Goal: Task Accomplishment & Management: Complete application form

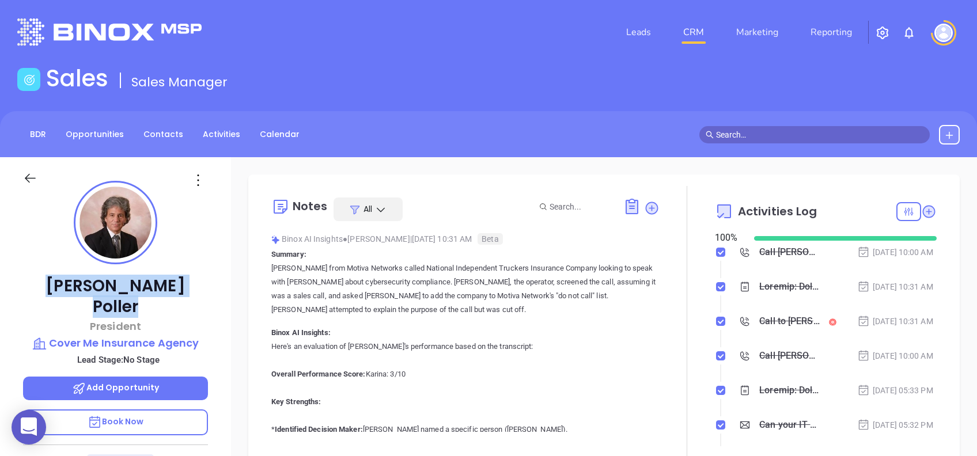
drag, startPoint x: 86, startPoint y: 282, endPoint x: 59, endPoint y: 284, distance: 27.2
click at [59, 284] on p "Michael Poller" at bounding box center [115, 296] width 185 height 41
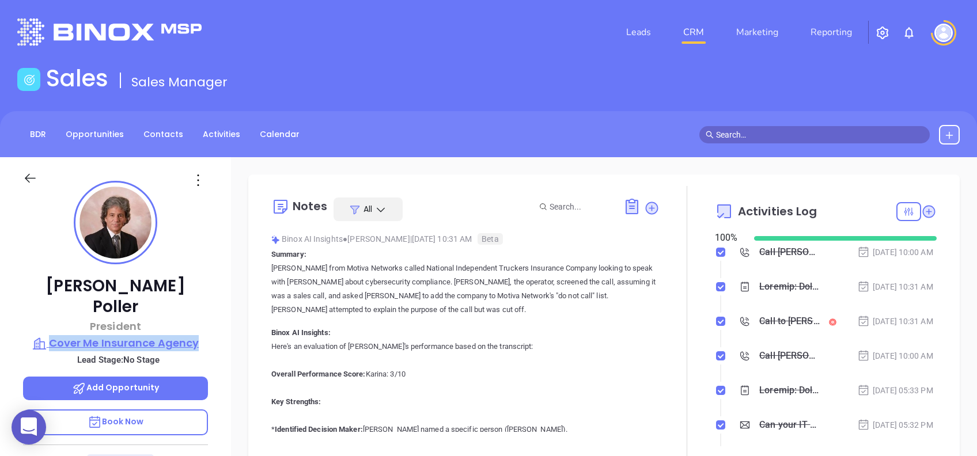
drag, startPoint x: 213, startPoint y: 320, endPoint x: 52, endPoint y: 320, distance: 160.6
click at [52, 320] on div "Michael Poller President Cover Me Insurance Agency Lead Stage: No Stage Add Opp…" at bounding box center [115, 442] width 231 height 570
copy p "Cover Me Insurance Agency"
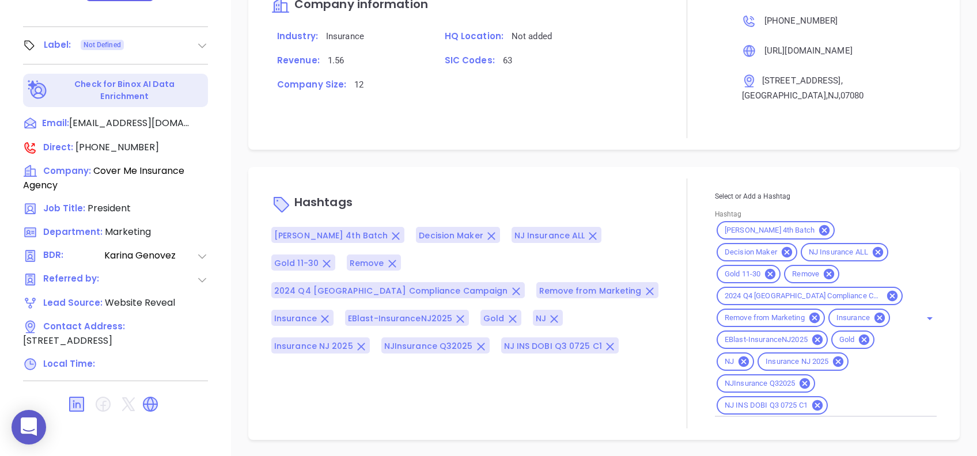
scroll to position [507, 0]
click at [862, 340] on icon at bounding box center [863, 339] width 10 height 10
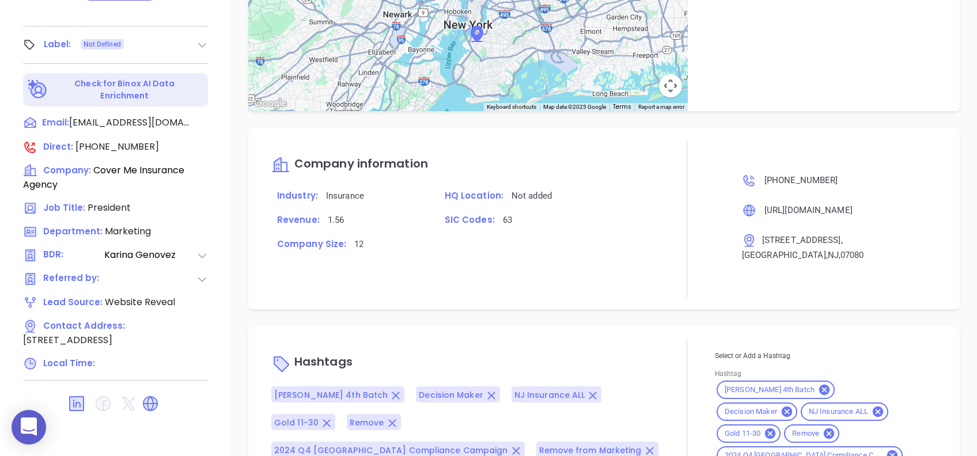
scroll to position [0, 0]
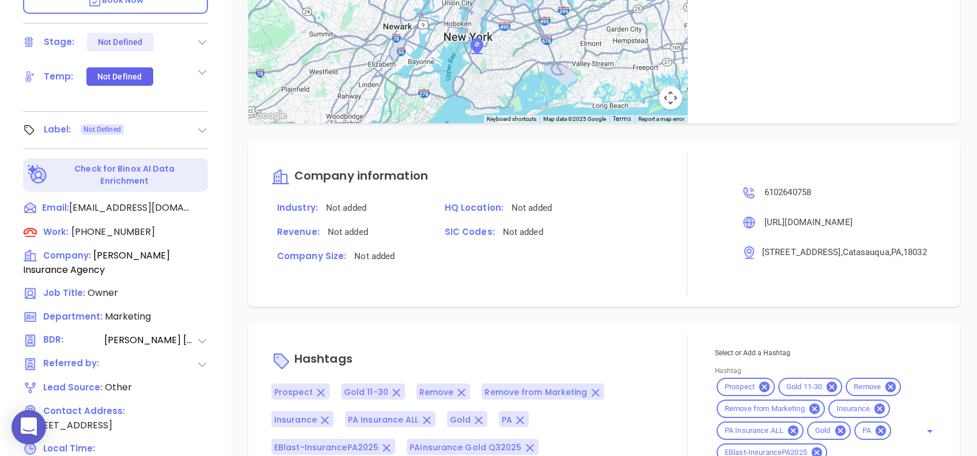
scroll to position [507, 0]
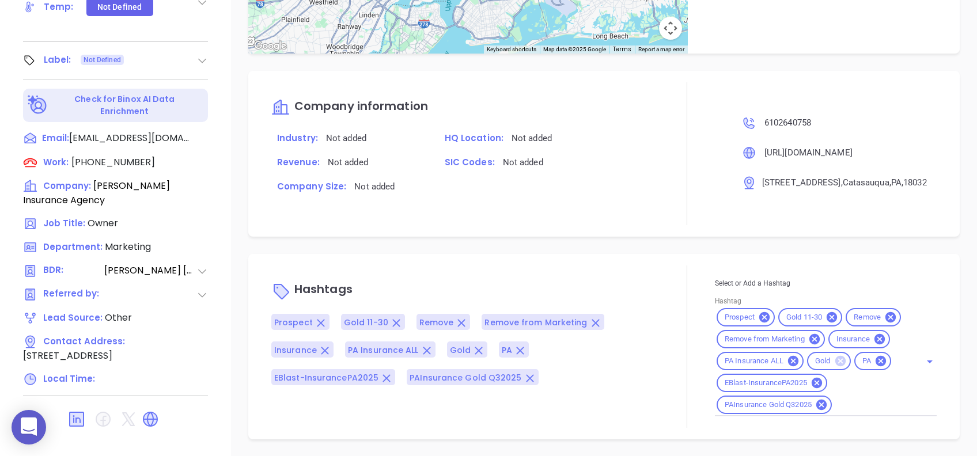
click at [834, 360] on icon at bounding box center [839, 361] width 10 height 10
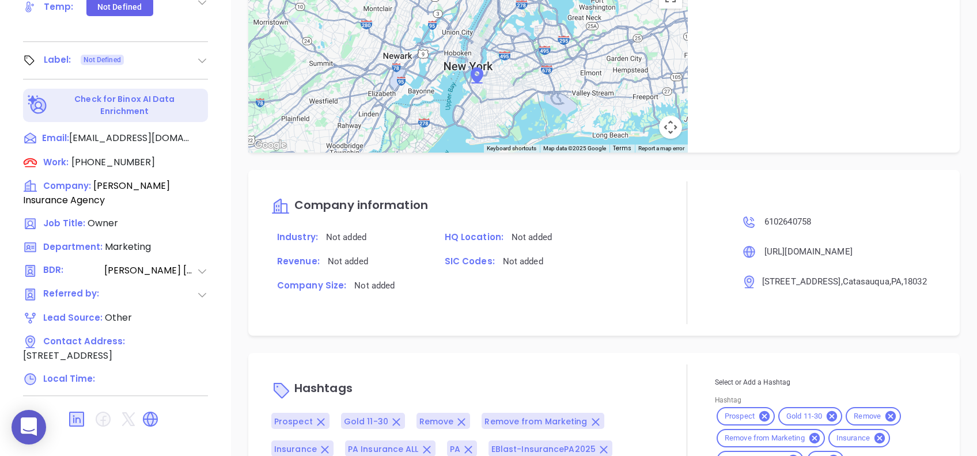
scroll to position [46, 0]
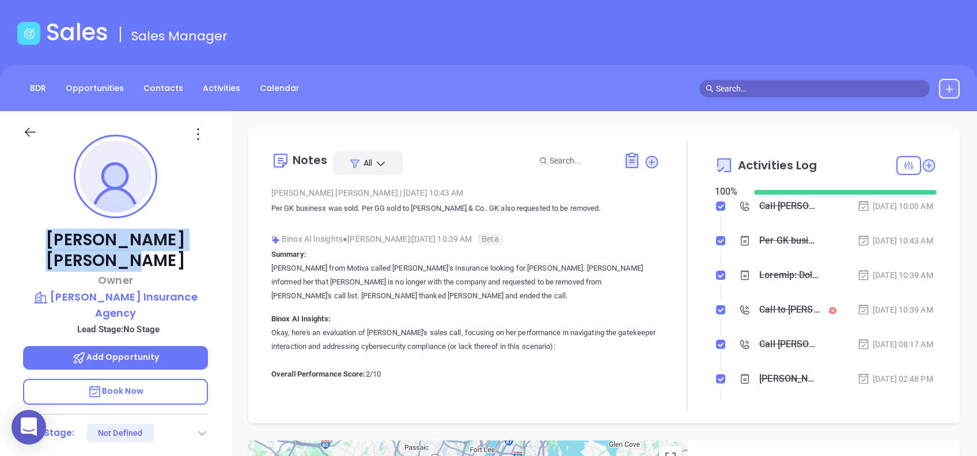
drag, startPoint x: 193, startPoint y: 237, endPoint x: 50, endPoint y: 244, distance: 143.6
click at [50, 244] on p "Andrew Bollinger" at bounding box center [115, 250] width 185 height 41
copy p "Andrew Bollinger"
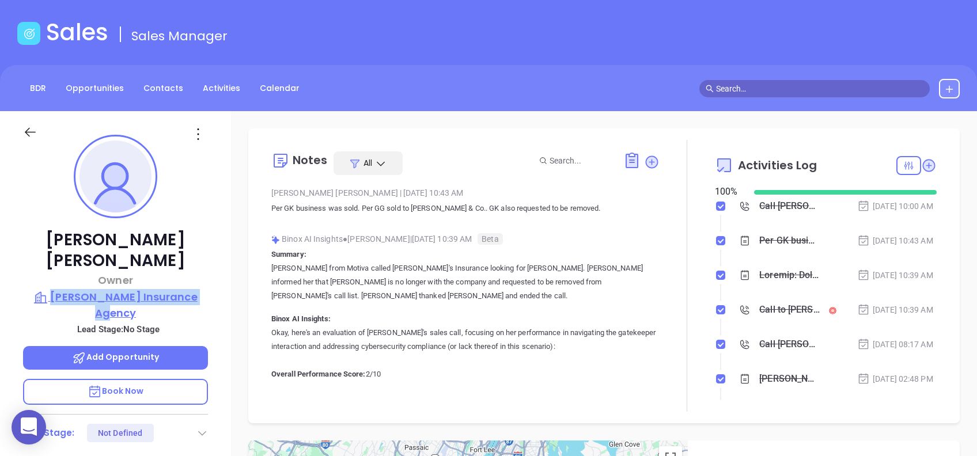
drag, startPoint x: 214, startPoint y: 274, endPoint x: 52, endPoint y: 268, distance: 161.9
click at [52, 268] on div "Andrew Bollinger Owner Bollinger Insurance Agency Lead Stage: No Stage Add Oppo…" at bounding box center [115, 396] width 231 height 570
copy p "Bollinger Insurance Agency"
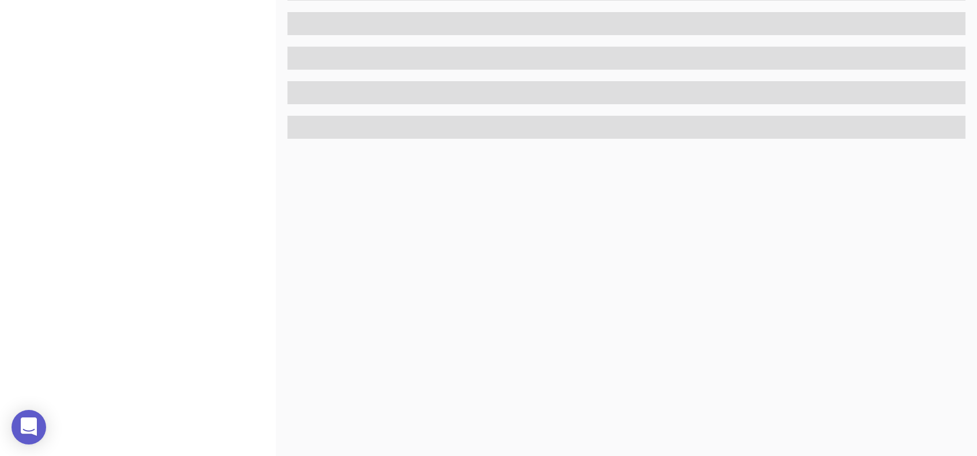
scroll to position [507, 0]
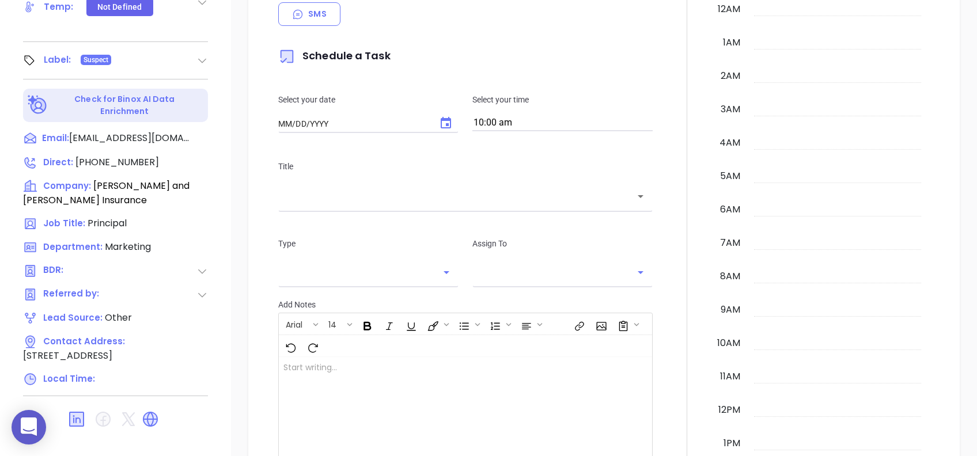
type input "[DATE]"
type input "[PERSON_NAME]"
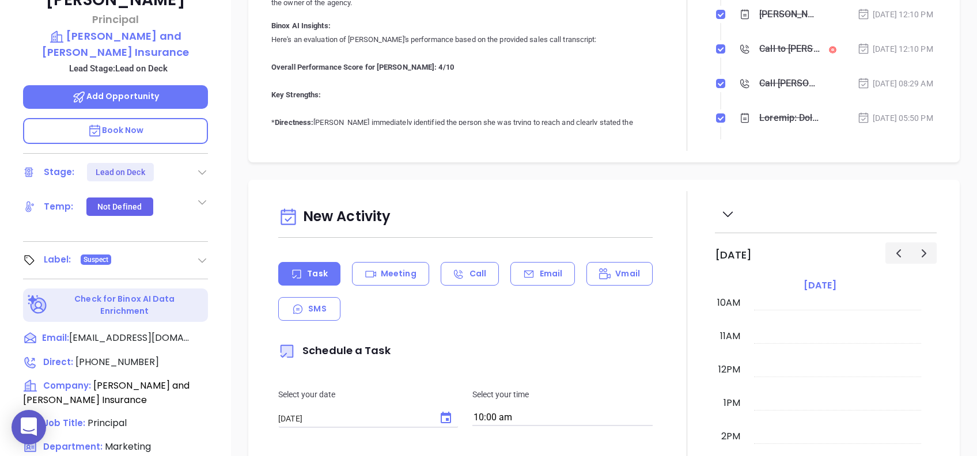
scroll to position [77, 0]
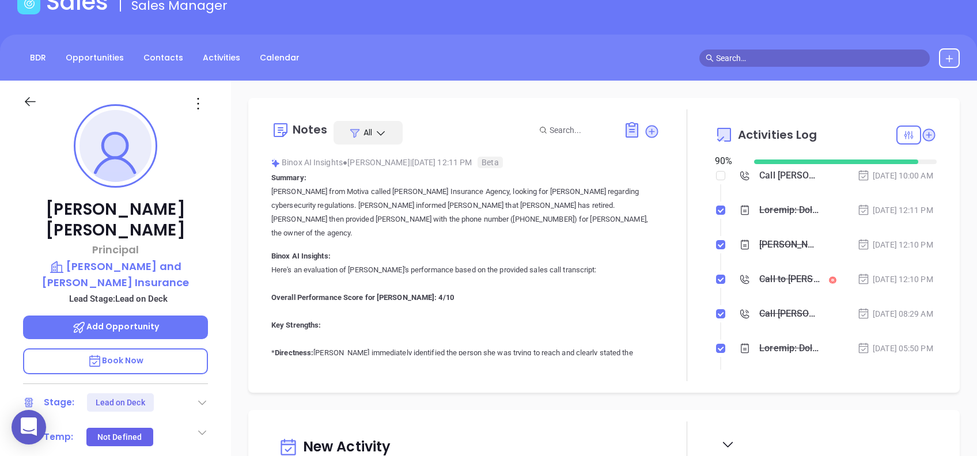
click at [194, 104] on icon at bounding box center [198, 103] width 18 height 18
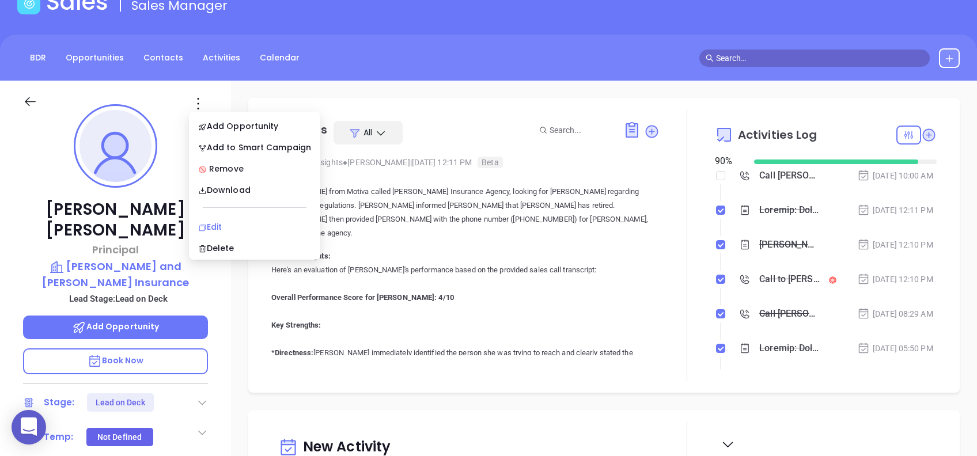
click at [235, 228] on div "Edit" at bounding box center [254, 227] width 113 height 13
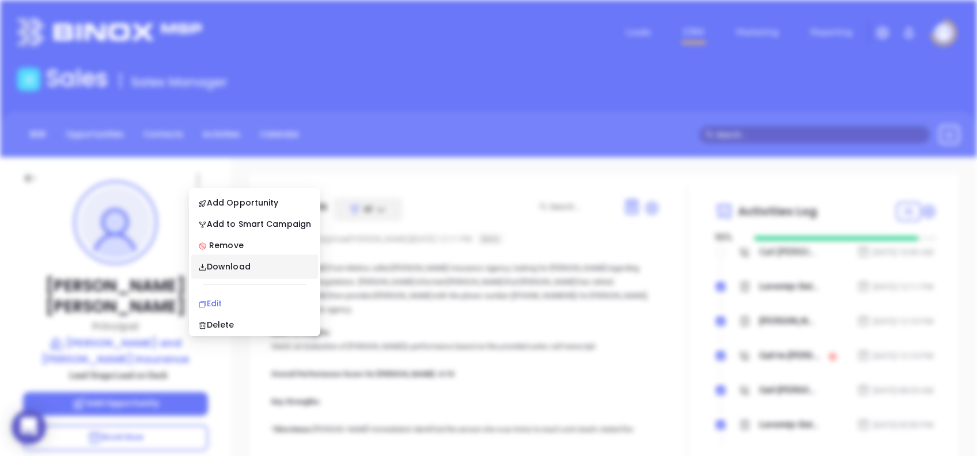
scroll to position [0, 0]
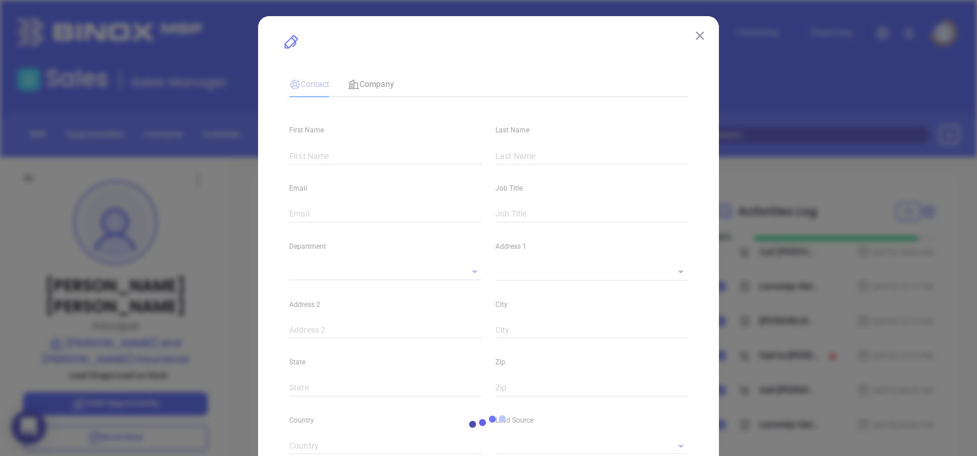
type input "George P"
type input "Drushel"
type input "gdrushel@dk4ins.com"
type input "Principal"
type input "1"
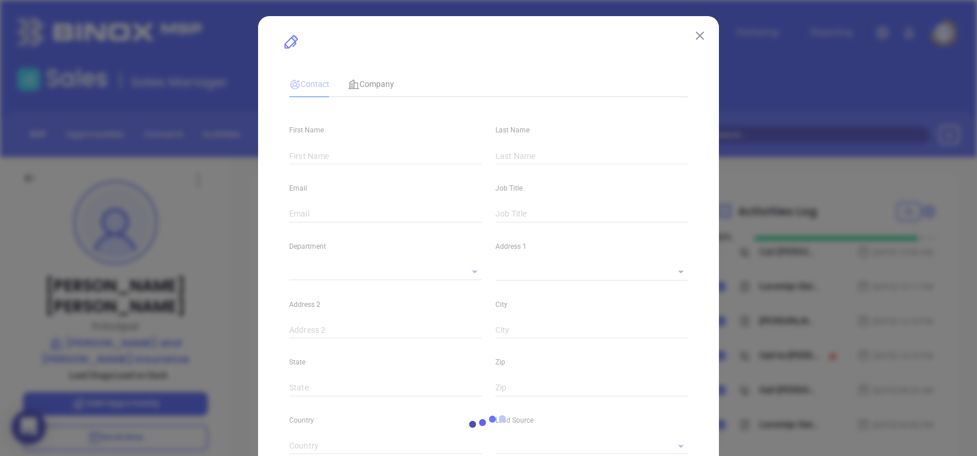
type input "www.linkedin.com/in/georgedrushel"
type input "Marketing"
type input "Other"
type input "Vicky Mendoza"
type input "Lead on Deck"
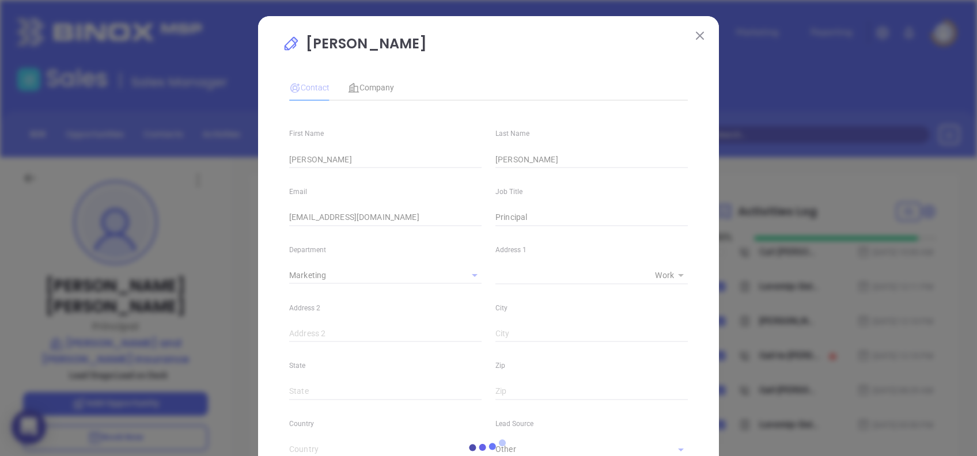
type input "1"
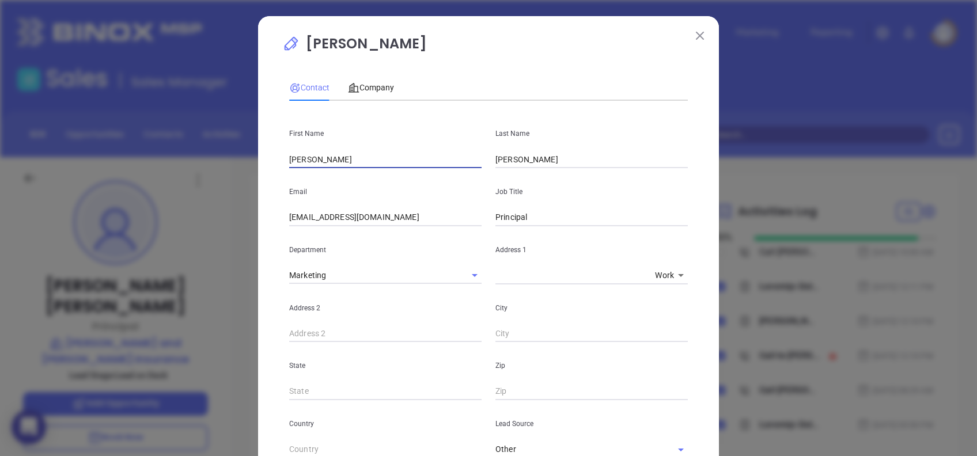
drag, startPoint x: 330, startPoint y: 155, endPoint x: 229, endPoint y: 164, distance: 101.8
click at [230, 163] on div "George P Drushel Contact Company First Name George P Last Name Drushel Email gd…" at bounding box center [488, 228] width 977 height 456
type input "Sean"
type input "Coleman"
click at [305, 221] on input "gdrushel@dk4ins.com" at bounding box center [385, 217] width 192 height 17
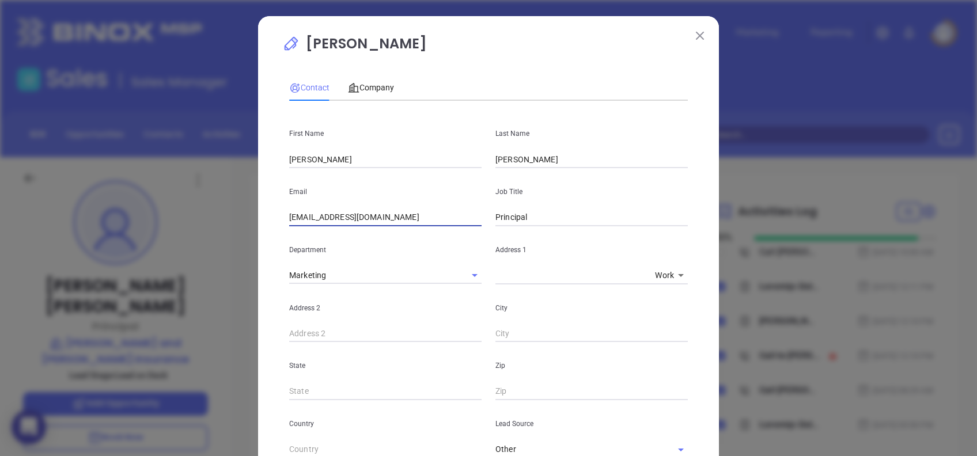
click at [318, 216] on input "gdrushel@dk4ins.com" at bounding box center [385, 217] width 192 height 17
drag, startPoint x: 317, startPoint y: 215, endPoint x: 249, endPoint y: 213, distance: 67.4
click at [249, 213] on div "George P Drushel Contact Company First Name Sean Last Name Coleman Email gdrush…" at bounding box center [488, 228] width 977 height 456
type input "scoleman@dk4ins.com"
click at [548, 215] on input "Principal" at bounding box center [591, 217] width 192 height 17
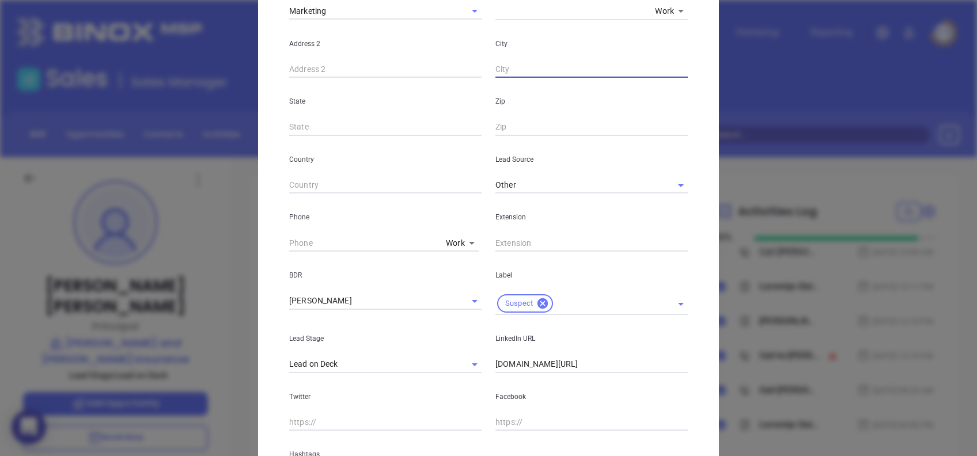
scroll to position [277, 0]
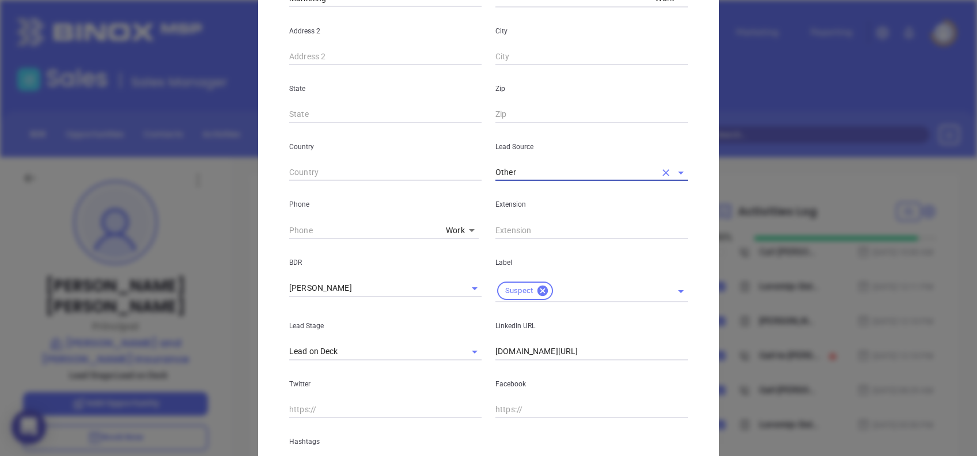
type input "( ) -"
click at [289, 232] on input "( ) -" at bounding box center [365, 230] width 152 height 17
click at [282, 230] on div "Phone Work 1" at bounding box center [385, 210] width 206 height 58
click at [289, 231] on input "( ) -" at bounding box center [365, 230] width 152 height 17
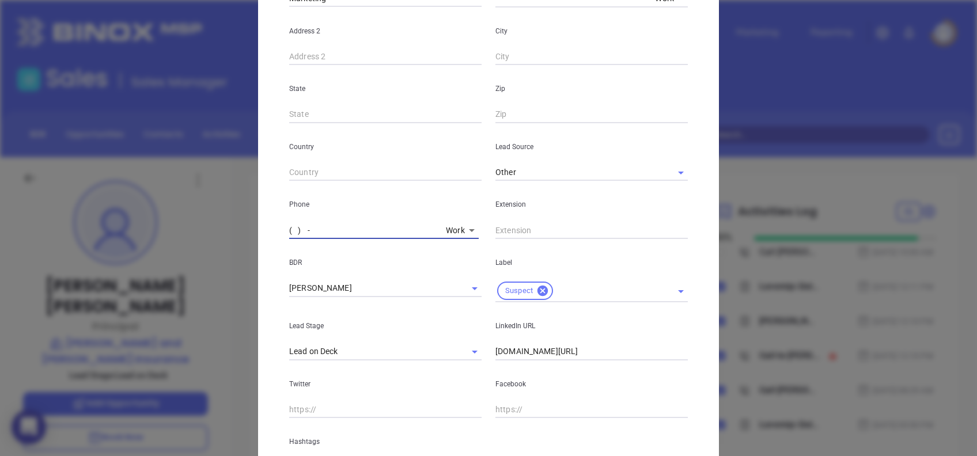
paste input "814) 474-9661"
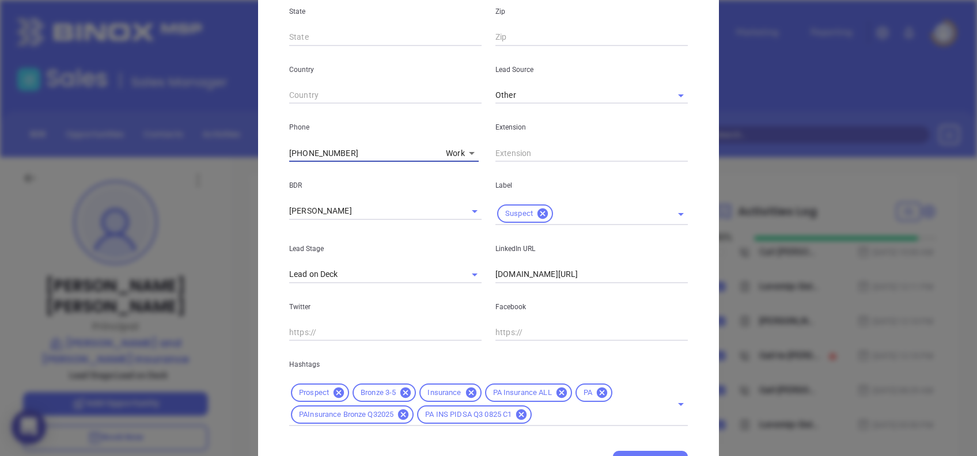
type input "(814) 474-9661"
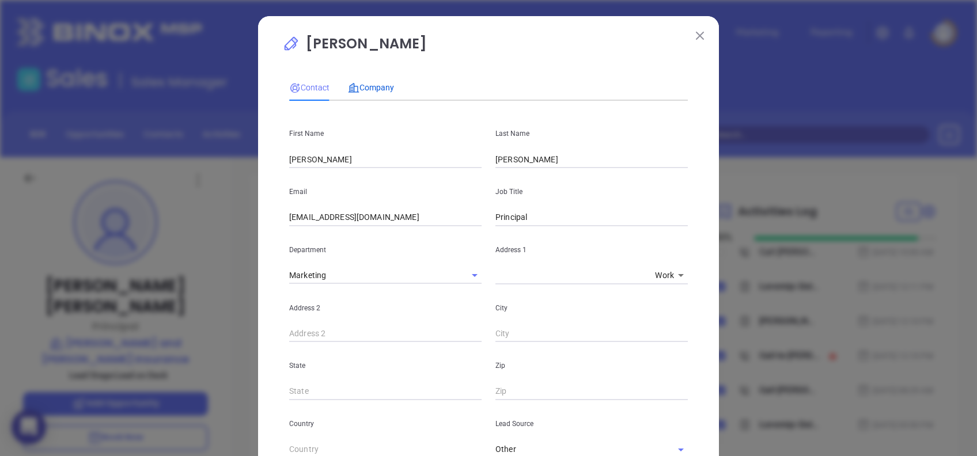
click at [370, 89] on span "Company" at bounding box center [371, 87] width 46 height 9
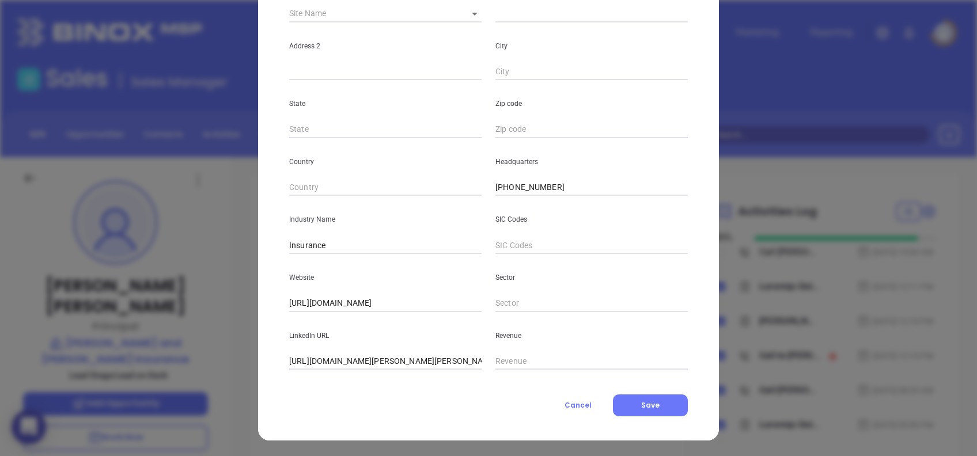
scroll to position [204, 0]
drag, startPoint x: 309, startPoint y: 360, endPoint x: 194, endPoint y: 347, distance: 115.3
click at [194, 347] on div "George P Drushel Contact Company First Name Sean Last Name Coleman Email scolem…" at bounding box center [488, 228] width 977 height 456
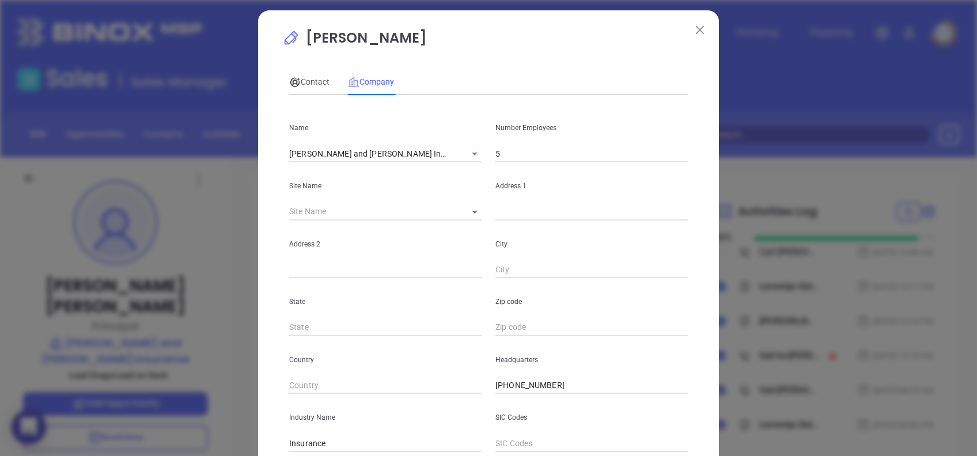
scroll to position [0, 0]
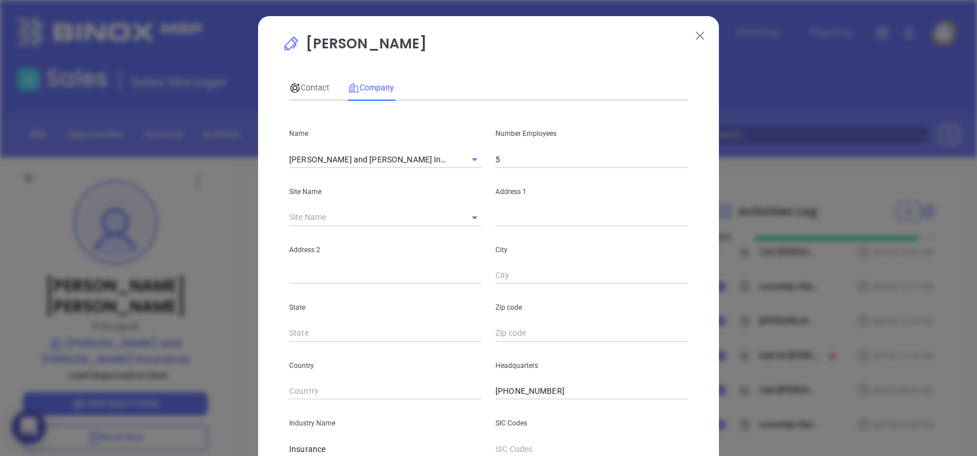
type input "www.linkedin.com/company/drushel-and-kolakowski-insurance/"
drag, startPoint x: 431, startPoint y: 41, endPoint x: 418, endPoint y: 41, distance: 13.2
click at [418, 41] on p "George P Drushel" at bounding box center [488, 46] width 412 height 26
drag, startPoint x: 418, startPoint y: 41, endPoint x: 345, endPoint y: 44, distance: 73.2
click at [354, 43] on p "George P Drushel" at bounding box center [488, 46] width 412 height 26
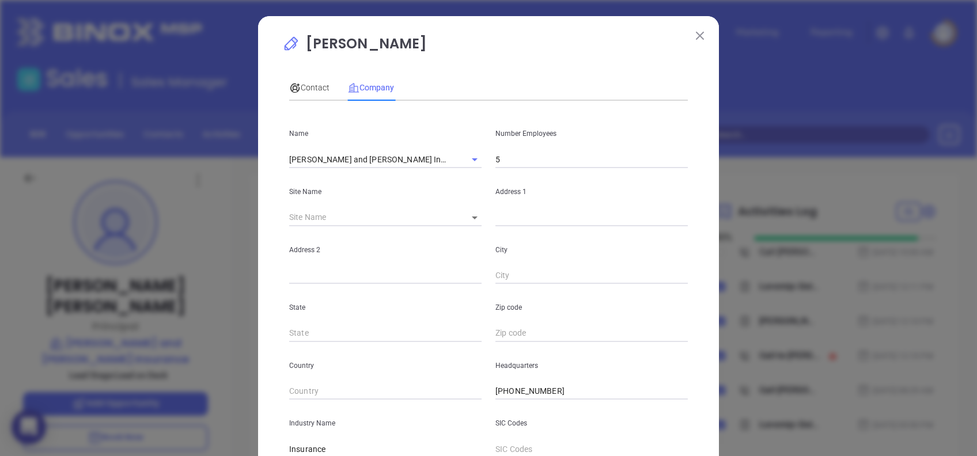
click at [434, 37] on p "George P Drushel" at bounding box center [488, 46] width 412 height 26
drag, startPoint x: 431, startPoint y: 37, endPoint x: 420, endPoint y: 42, distance: 12.1
click at [420, 42] on p "George P Drushel" at bounding box center [488, 46] width 412 height 26
copy p "George P Drushel"
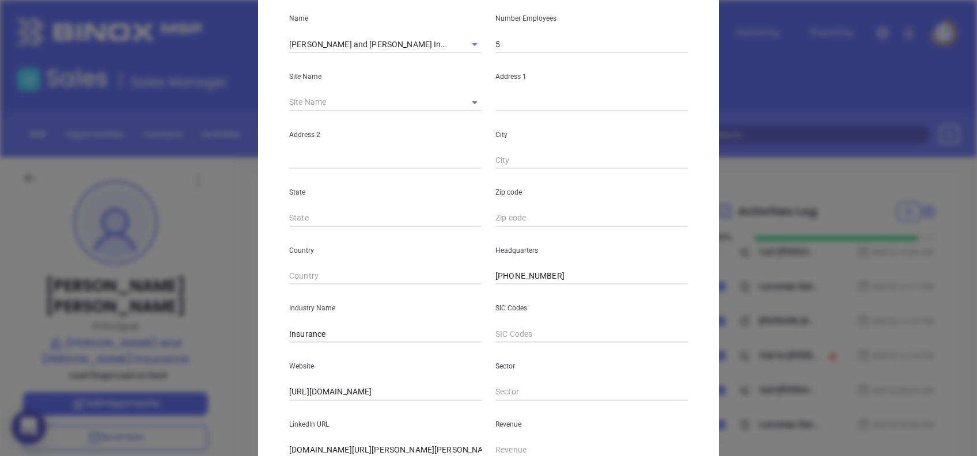
scroll to position [204, 0]
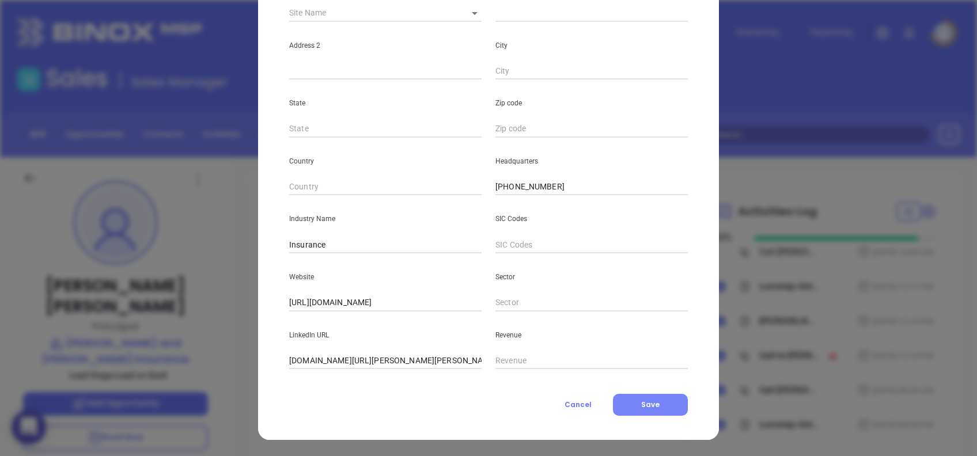
click at [649, 397] on button "Save" at bounding box center [650, 405] width 75 height 22
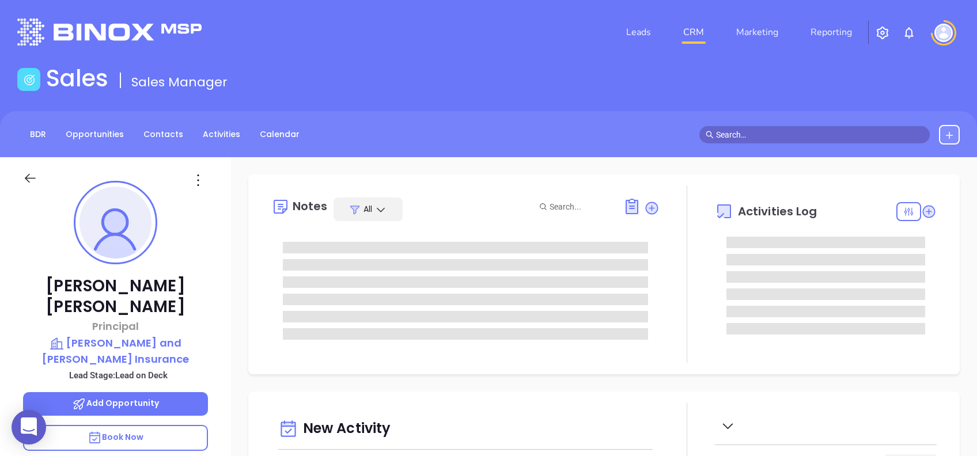
click at [379, 174] on div "Notes All Activities Log" at bounding box center [603, 274] width 711 height 200
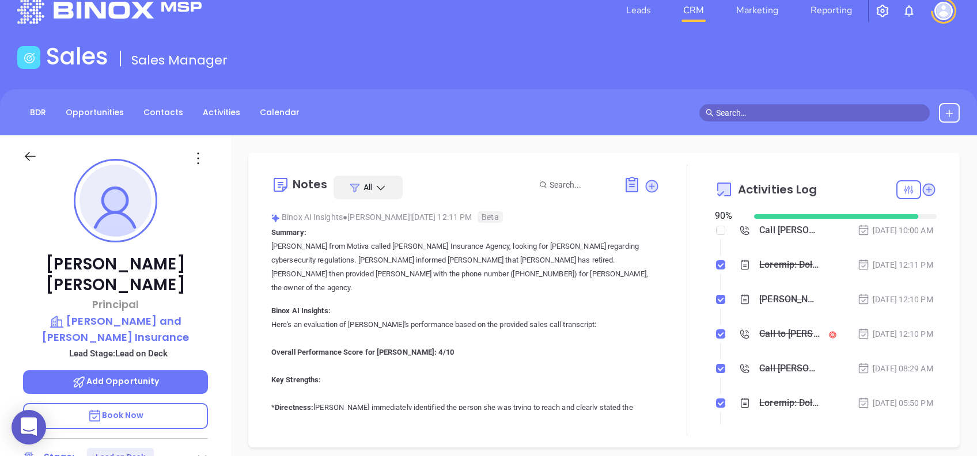
scroll to position [0, 0]
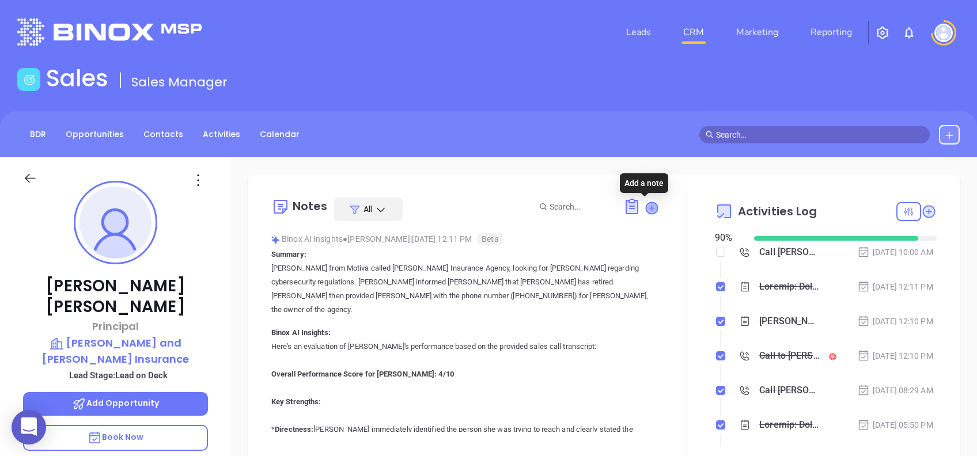
click at [648, 208] on icon at bounding box center [651, 208] width 12 height 12
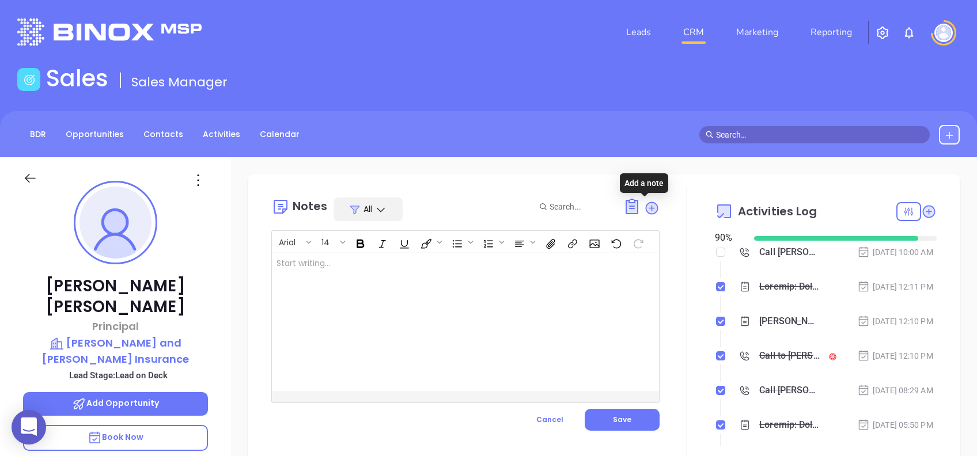
click at [437, 290] on div at bounding box center [452, 322] width 360 height 138
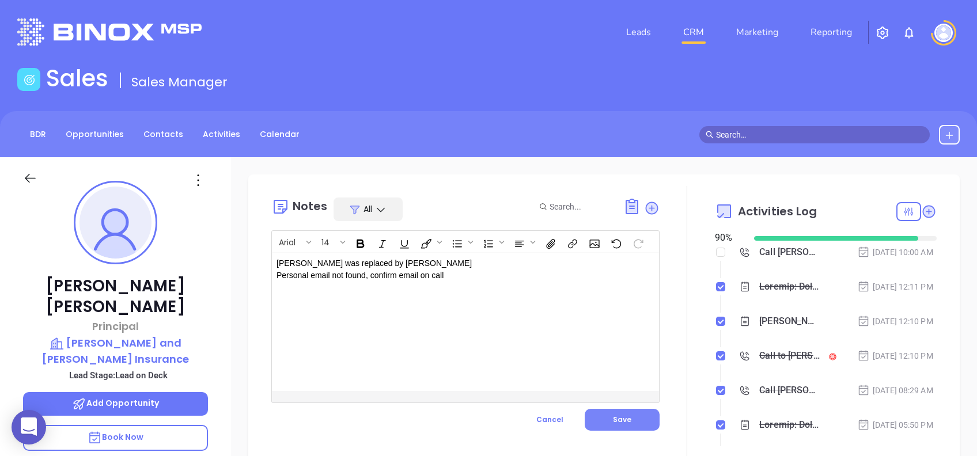
click at [603, 415] on button "Save" at bounding box center [621, 420] width 75 height 22
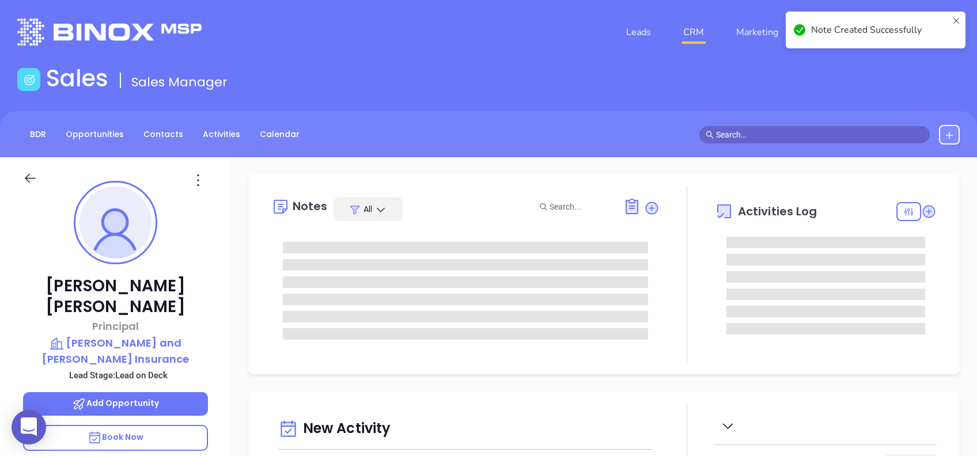
click at [200, 181] on icon at bounding box center [198, 180] width 18 height 18
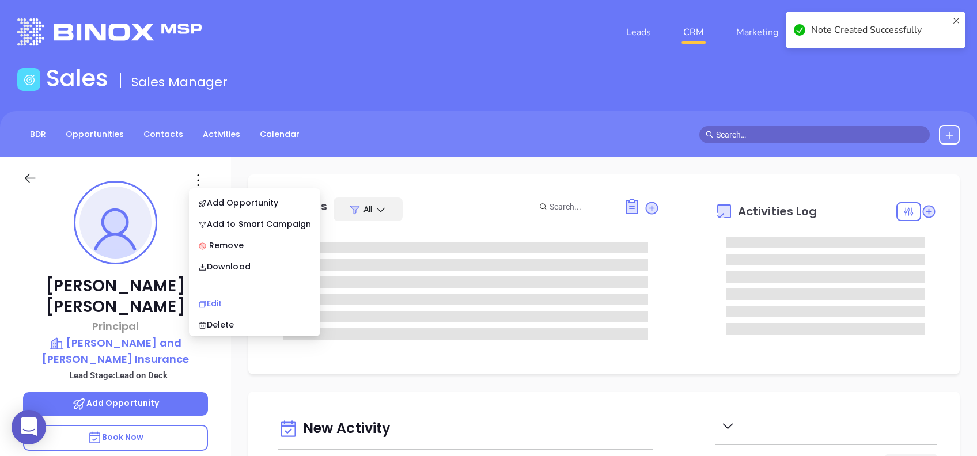
click at [240, 299] on div "Edit" at bounding box center [254, 303] width 113 height 13
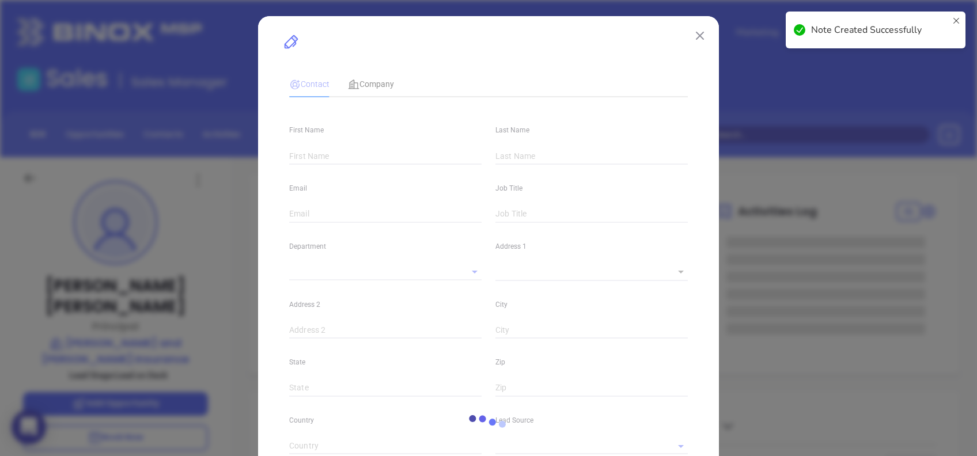
type input "Sean"
type input "Coleman"
type input "scoleman@dk4ins.com"
type input "Principal"
type input "1"
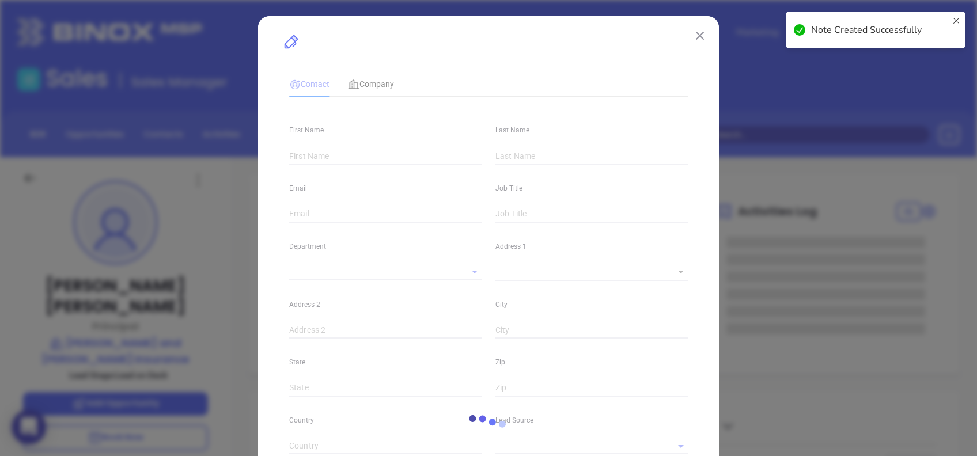
type input "www.linkedin.com/in/georgedrushel"
type input "Marketing"
type input "Other"
type input "Vicky Mendoza"
type input "Lead on Deck"
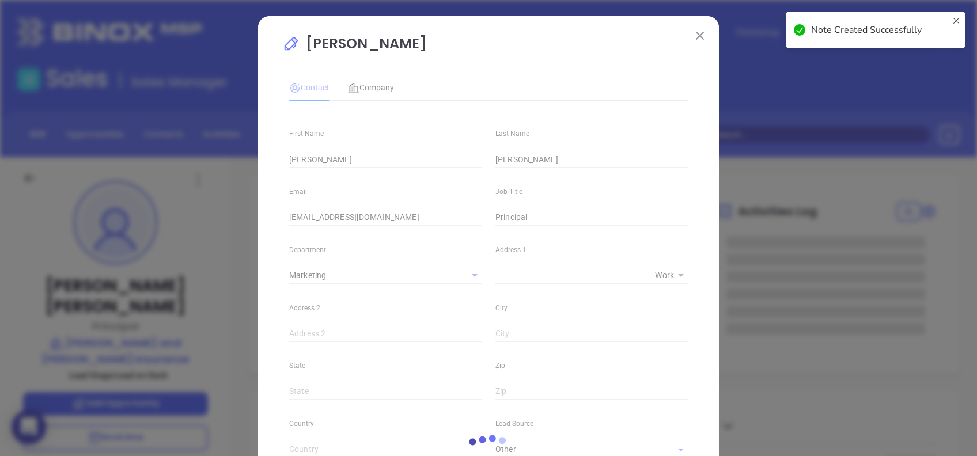
type input "(814) 474-9661"
type input "1"
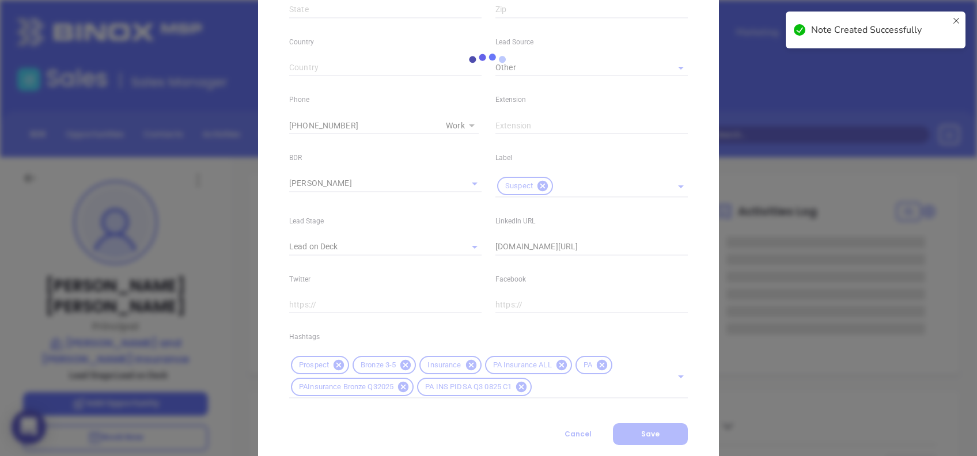
scroll to position [383, 0]
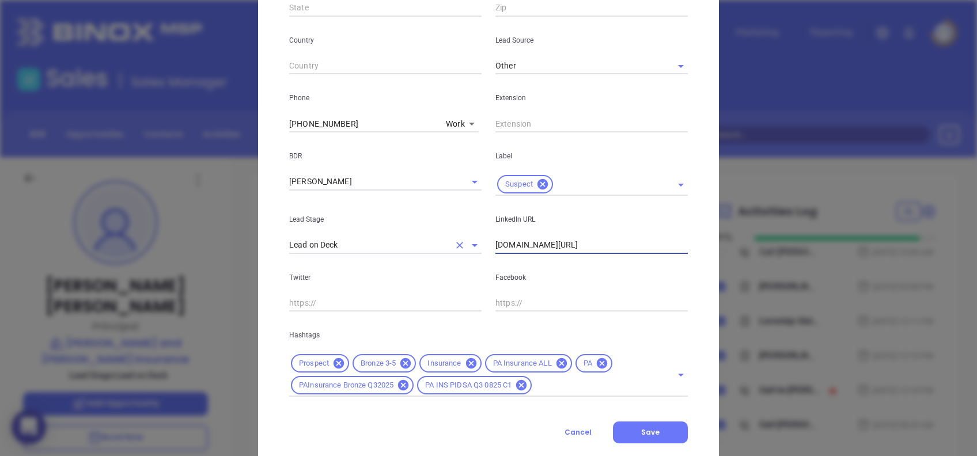
drag, startPoint x: 549, startPoint y: 233, endPoint x: 310, endPoint y: 237, distance: 239.6
click at [310, 237] on div "Lead Stage Lead on Deck LinkedIn URL www.linkedin.com/in/georgedrushel" at bounding box center [488, 225] width 412 height 58
click at [658, 429] on button "Save" at bounding box center [650, 432] width 75 height 22
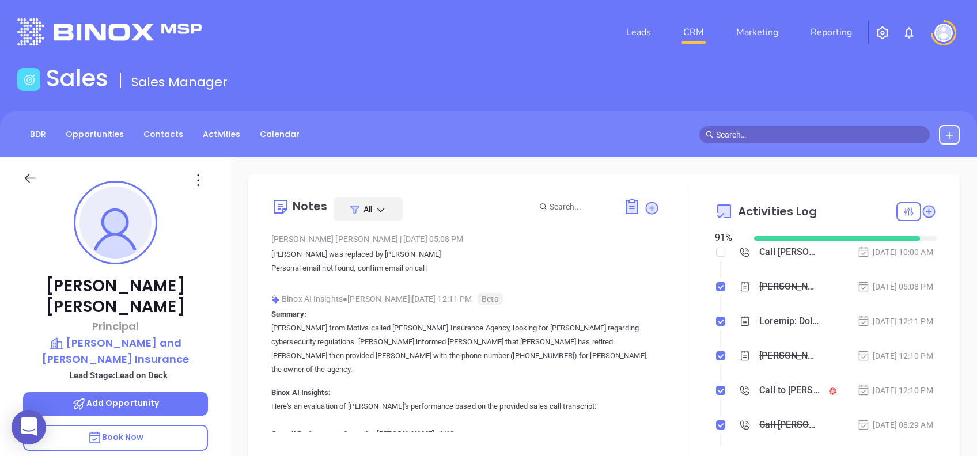
scroll to position [153, 0]
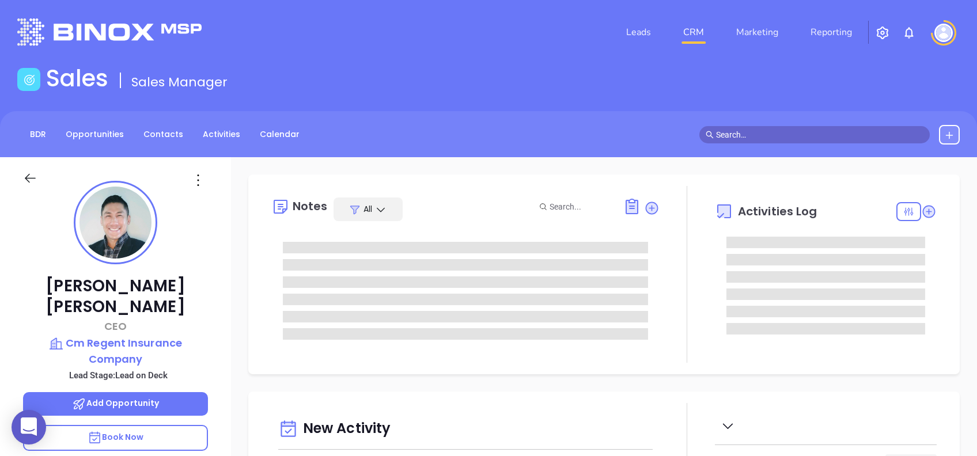
type input "[DATE]"
type input "[PERSON_NAME]"
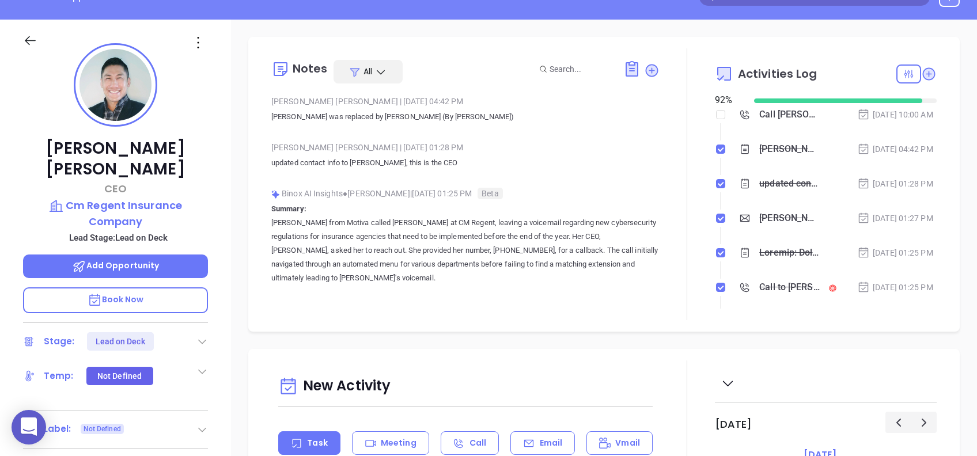
scroll to position [123, 0]
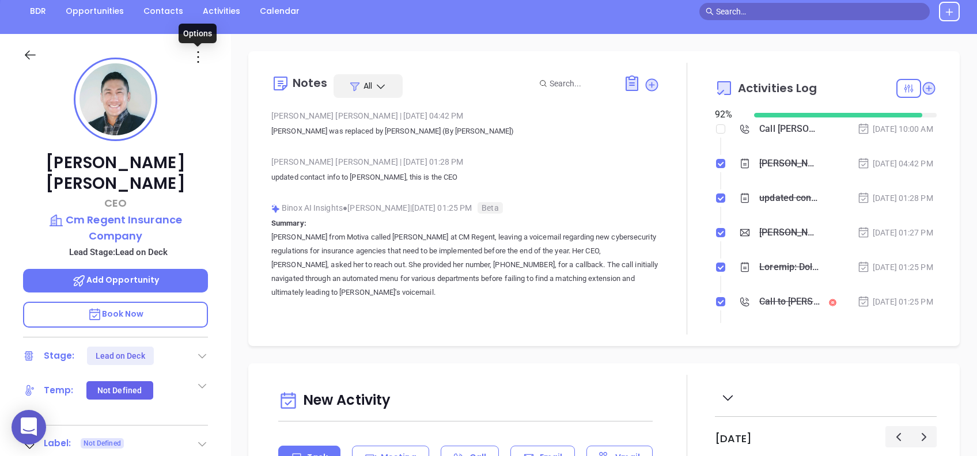
click at [192, 56] on icon at bounding box center [198, 57] width 18 height 18
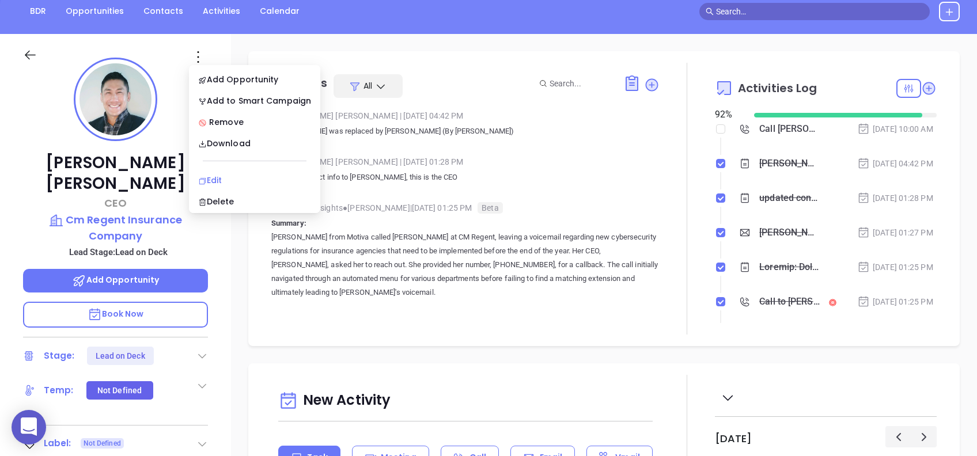
click at [247, 174] on div "Edit" at bounding box center [254, 180] width 113 height 13
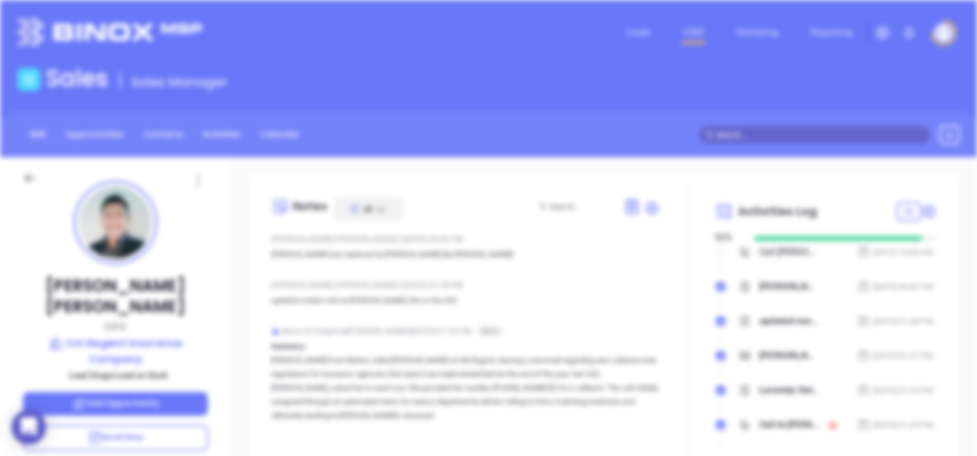
scroll to position [0, 0]
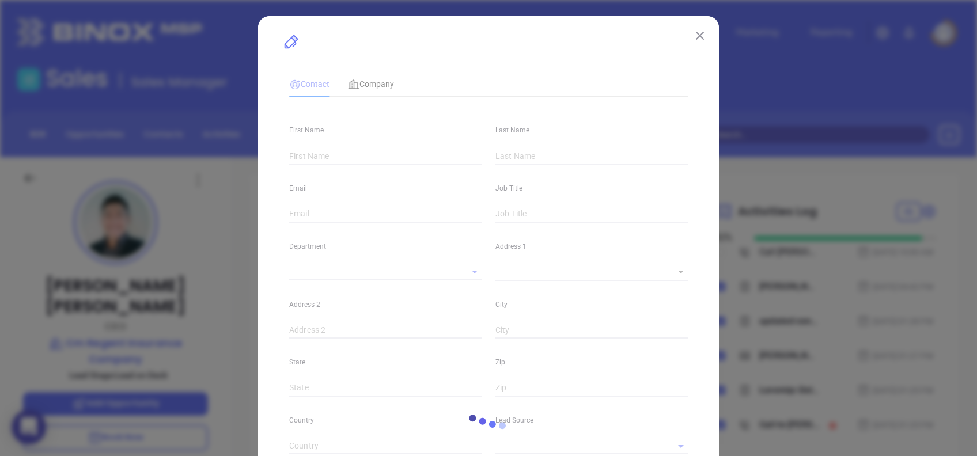
type input "Alan"
type input "Ogilvie"
type input "aogilvie@cmregent.com"
type input "CEO"
type input "1"
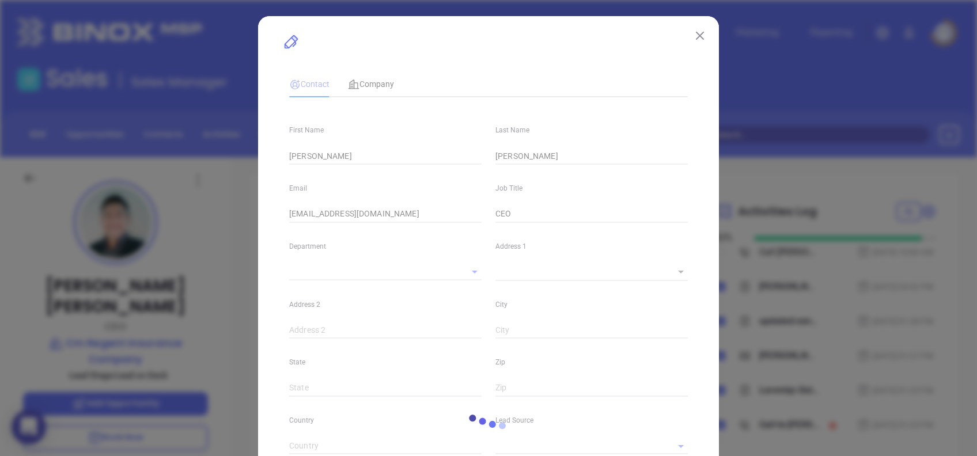
type input "www.linkedin.com/in/charlesbwimmer/"
type input "Marketing"
type input "Binox"
type input "[PERSON_NAME]"
type input "Lead on Deck"
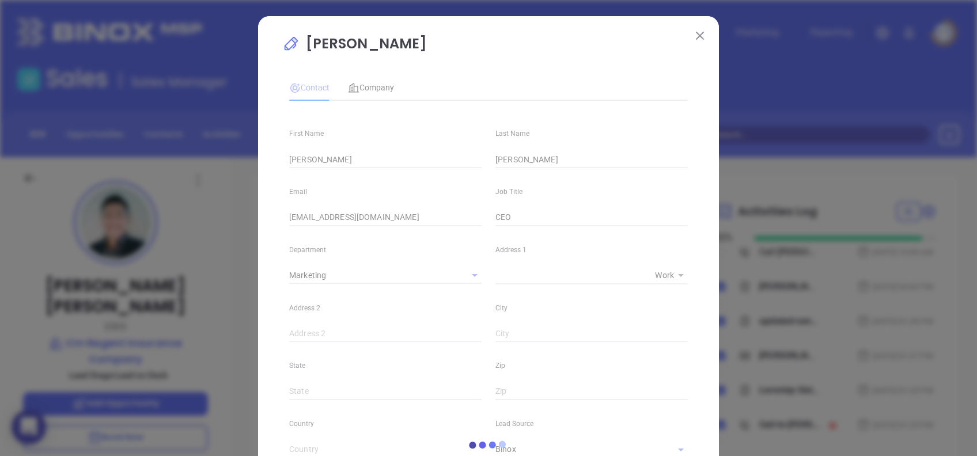
type input "(717) 590-8008"
type input "1"
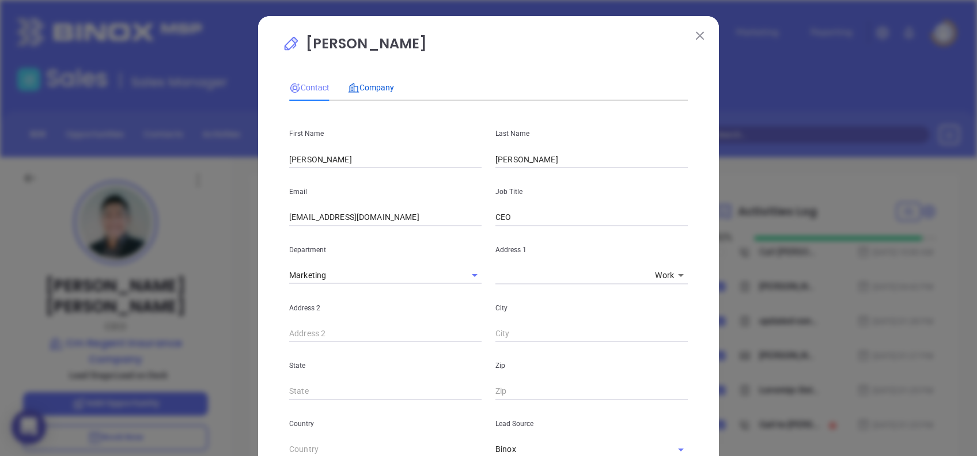
click at [374, 90] on span "Company" at bounding box center [371, 87] width 46 height 9
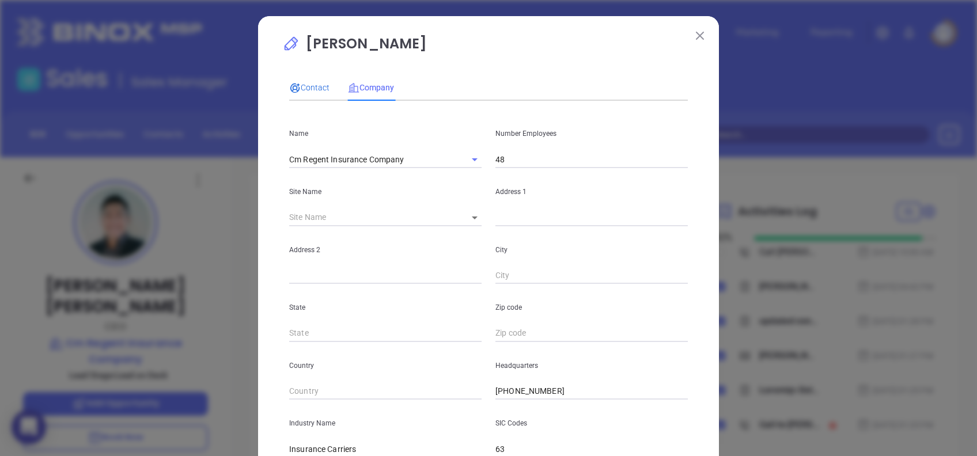
click at [304, 81] on div "Contact" at bounding box center [309, 87] width 40 height 13
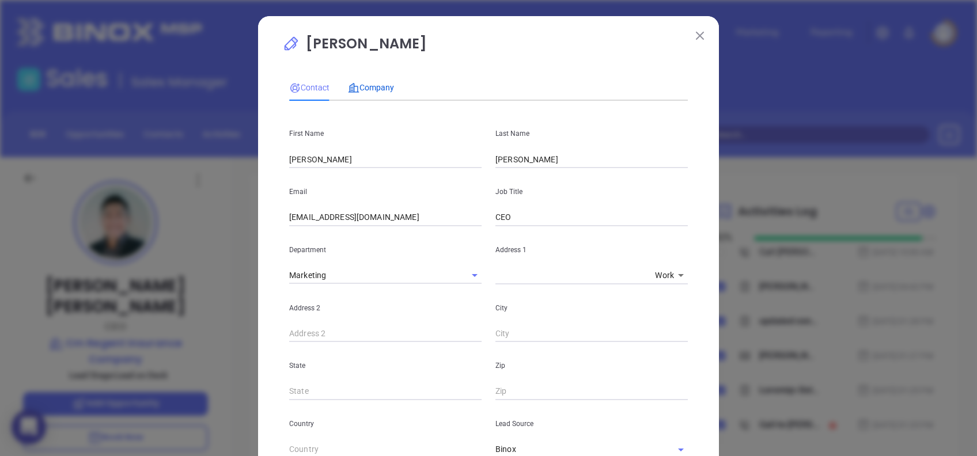
click at [366, 93] on div "Company" at bounding box center [371, 87] width 46 height 13
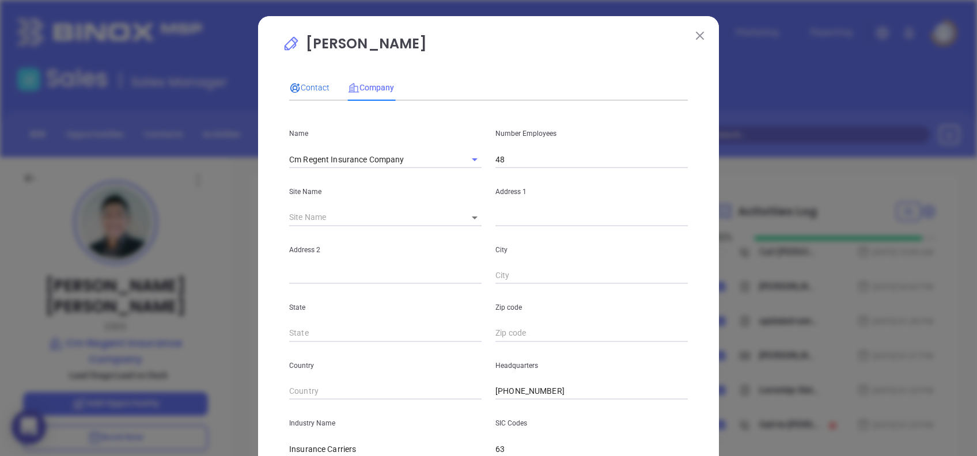
click at [302, 84] on span "Contact" at bounding box center [309, 87] width 40 height 9
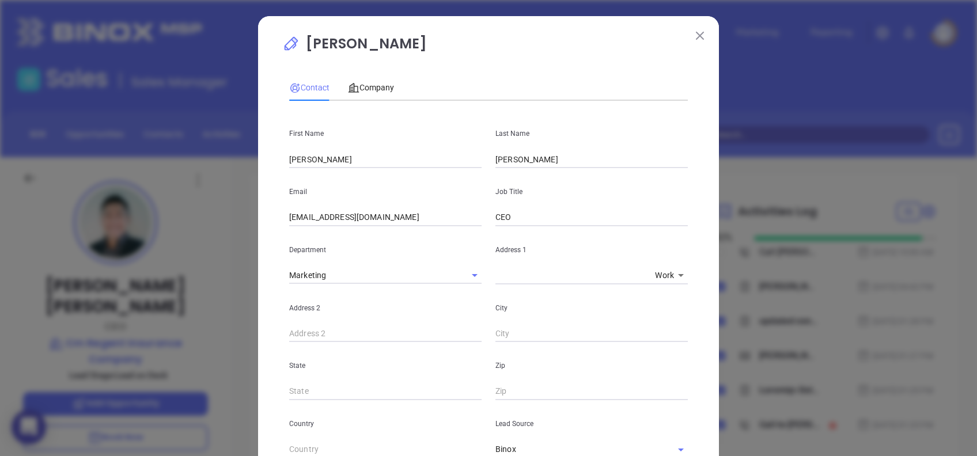
scroll to position [405, 0]
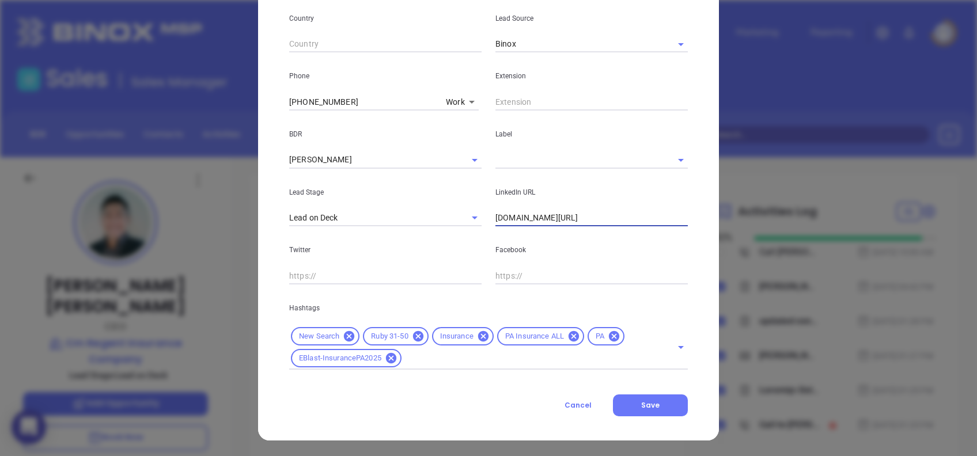
drag, startPoint x: 637, startPoint y: 216, endPoint x: 370, endPoint y: 195, distance: 268.0
click at [370, 195] on div "Lead Stage Lead on Deck LinkedIn URL www.linkedin.com/in/charlesbwimmer/" at bounding box center [488, 198] width 412 height 58
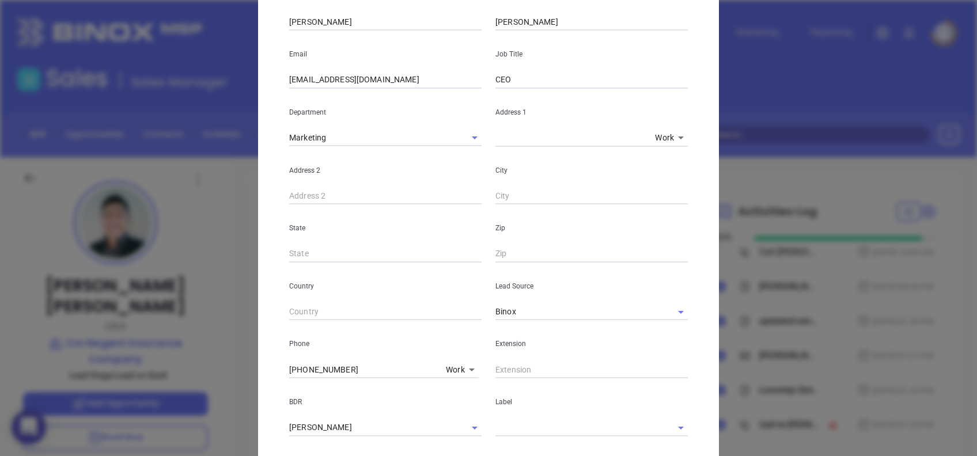
scroll to position [0, 0]
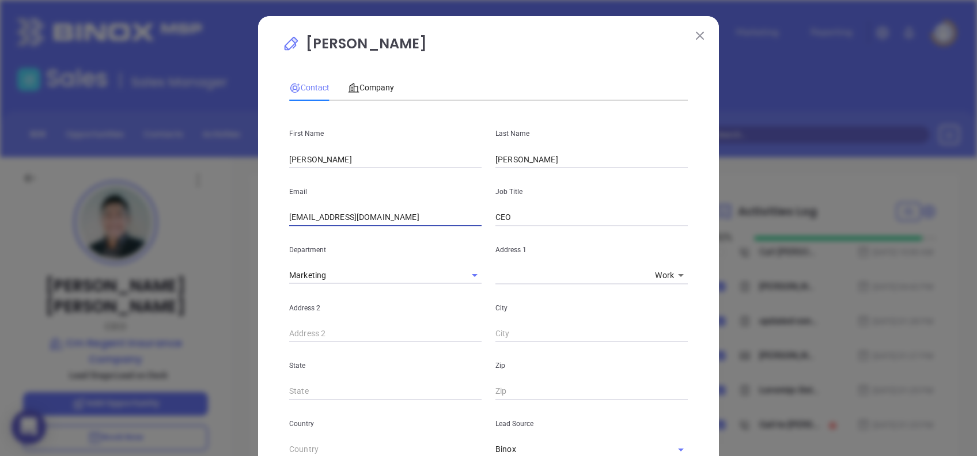
click at [386, 218] on input "aogilvie@cmregent.com" at bounding box center [385, 217] width 192 height 17
click at [378, 88] on span "Company" at bounding box center [371, 87] width 46 height 9
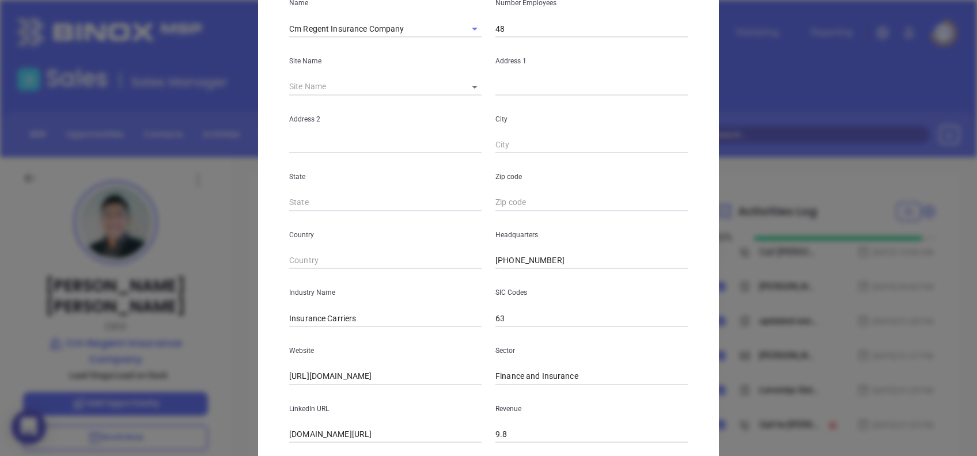
scroll to position [204, 0]
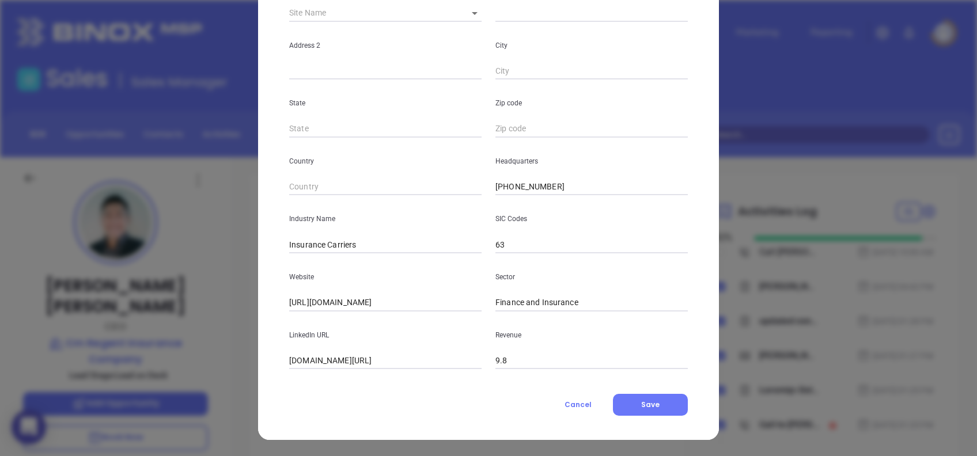
click at [431, 353] on input "www.linkedin.com/company/cm-regent-insurance-company/" at bounding box center [385, 360] width 192 height 17
click at [385, 302] on input "https://cmregent.com/" at bounding box center [385, 302] width 192 height 17
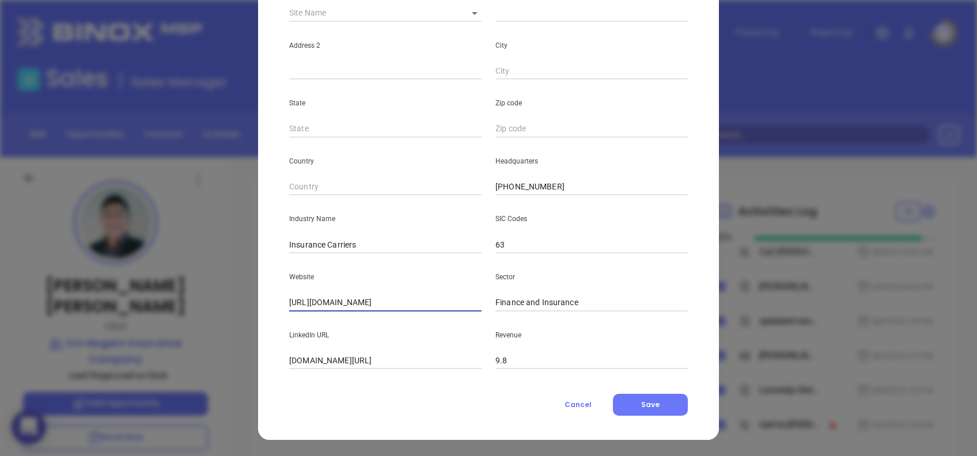
click at [385, 302] on input "https://cmregent.com/" at bounding box center [385, 302] width 192 height 17
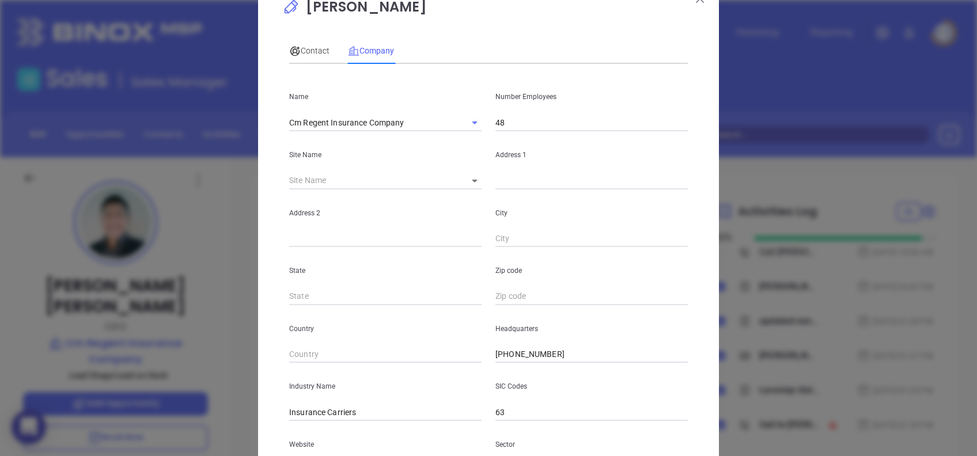
scroll to position [0, 0]
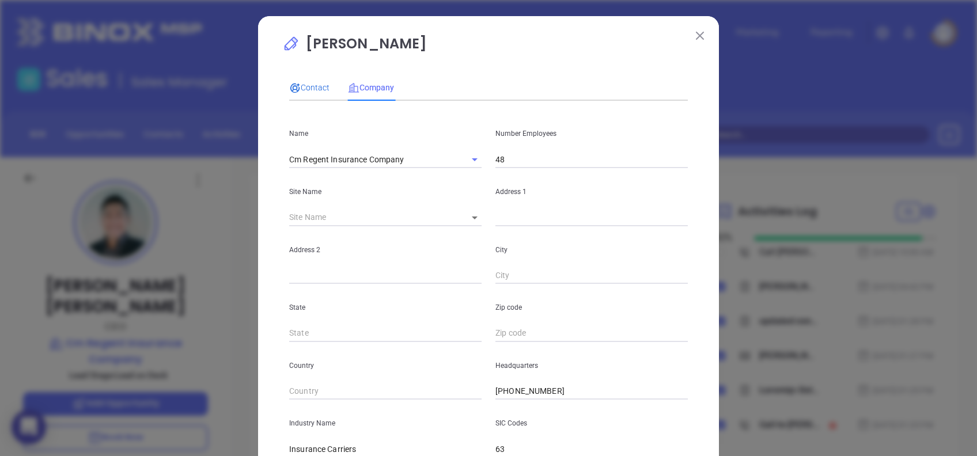
click at [309, 83] on span "Contact" at bounding box center [309, 87] width 40 height 9
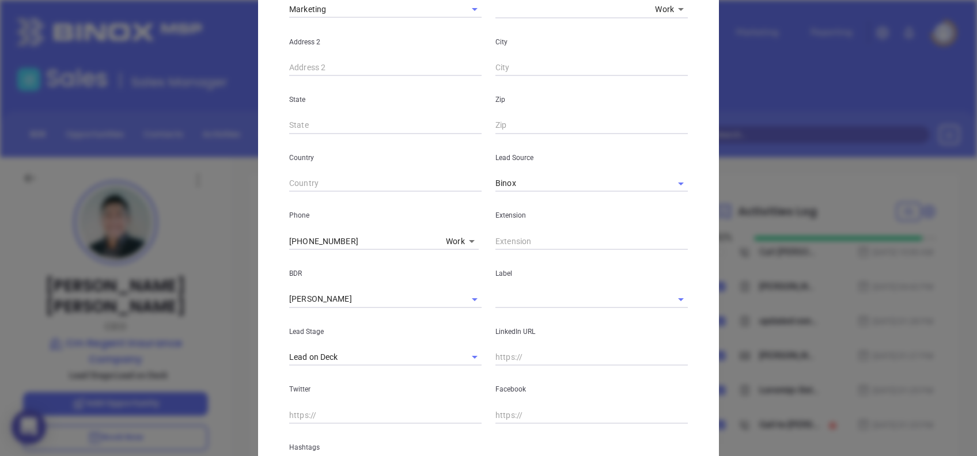
scroll to position [405, 0]
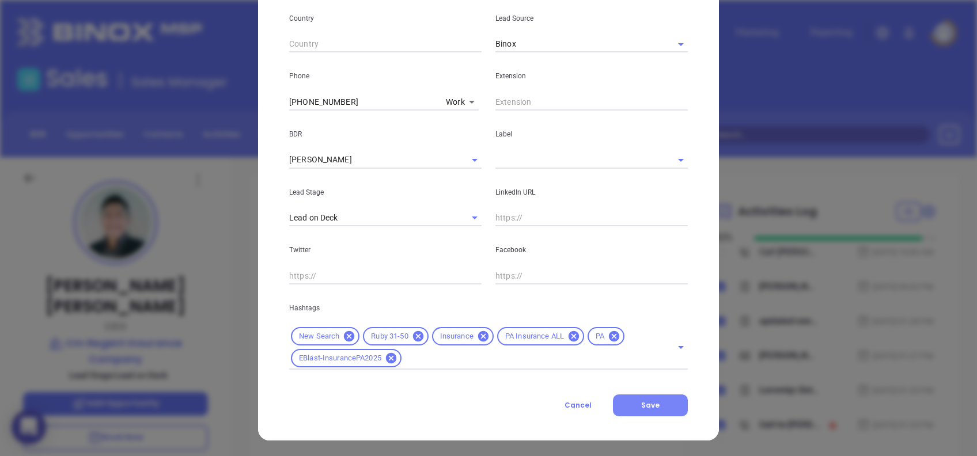
click at [648, 404] on span "Save" at bounding box center [650, 405] width 18 height 10
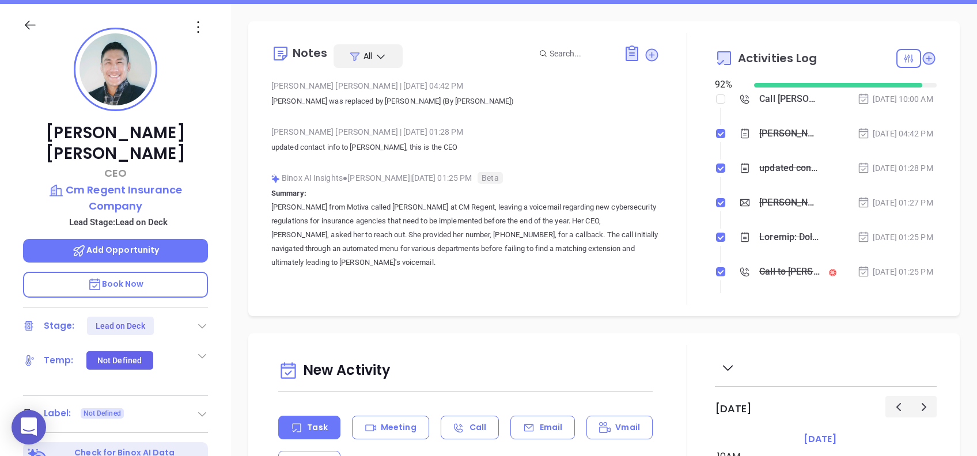
scroll to position [0, 0]
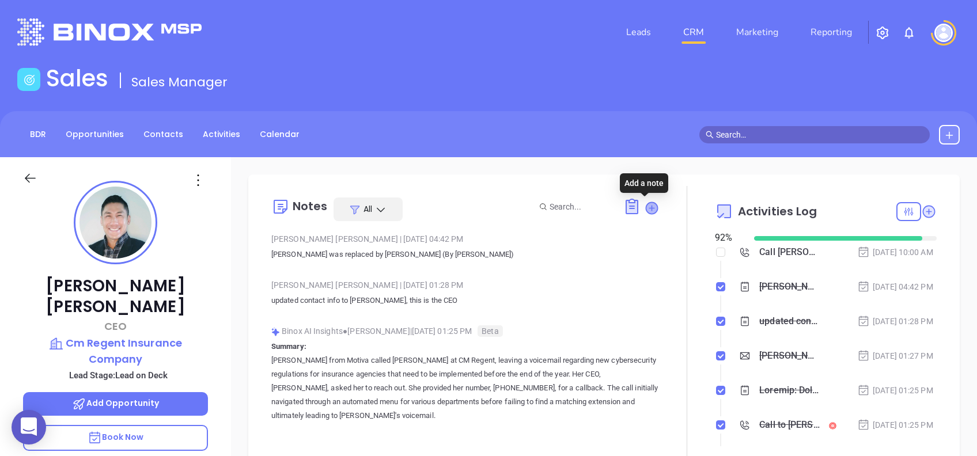
click at [647, 207] on icon at bounding box center [651, 208] width 12 height 12
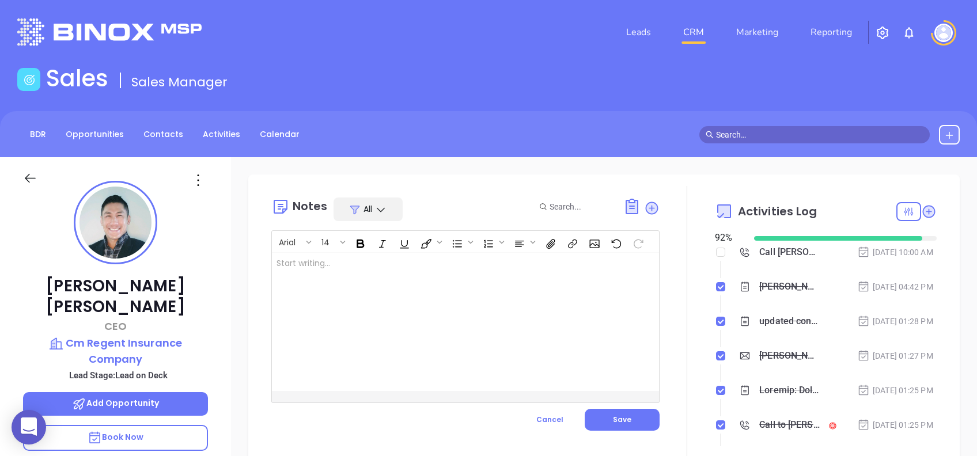
click at [304, 288] on div at bounding box center [452, 322] width 360 height 138
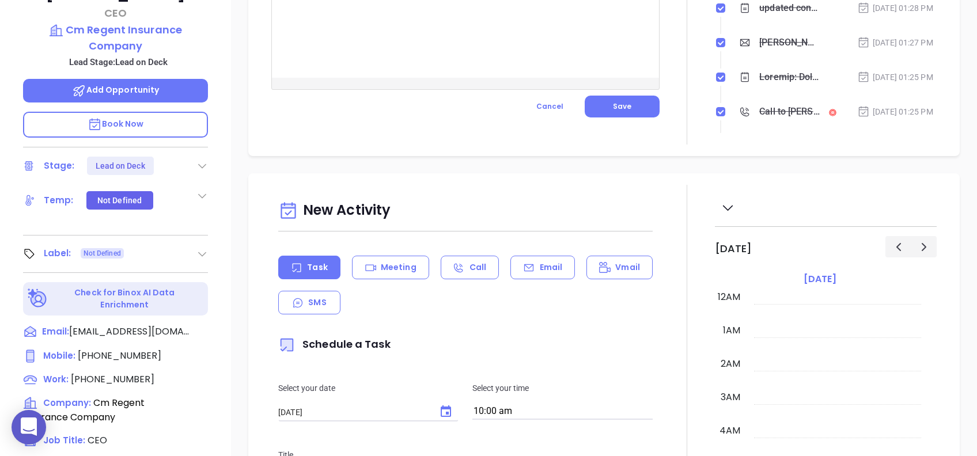
scroll to position [123, 0]
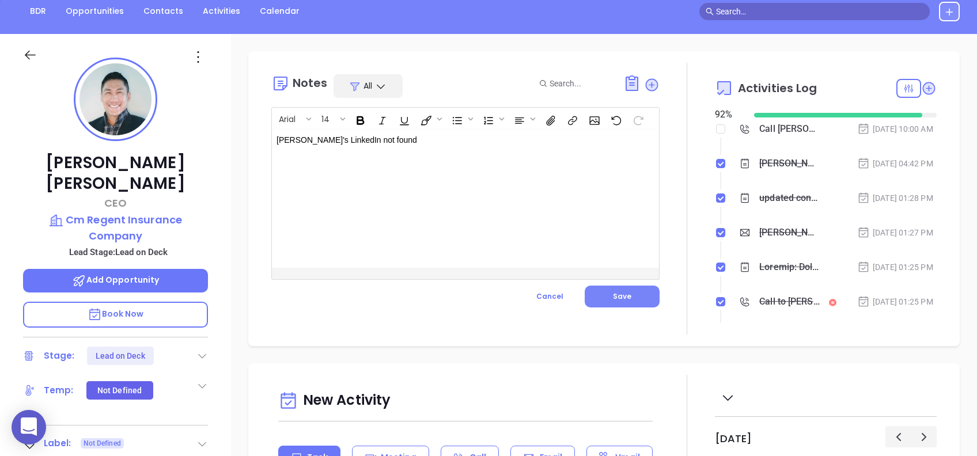
click at [633, 291] on button "Save" at bounding box center [621, 297] width 75 height 22
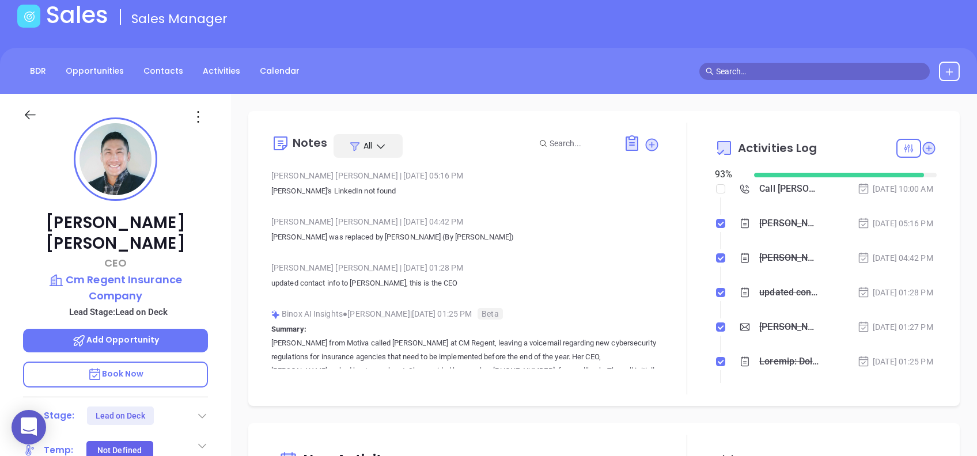
scroll to position [46, 0]
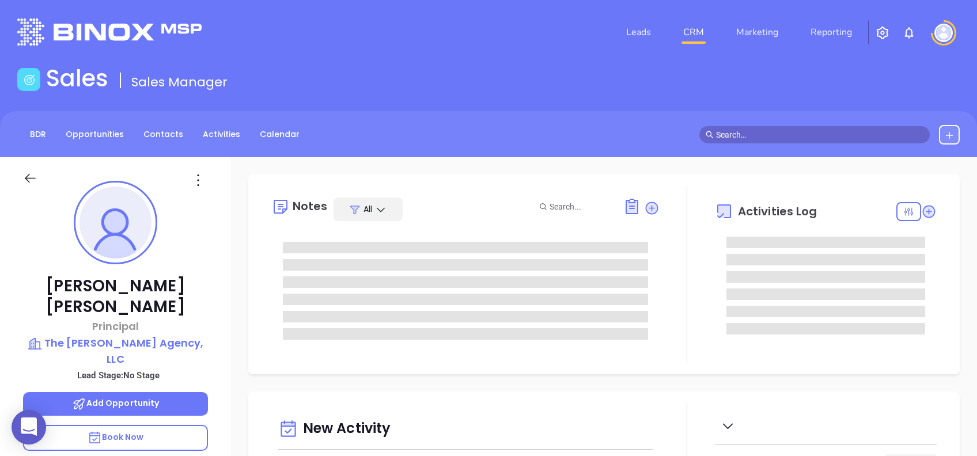
scroll to position [335, 0]
type input "[PERSON_NAME]"
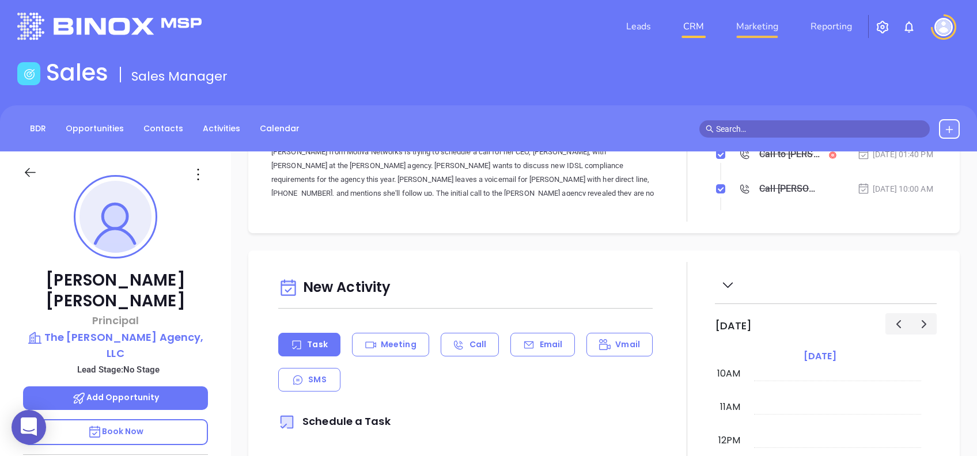
scroll to position [0, 0]
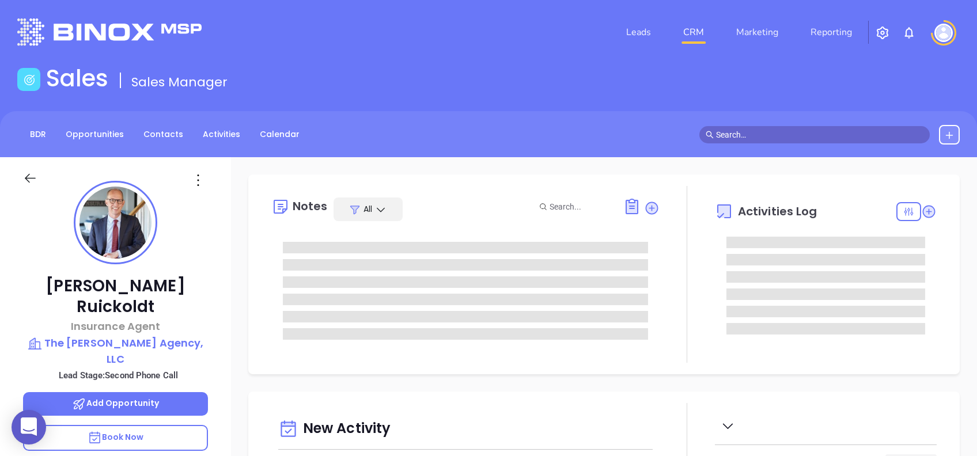
type input "[DATE]"
type input "[PERSON_NAME]"
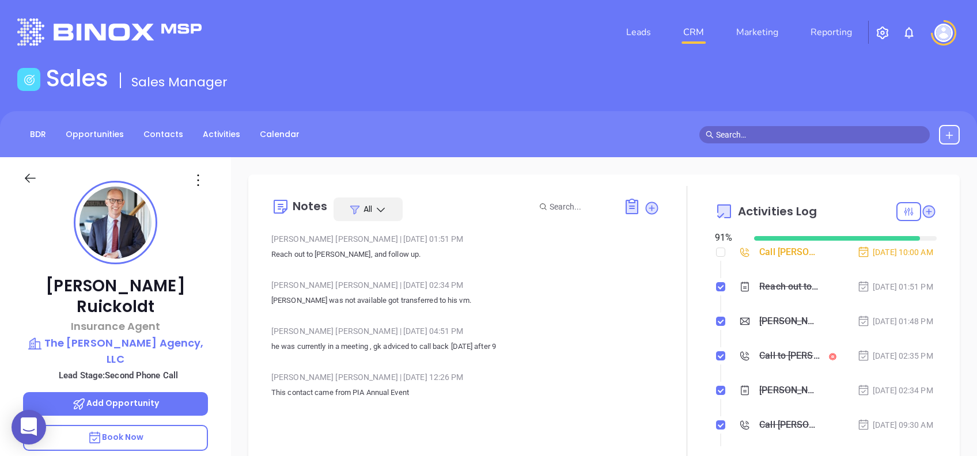
scroll to position [77, 0]
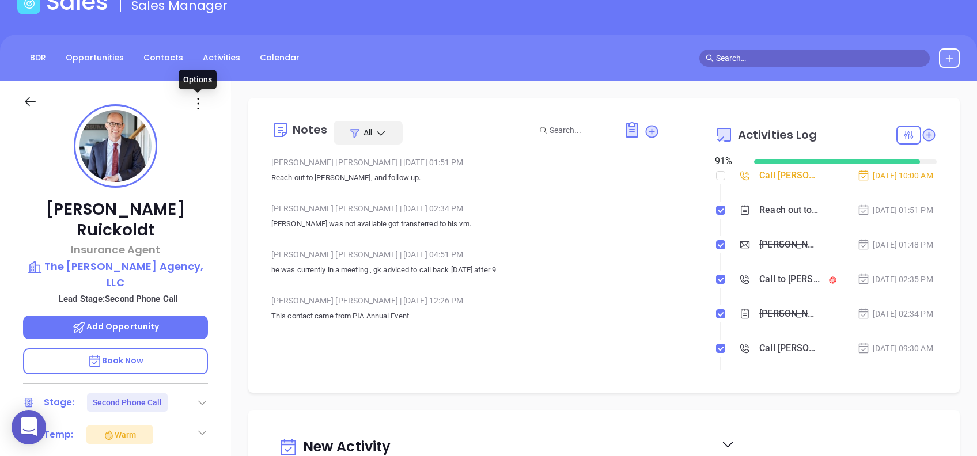
drag, startPoint x: 200, startPoint y: 101, endPoint x: 201, endPoint y: 108, distance: 7.0
click at [200, 101] on icon at bounding box center [198, 103] width 18 height 18
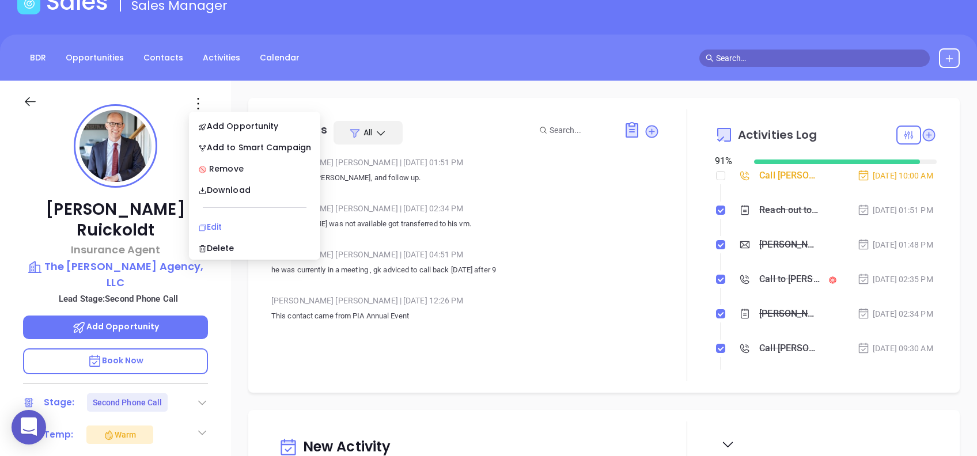
click at [261, 223] on div "Edit" at bounding box center [254, 227] width 113 height 13
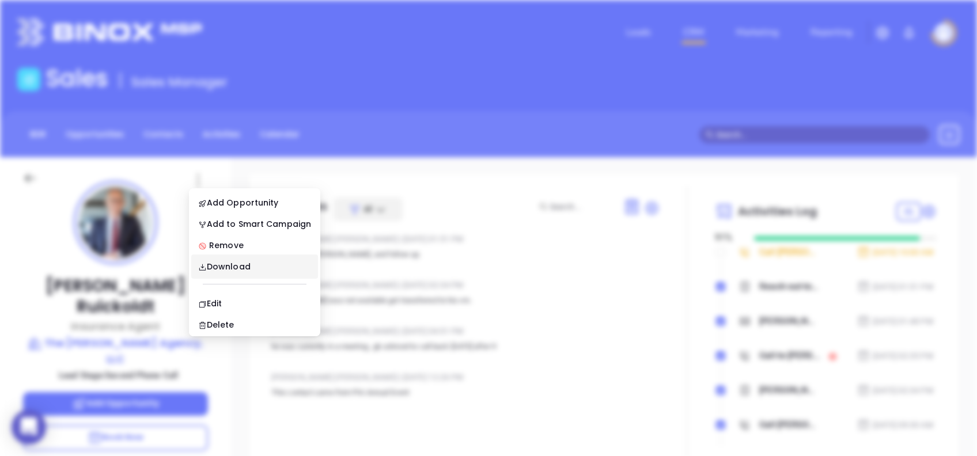
scroll to position [0, 0]
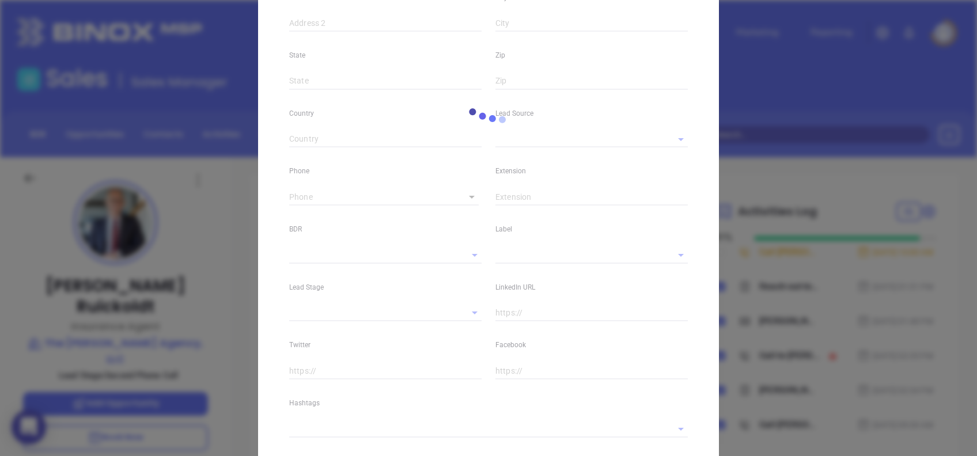
type input "Nicholas"
type input "Ruickoldt"
type input "nruickoldt@therussellagency.com"
type input "Insurance Agent"
type input "1"
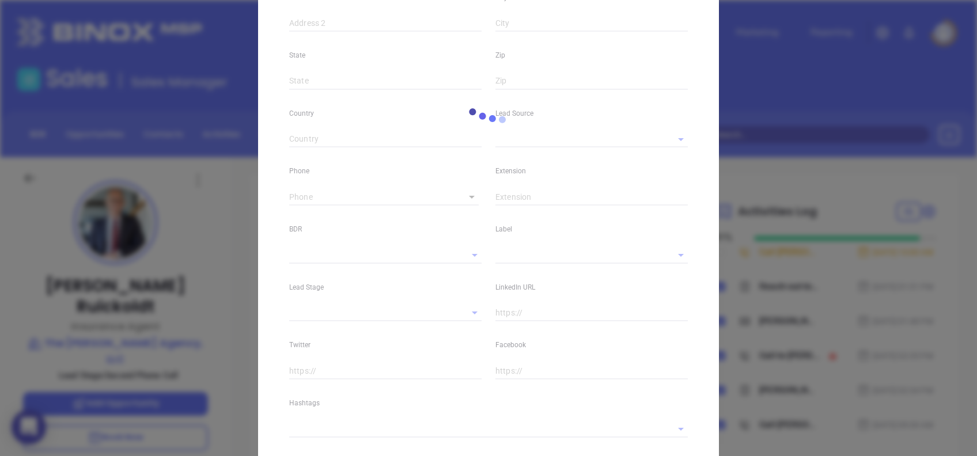
type input "www.linkedin.com/in/nickruickoldt"
type input "Abigail Mayda"
type input "Second Phone Call"
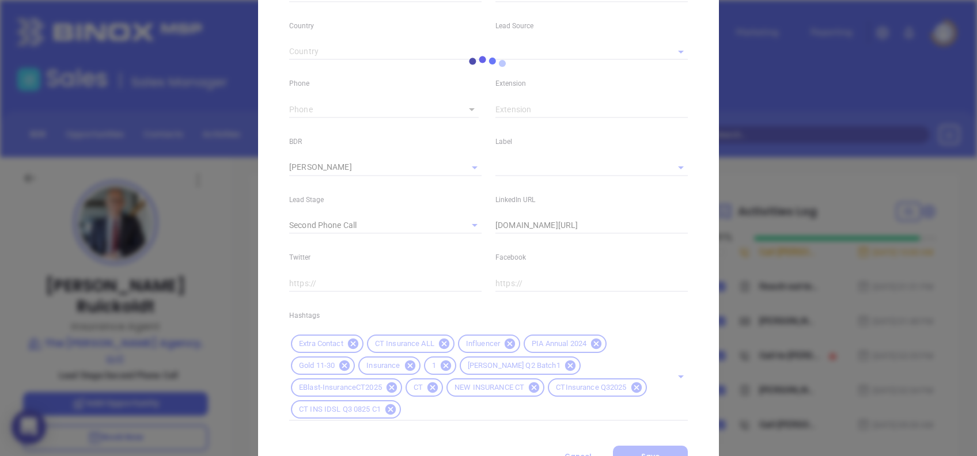
scroll to position [450, 0]
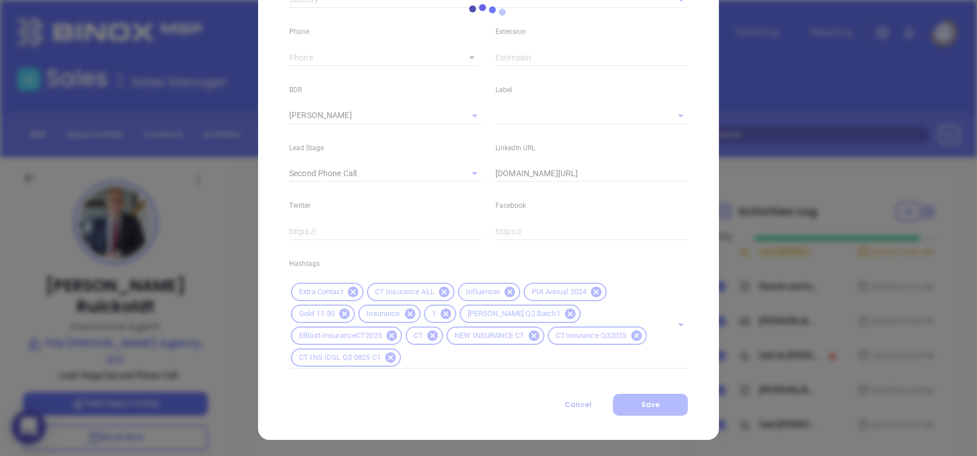
type input "1"
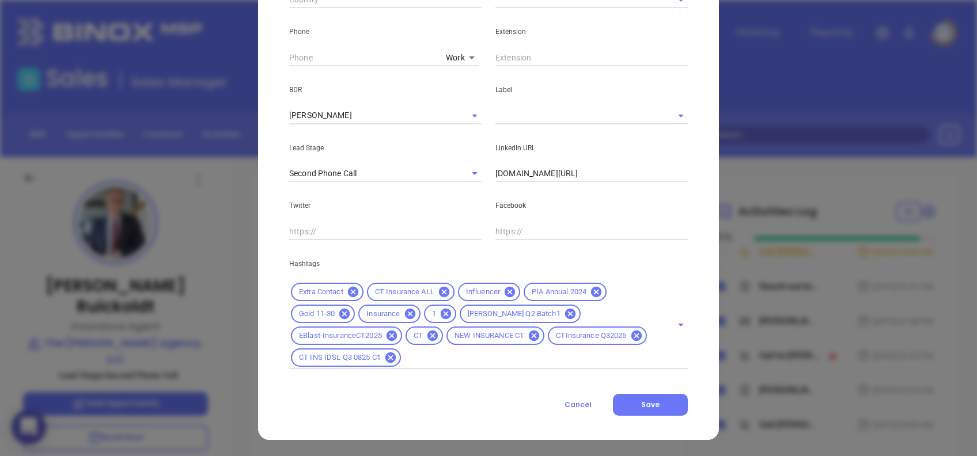
scroll to position [66, 0]
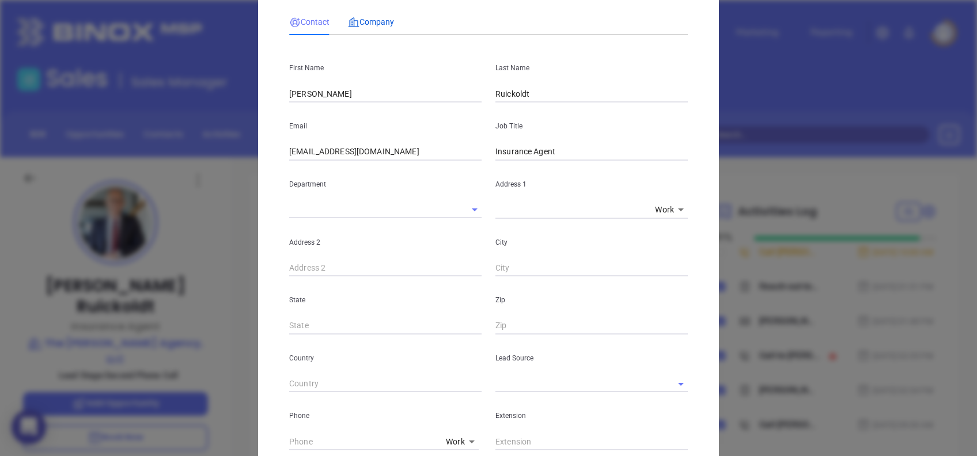
drag, startPoint x: 378, startPoint y: 19, endPoint x: 386, endPoint y: 43, distance: 25.5
click at [378, 20] on span "Company" at bounding box center [371, 21] width 46 height 9
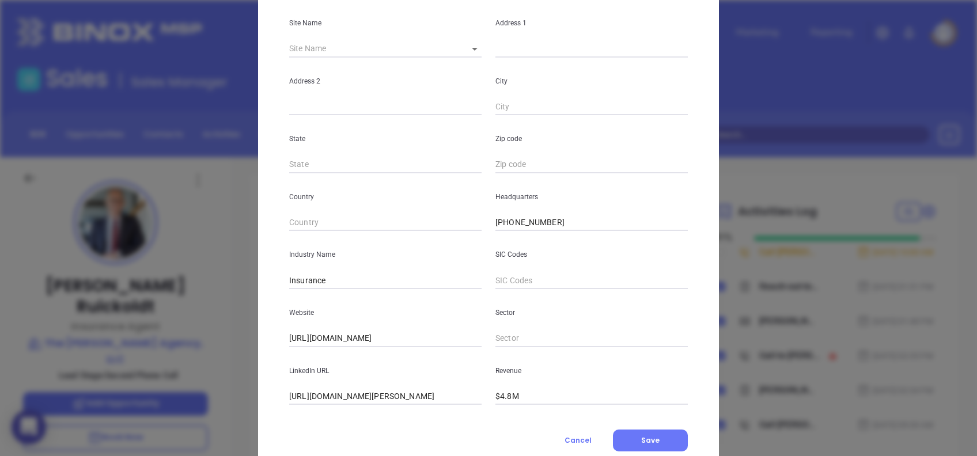
scroll to position [204, 0]
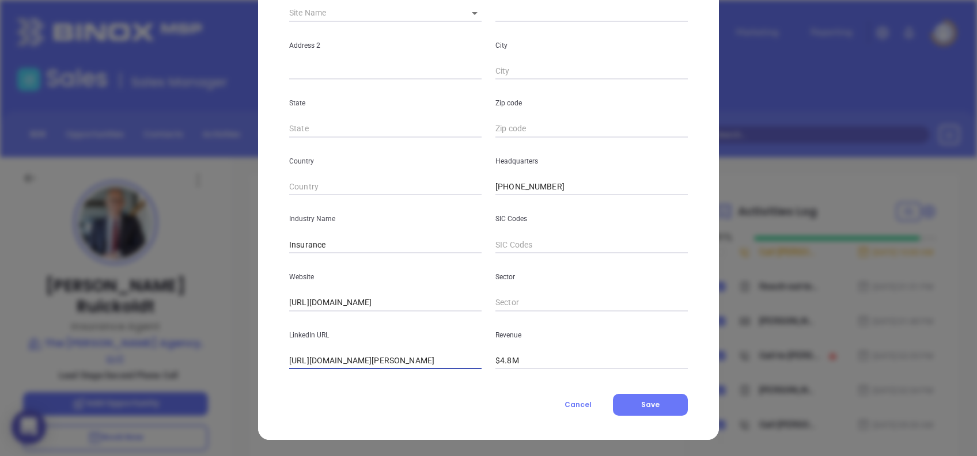
drag, startPoint x: 310, startPoint y: 355, endPoint x: 157, endPoint y: 343, distance: 153.1
click at [158, 344] on div "Nicholas Ruickoldt Contact Company First Name Nicholas Last Name Ruickoldt Emai…" at bounding box center [488, 228] width 977 height 456
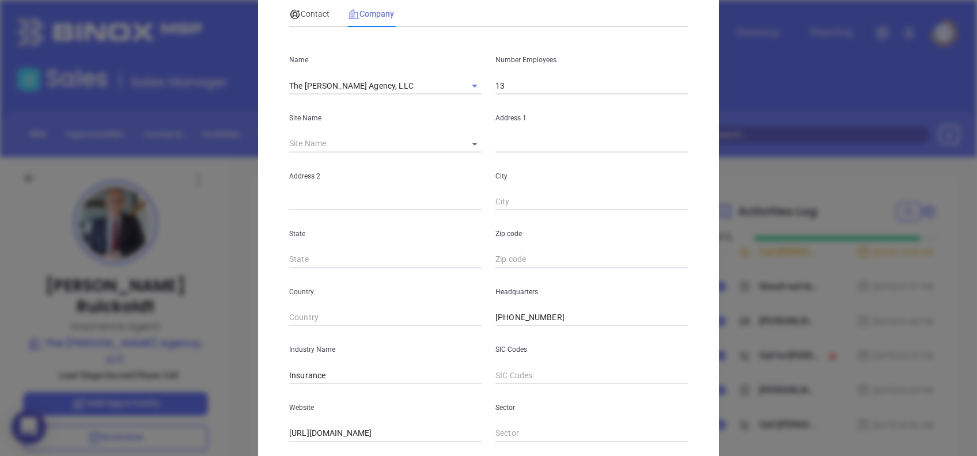
scroll to position [0, 0]
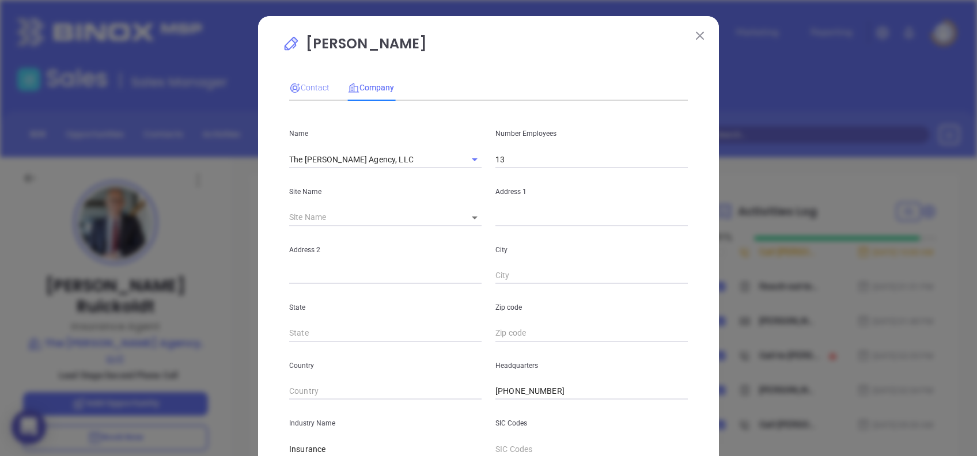
type input "www.linkedin.com/company/the-russell-agency-llc/"
click at [313, 90] on span "Contact" at bounding box center [309, 87] width 40 height 9
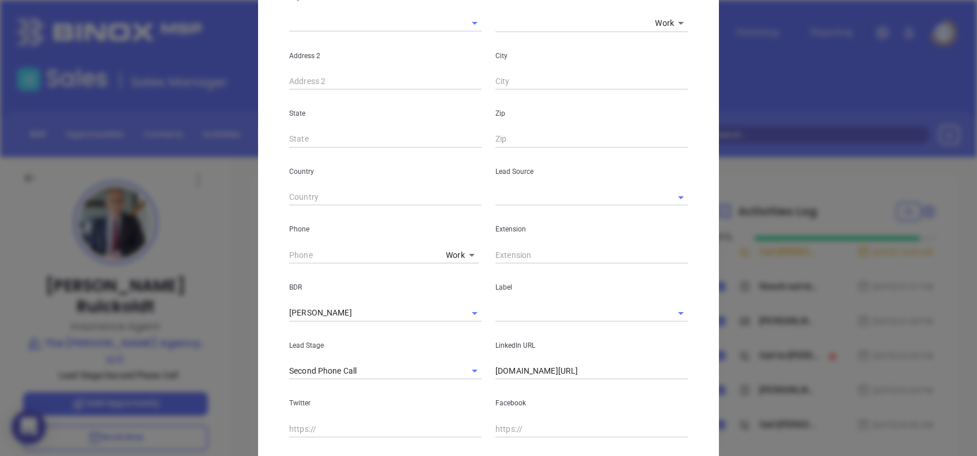
scroll to position [450, 0]
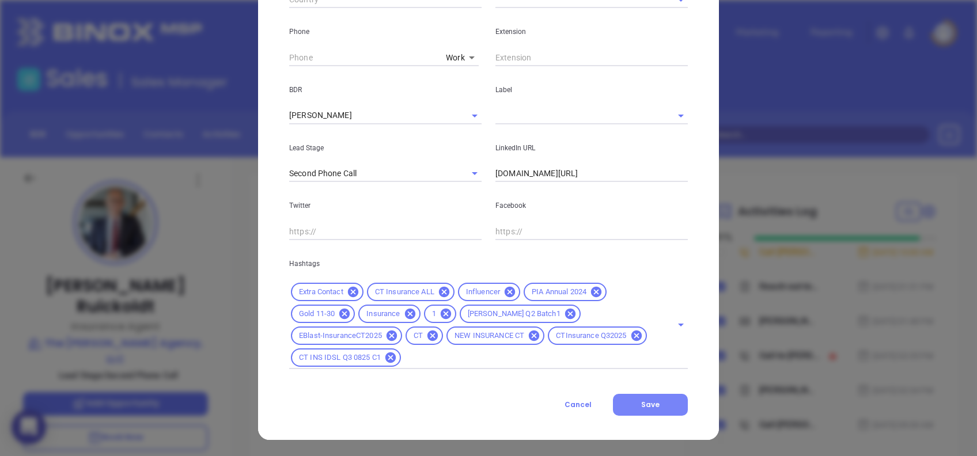
click at [651, 405] on span "Save" at bounding box center [650, 405] width 18 height 10
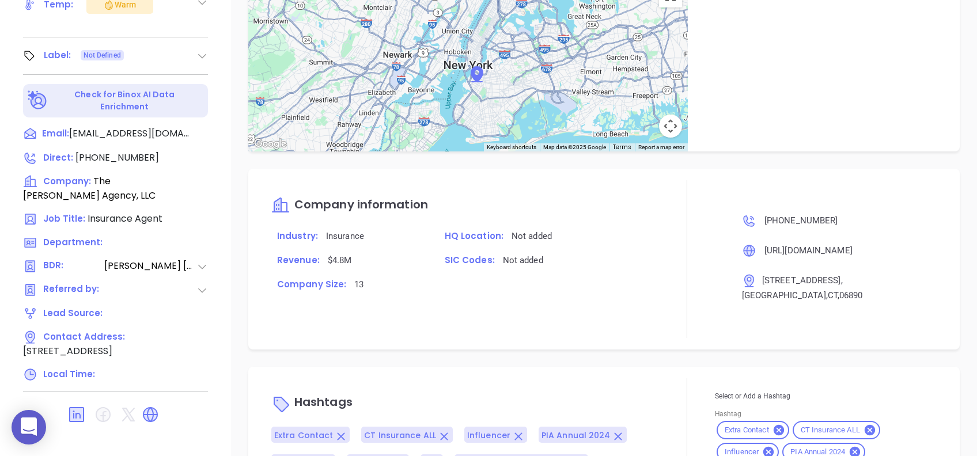
scroll to position [844, 0]
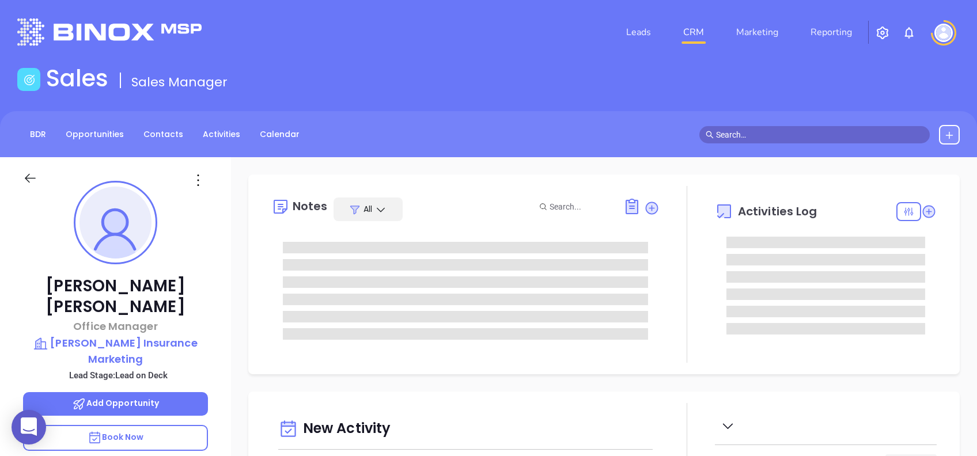
type input "[DATE]"
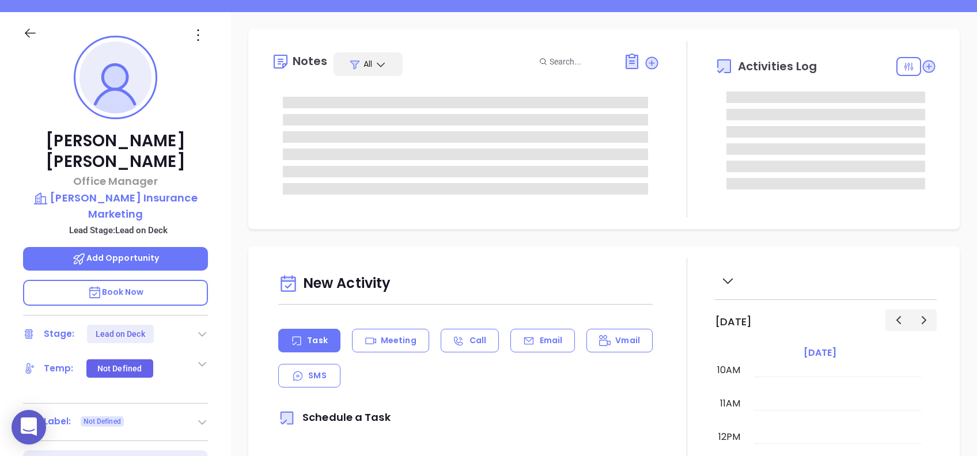
type input "[PERSON_NAME]"
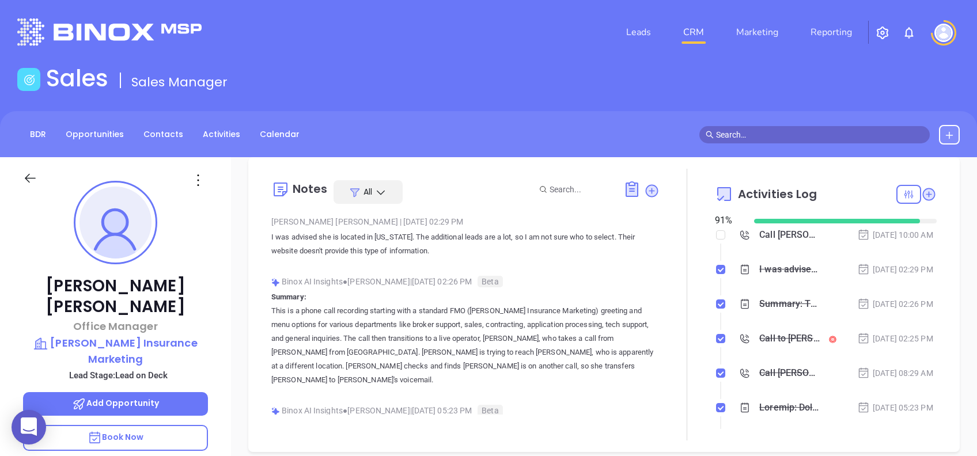
scroll to position [0, 0]
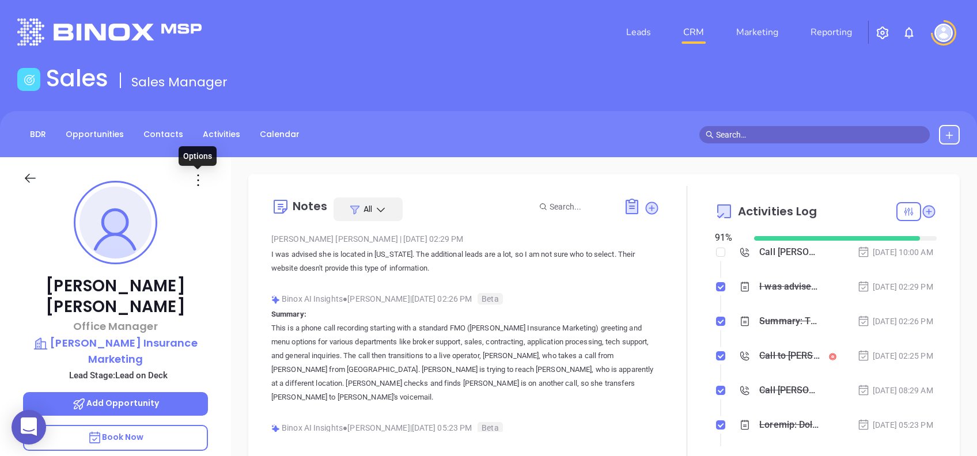
click at [198, 176] on icon at bounding box center [198, 180] width 18 height 18
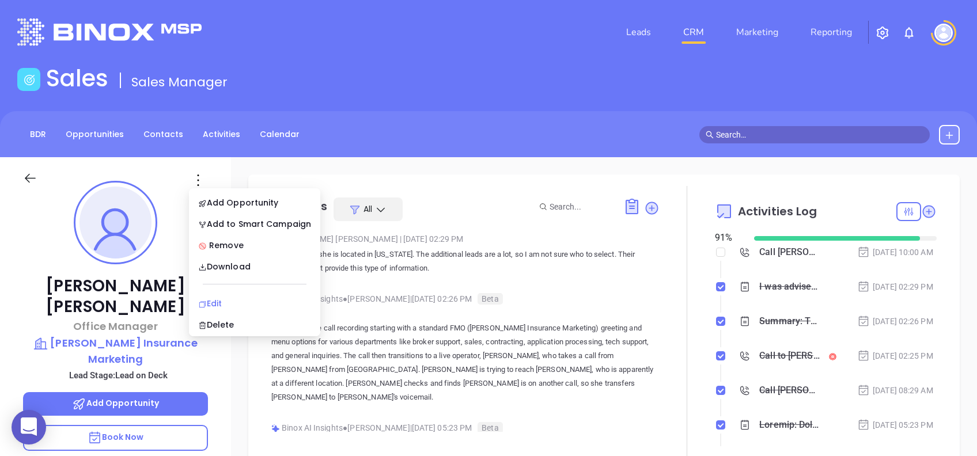
click at [234, 301] on div "Edit" at bounding box center [254, 303] width 113 height 13
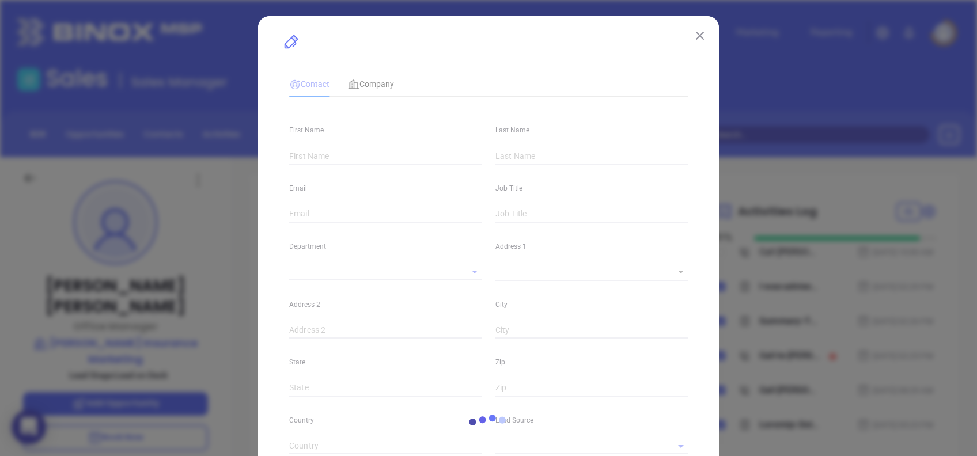
type input "[PERSON_NAME]"
type input "[PERSON_NAME][EMAIL_ADDRESS][PERSON_NAME][DOMAIN_NAME]"
type input "Office Manager"
type textarea "[STREET_ADDRESS]"
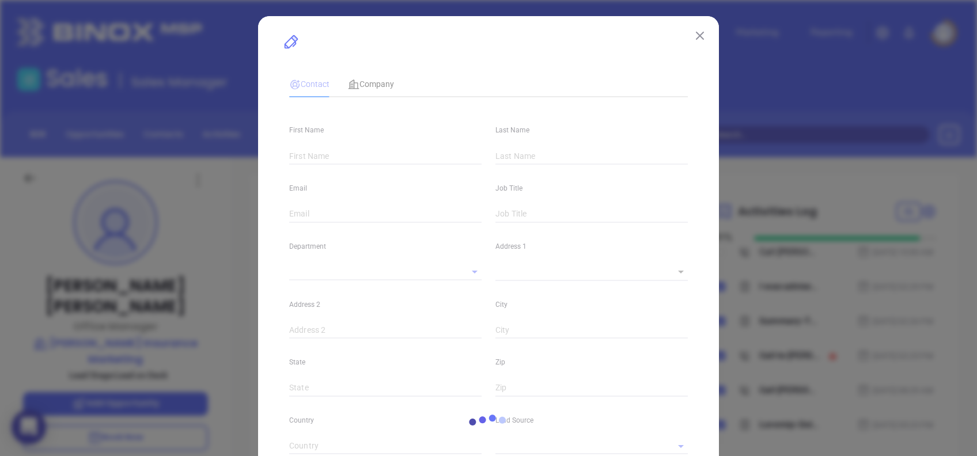
type input "1"
type input "[GEOGRAPHIC_DATA]"
type input "PA"
type input "17110"
type input "www.linkedin.com/in/rhina-ramos-0aa0a4242"
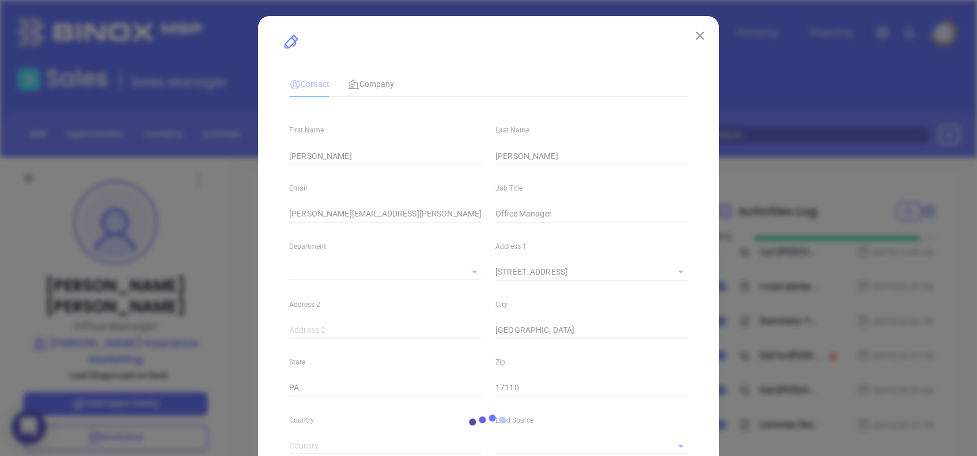
type input "Marketing"
type input "Binox"
type input "Vicky Mendoza"
type input "Lead on Deck"
type input "1"
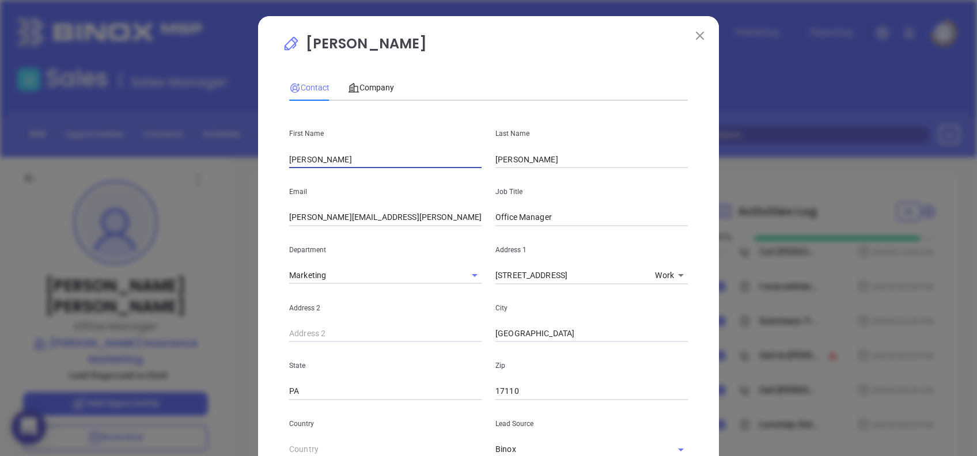
drag, startPoint x: 332, startPoint y: 160, endPoint x: 210, endPoint y: 138, distance: 124.0
click at [210, 138] on div "Rhina Ramos Contact Company First Name Rhina Last Name Ramos Email rhina.ramos@…" at bounding box center [488, 228] width 977 height 456
type input "Scott"
type input "Kowalski"
click at [306, 212] on input "rhina.ramos@ritterim.com" at bounding box center [385, 217] width 192 height 17
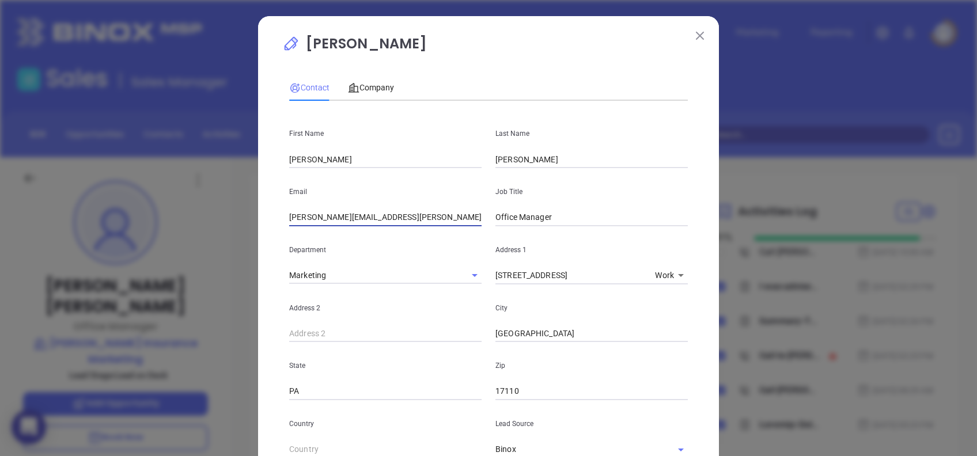
drag, startPoint x: 327, startPoint y: 221, endPoint x: 237, endPoint y: 221, distance: 90.4
click at [237, 221] on div "Rhina Ramos Contact Company First Name Scott Last Name Kowalski Email rhina.ram…" at bounding box center [488, 228] width 977 height 456
type input "scott@ritterim.com"
click at [567, 214] on input "Office Manager" at bounding box center [591, 217] width 192 height 17
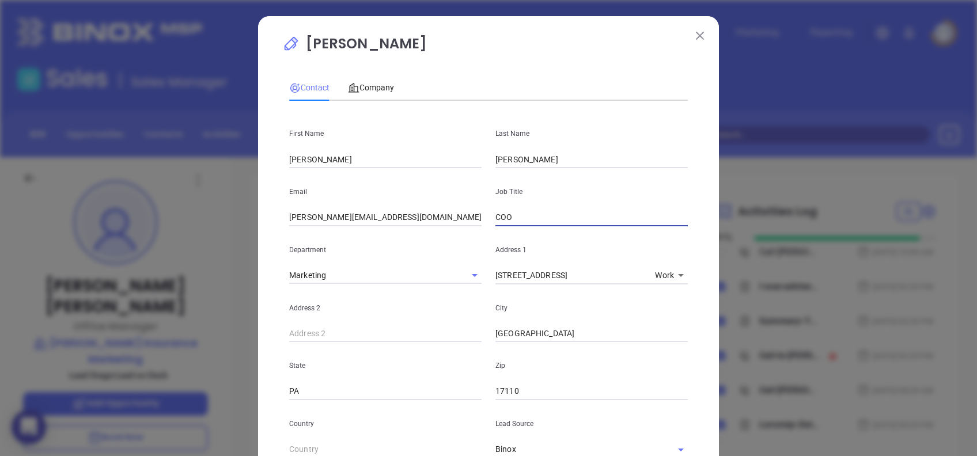
type input "COO"
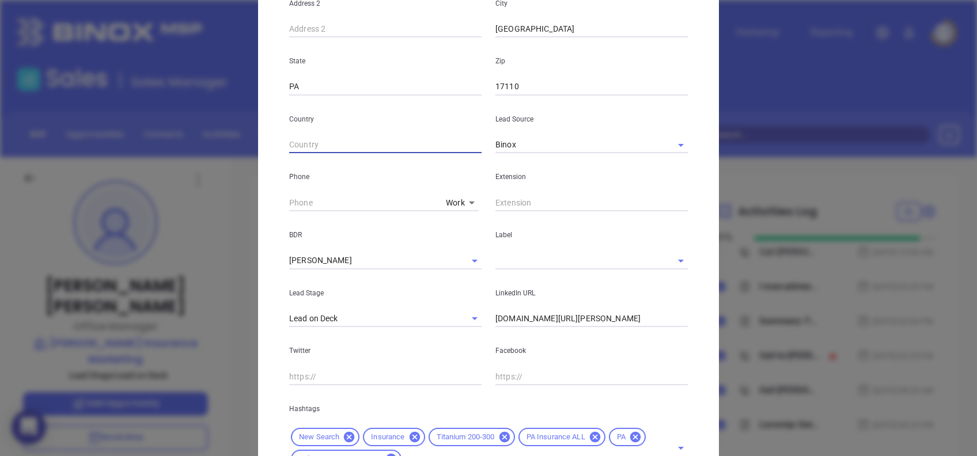
scroll to position [307, 0]
type input "( ) -"
click at [289, 195] on input "( ) -" at bounding box center [365, 200] width 152 height 17
paste input "800) 769-1847"
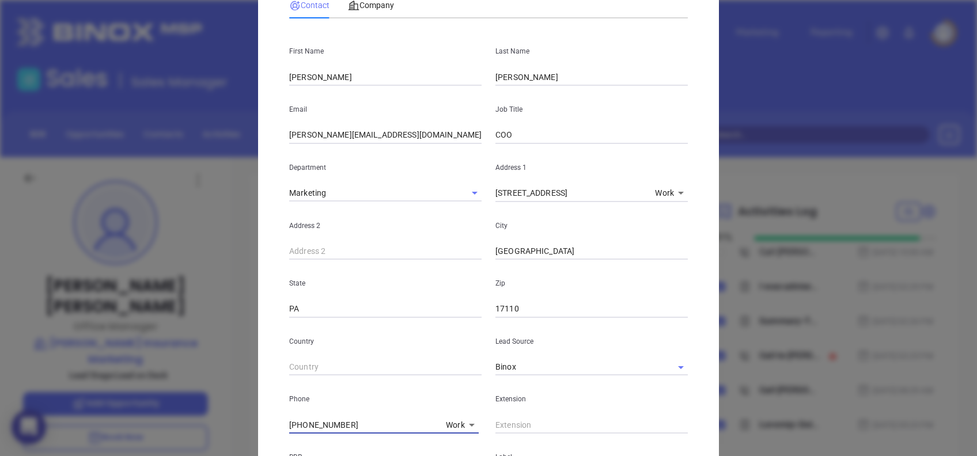
scroll to position [0, 0]
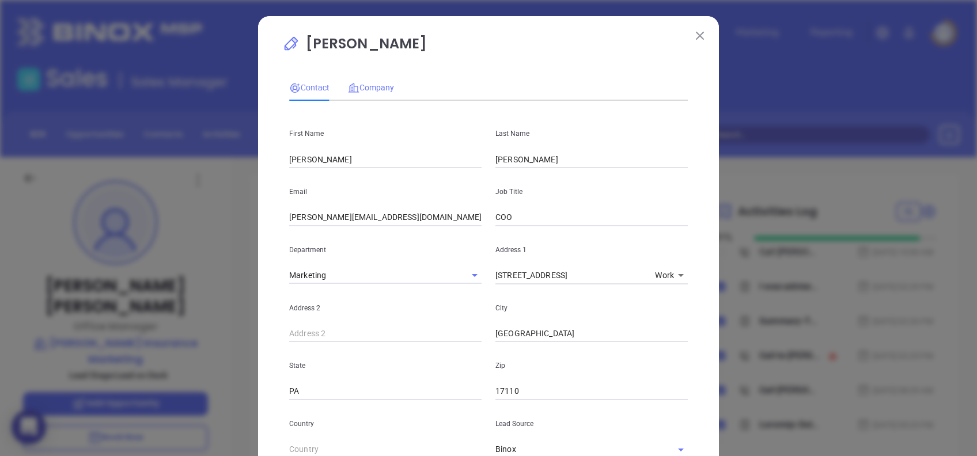
type input "(800) 769-1847"
click at [362, 91] on span "Company" at bounding box center [371, 87] width 46 height 9
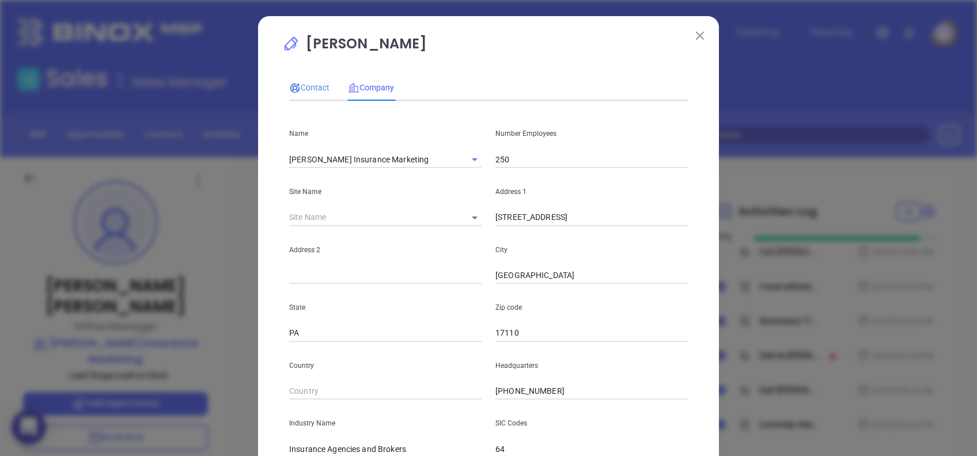
click at [309, 81] on div "Contact" at bounding box center [309, 87] width 40 height 13
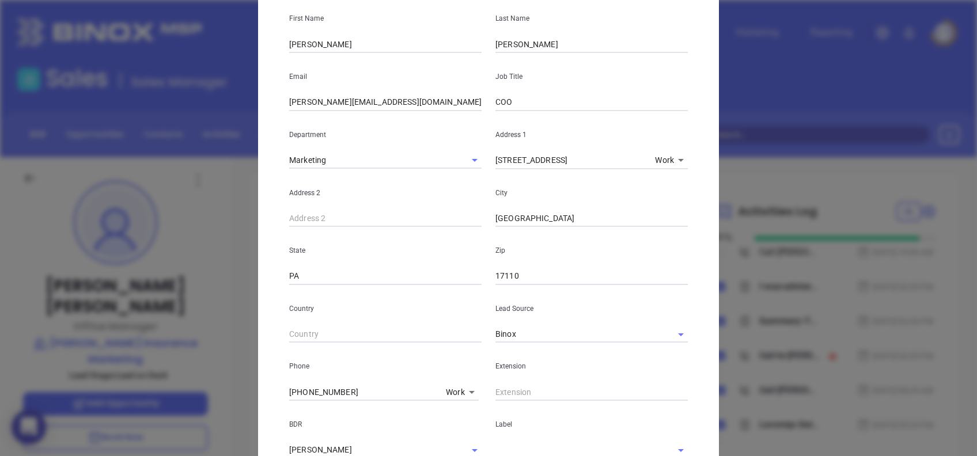
scroll to position [383, 0]
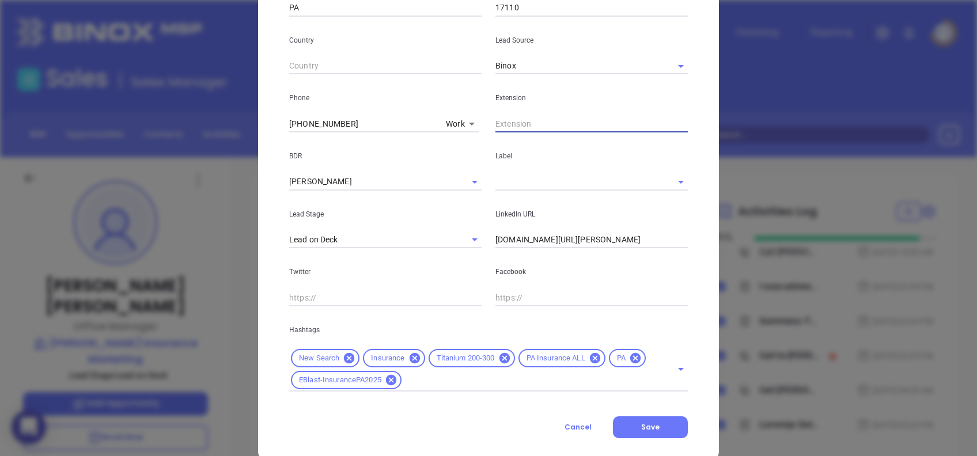
click at [576, 124] on input "text" at bounding box center [591, 123] width 192 height 17
click at [636, 238] on input "www.linkedin.com/in/rhina-ramos-0aa0a4242" at bounding box center [591, 239] width 192 height 17
click at [649, 231] on input "www.linkedin.com/in/rhina-ramos-0aa0a4242" at bounding box center [591, 239] width 192 height 17
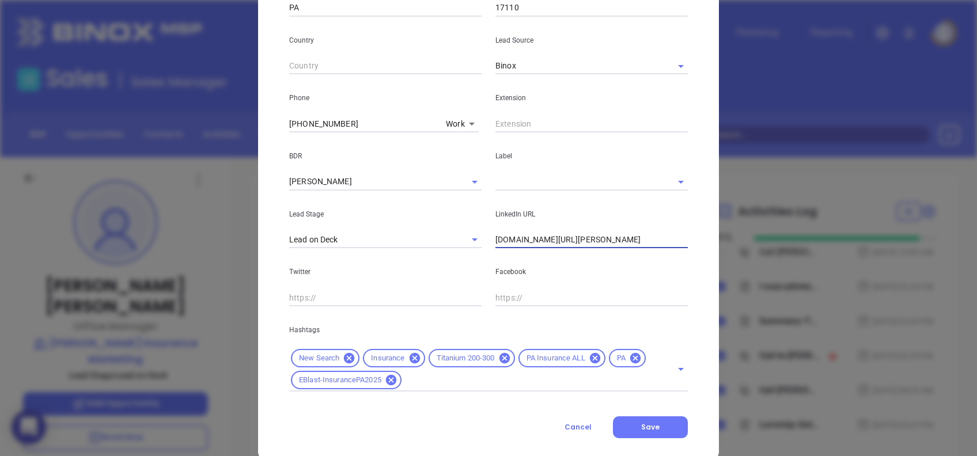
paste input "scott-kowalski-130b4775/"
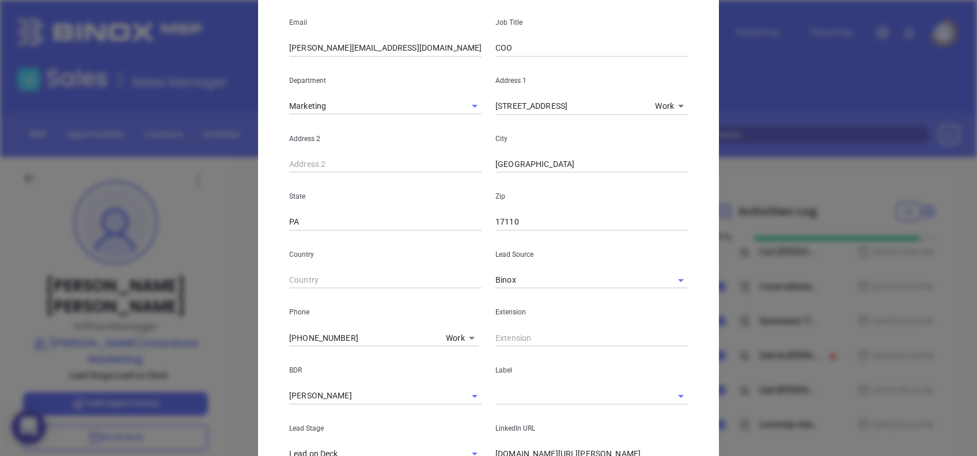
scroll to position [0, 0]
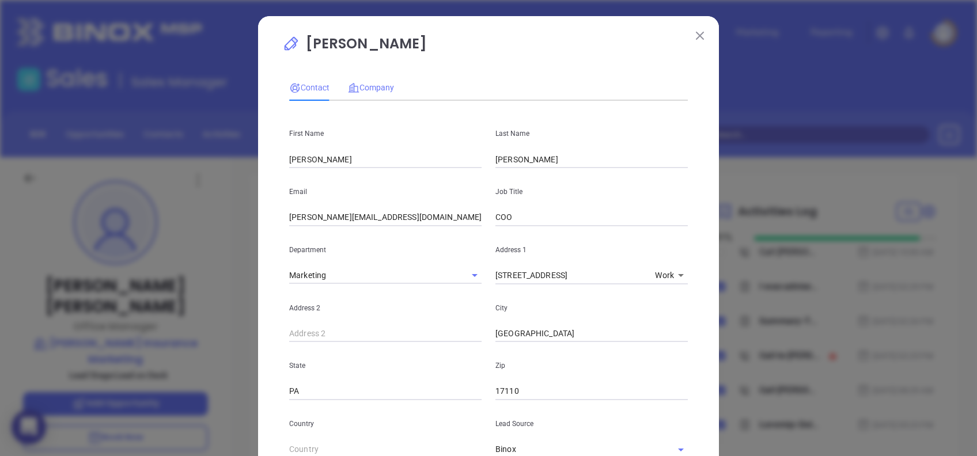
type input "www.linkedin.com/in/scott-kowalski-130b4775/"
click at [380, 86] on span "Company" at bounding box center [371, 87] width 46 height 9
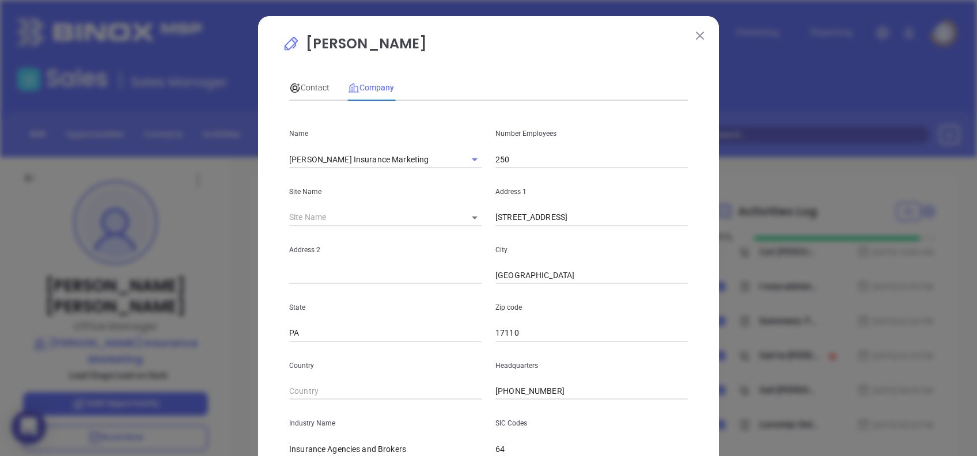
click at [395, 43] on p "Rhina Ramos" at bounding box center [488, 46] width 412 height 26
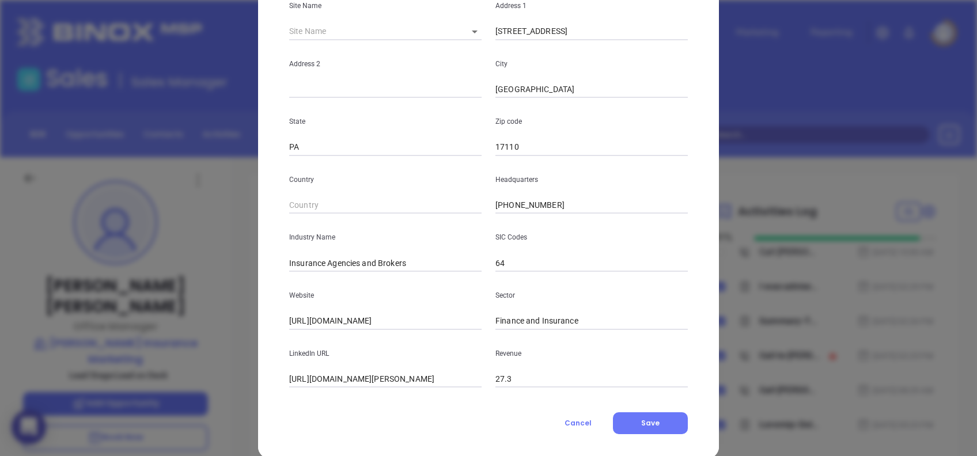
scroll to position [204, 0]
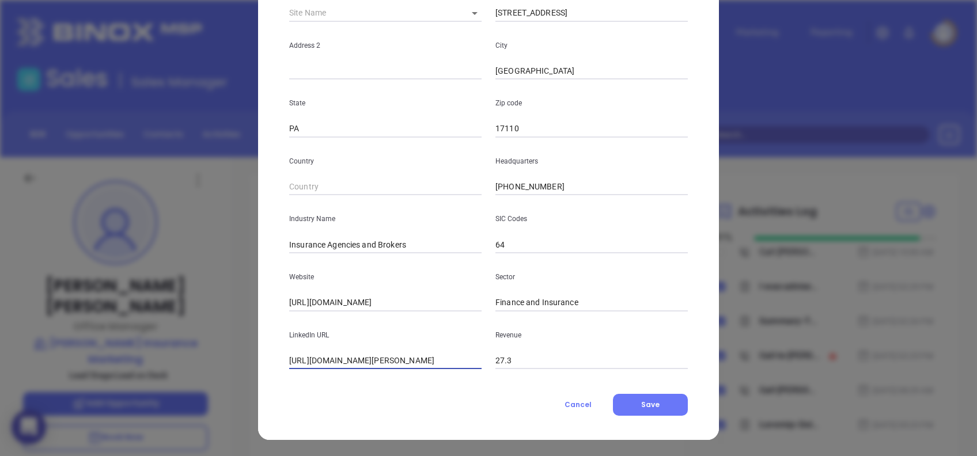
drag, startPoint x: 311, startPoint y: 362, endPoint x: 178, endPoint y: 342, distance: 134.4
click at [178, 342] on div "Rhina Ramos Contact Company First Name Scott Last Name Kowalski Email scott@rit…" at bounding box center [488, 228] width 977 height 456
type input "www.linkedin.com/company/ritter-insurance-marketing/"
click at [654, 407] on button "Save" at bounding box center [650, 405] width 75 height 22
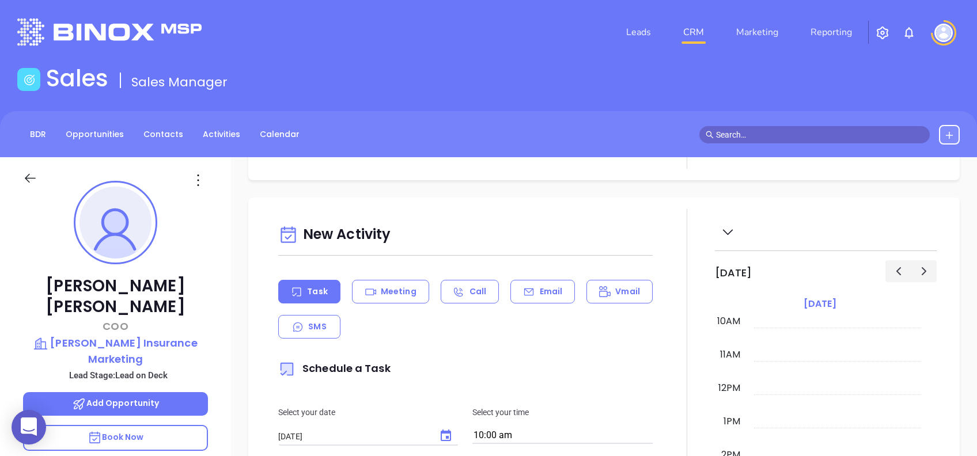
scroll to position [0, 0]
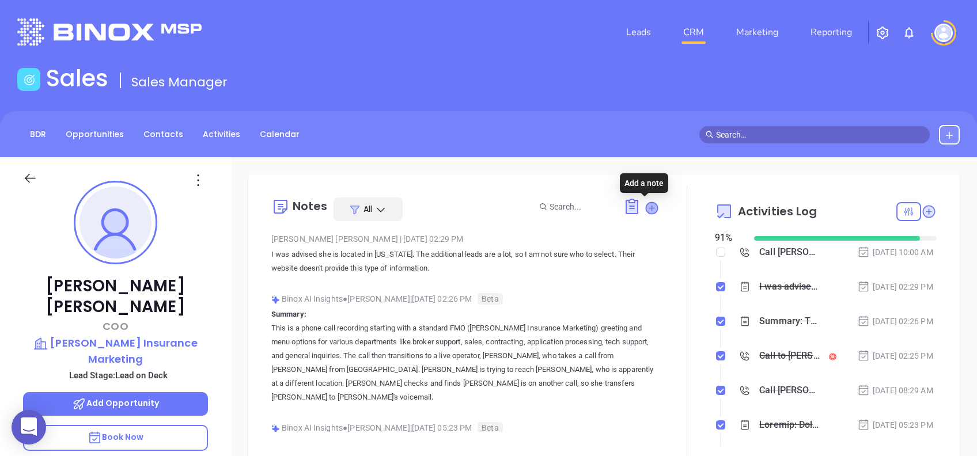
click at [644, 208] on icon at bounding box center [652, 208] width 16 height 16
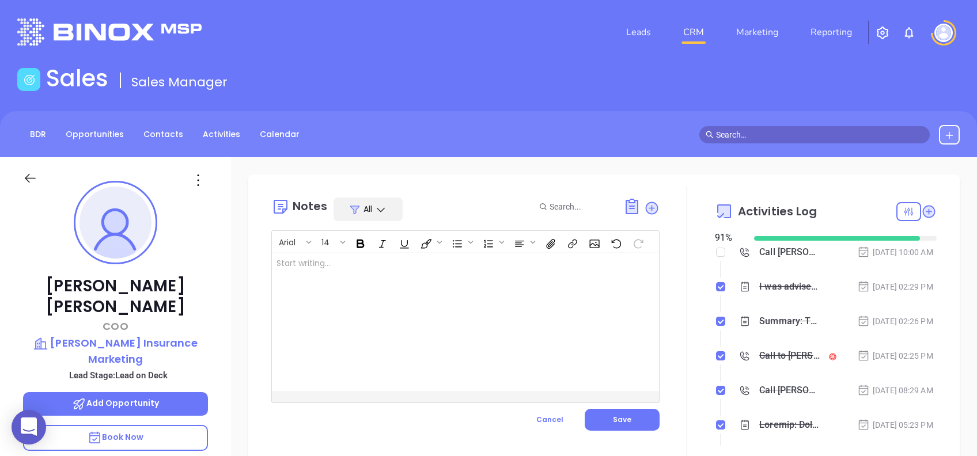
click at [409, 332] on div at bounding box center [452, 322] width 360 height 138
click at [408, 282] on div "Rhina ﻿" at bounding box center [452, 322] width 360 height 138
click at [632, 419] on button "Save" at bounding box center [621, 420] width 75 height 22
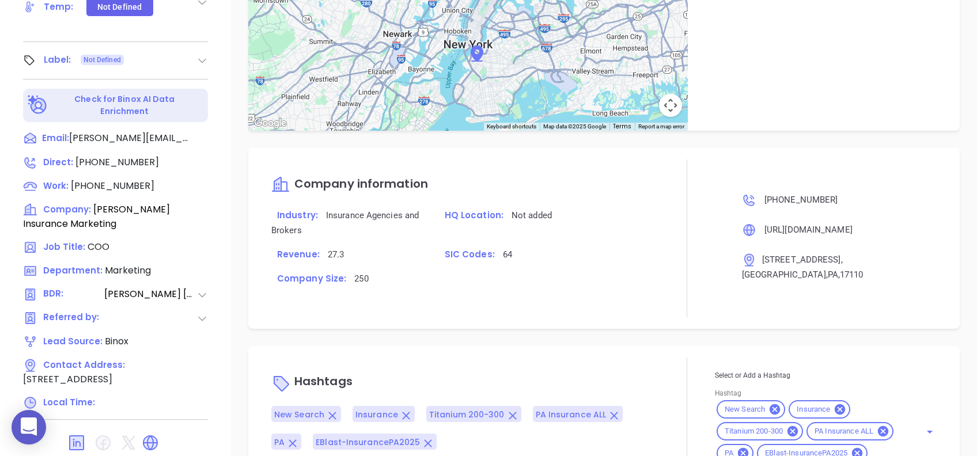
scroll to position [750, 0]
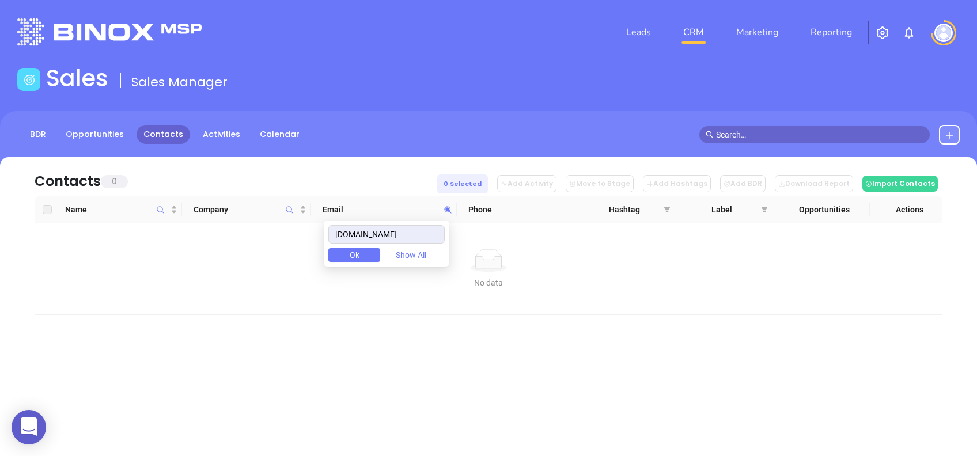
drag, startPoint x: 436, startPoint y: 235, endPoint x: 314, endPoint y: 226, distance: 121.8
click at [314, 226] on body "0 Leads CRM Marketing Reporting Financial Leads Leads Sales Sales Manager BDR O…" at bounding box center [488, 228] width 977 height 456
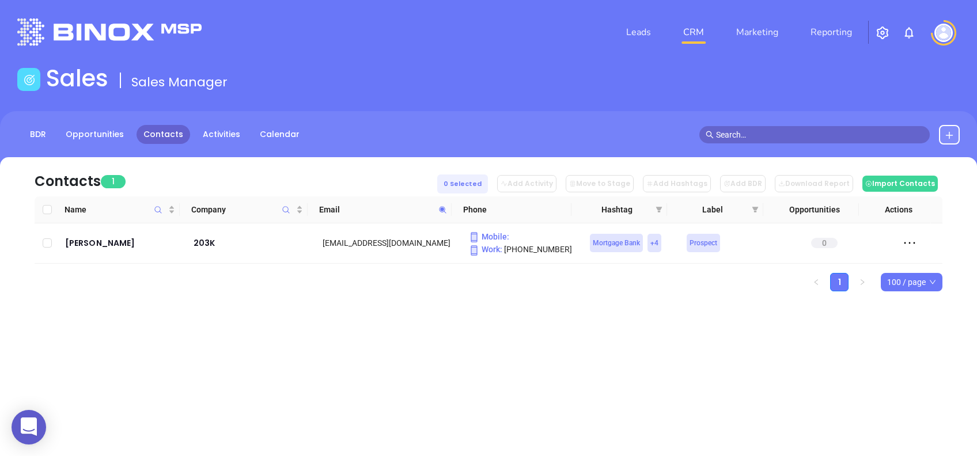
click at [274, 327] on div "Contacts 1 0 Selected Add Activity Move to Stage Add Hashtags Add BDR Download …" at bounding box center [488, 244] width 977 height 174
click at [442, 208] on icon at bounding box center [442, 209] width 7 height 7
paste input "helmsmortgage"
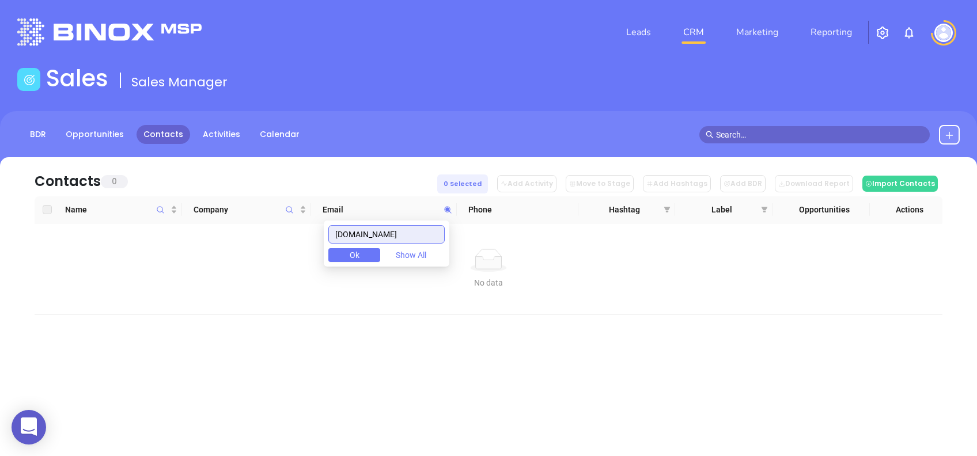
drag, startPoint x: 420, startPoint y: 231, endPoint x: 318, endPoint y: 218, distance: 102.8
click at [318, 218] on body "0 Leads CRM Marketing Reporting Financial Leads Leads Sales Sales Manager BDR O…" at bounding box center [488, 228] width 977 height 456
paste input "[DOMAIN_NAME]"
drag, startPoint x: 438, startPoint y: 231, endPoint x: 309, endPoint y: 246, distance: 129.8
click at [309, 246] on body "0 Leads CRM Marketing Reporting Financial Leads Leads Sales Sales Manager BDR O…" at bounding box center [488, 228] width 977 height 456
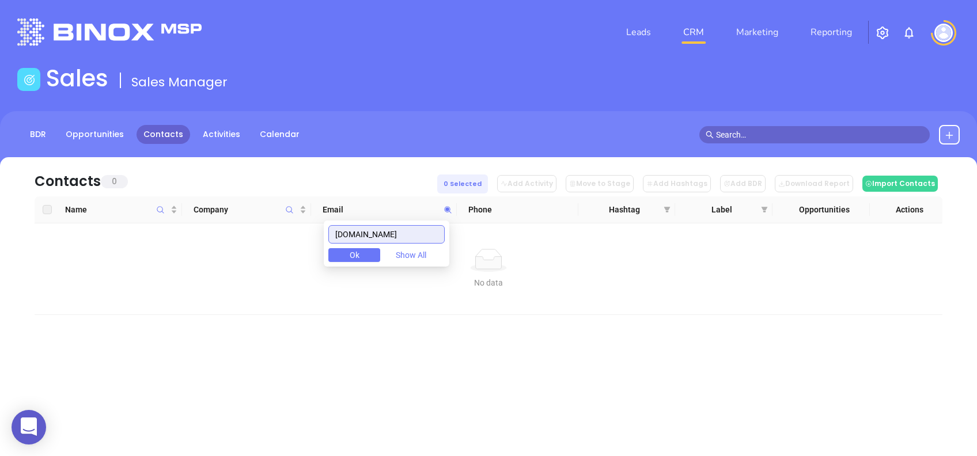
paste input "[DOMAIN_NAME]"
type input "[DOMAIN_NAME]"
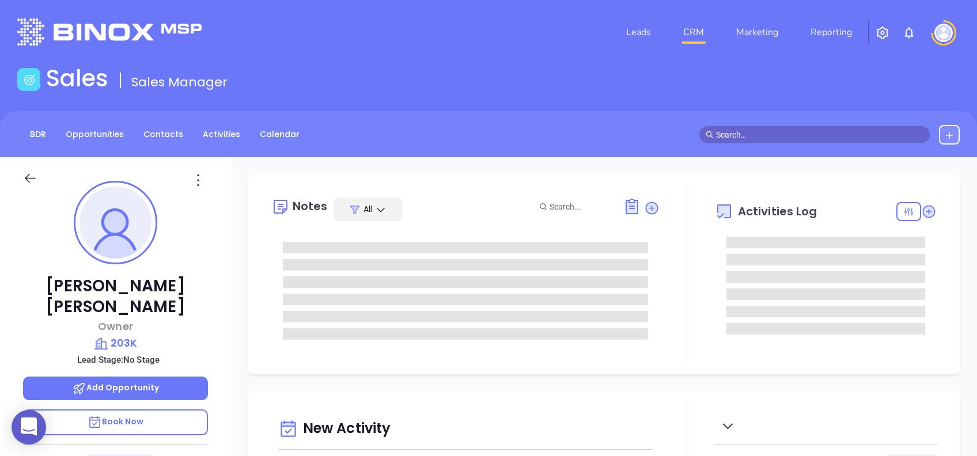
type input "[DATE]"
type input "[PERSON_NAME]"
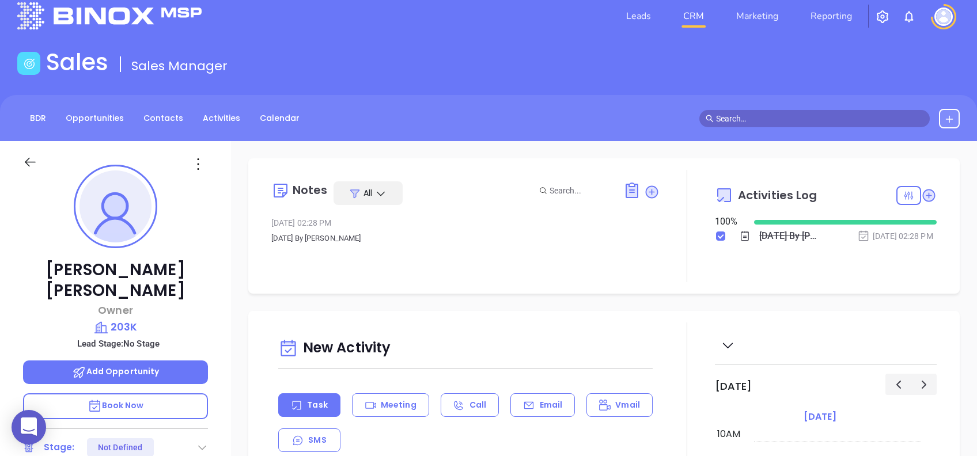
scroll to position [0, 0]
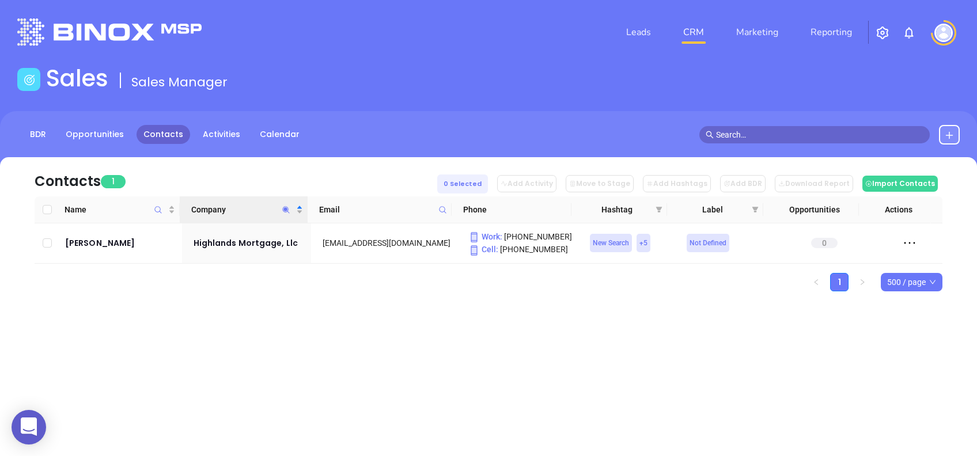
click at [287, 206] on icon "Company" at bounding box center [286, 210] width 9 height 9
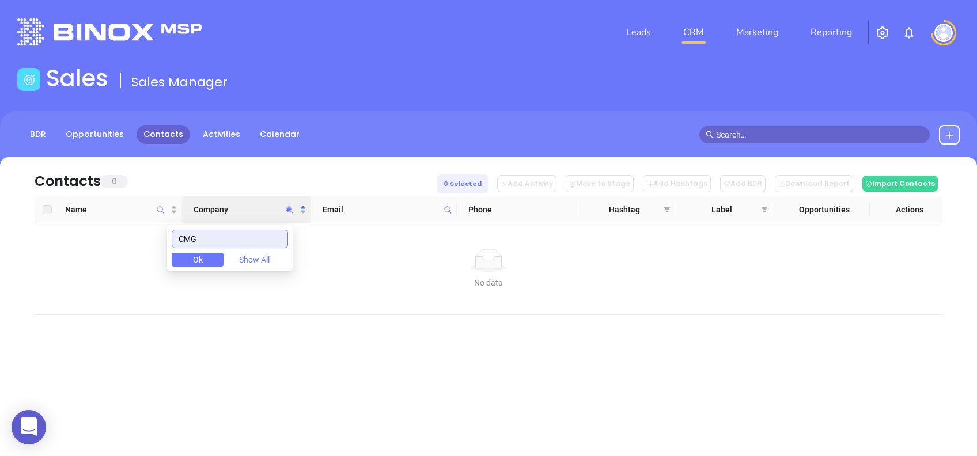
drag, startPoint x: 237, startPoint y: 236, endPoint x: 160, endPoint y: 232, distance: 76.7
click at [161, 232] on body "0 Leads CRM Marketing Reporting Financial Leads Leads Sales Sales Manager BDR O…" at bounding box center [488, 228] width 977 height 456
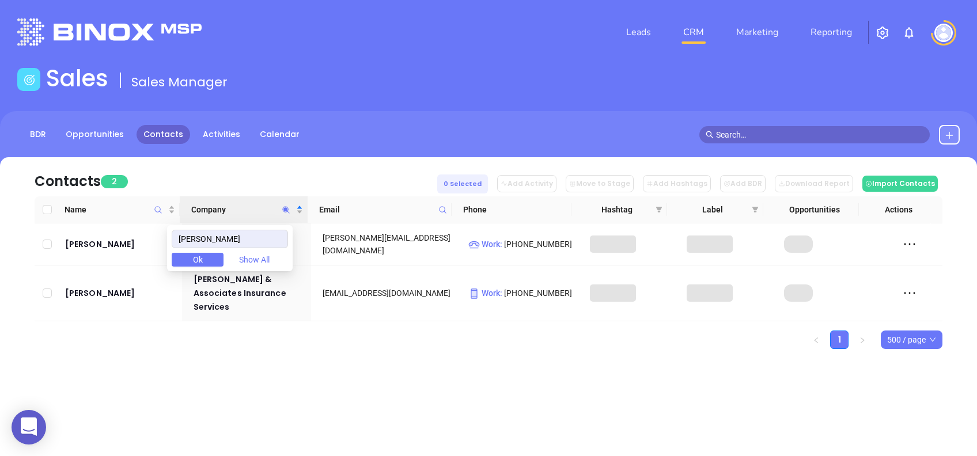
click at [320, 345] on div "Contacts 2 0 Selected Add Activity Move to Stage Add Hashtags Add BDR Download …" at bounding box center [488, 273] width 977 height 232
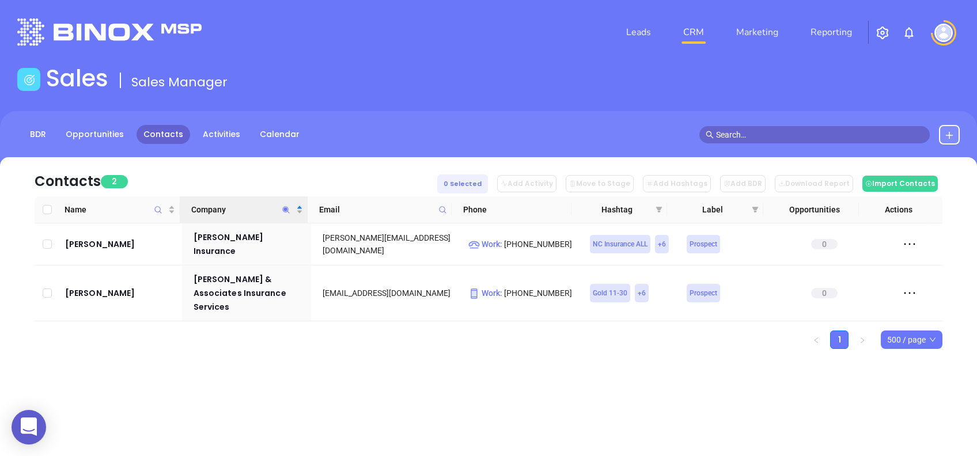
click at [289, 208] on icon "Company" at bounding box center [286, 210] width 9 height 9
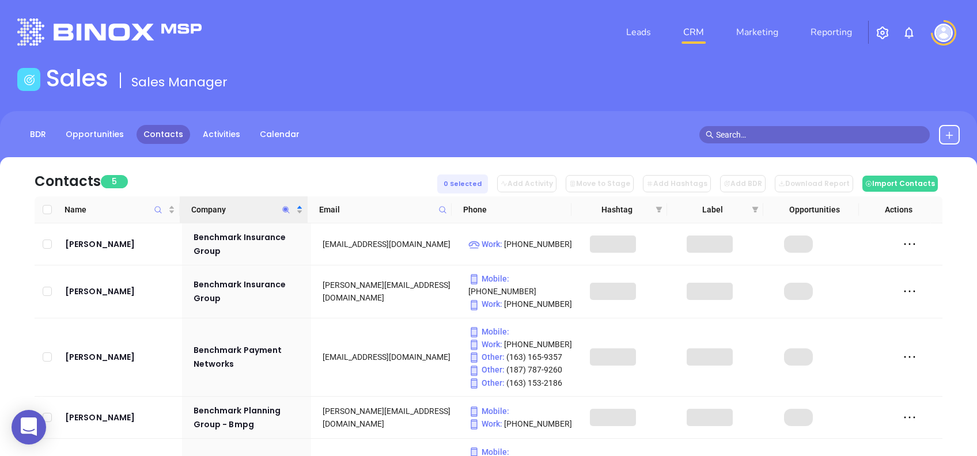
click at [299, 175] on div "Contacts 5 0 Selected Add Activity Move to Stage Add Hashtags Add BDR Download …" at bounding box center [488, 176] width 907 height 39
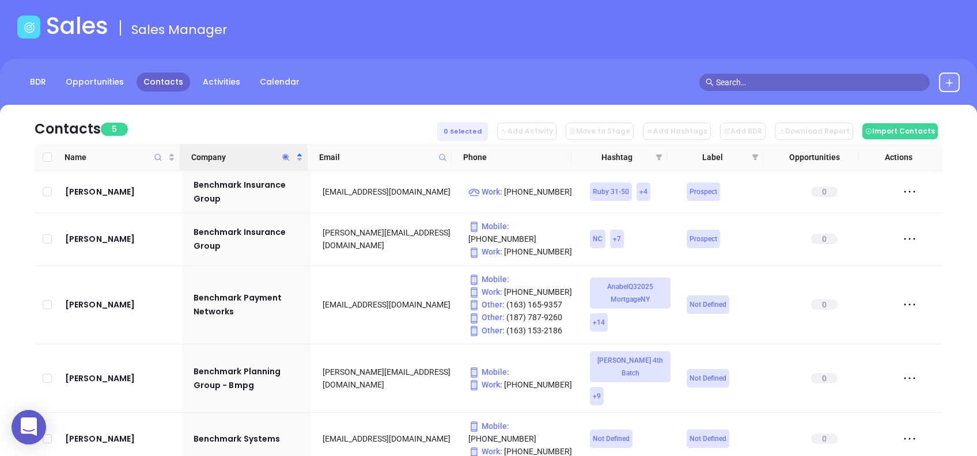
scroll to position [77, 0]
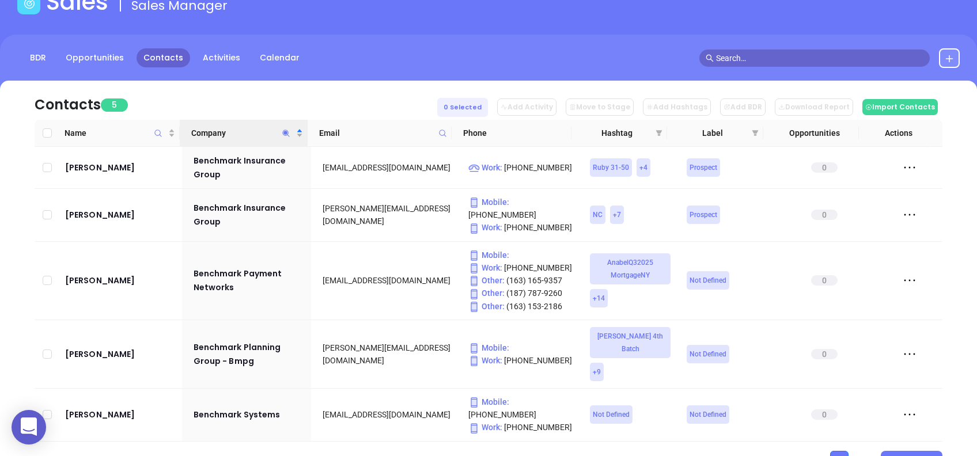
click at [283, 133] on icon "Company" at bounding box center [286, 133] width 9 height 9
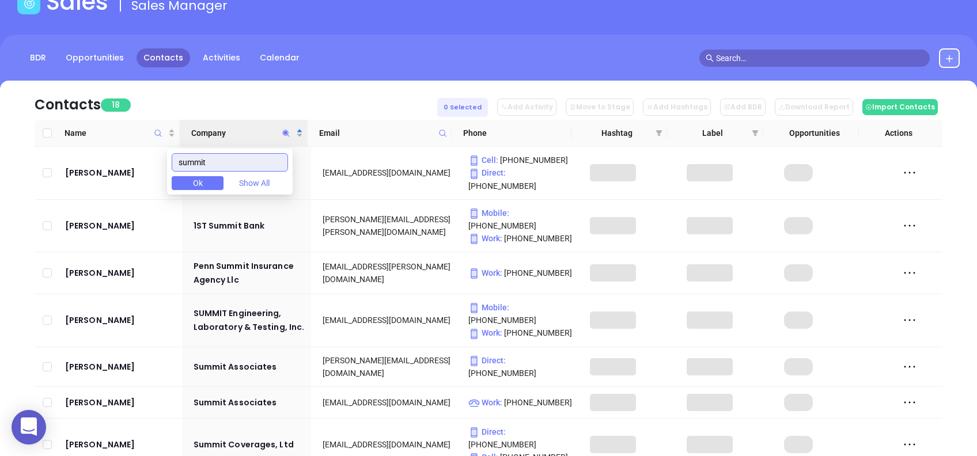
type input "summit"
click at [275, 95] on div "Contacts 18 0 Selected Add Activity Move to Stage Add Hashtags Add BDR Download…" at bounding box center [488, 100] width 907 height 39
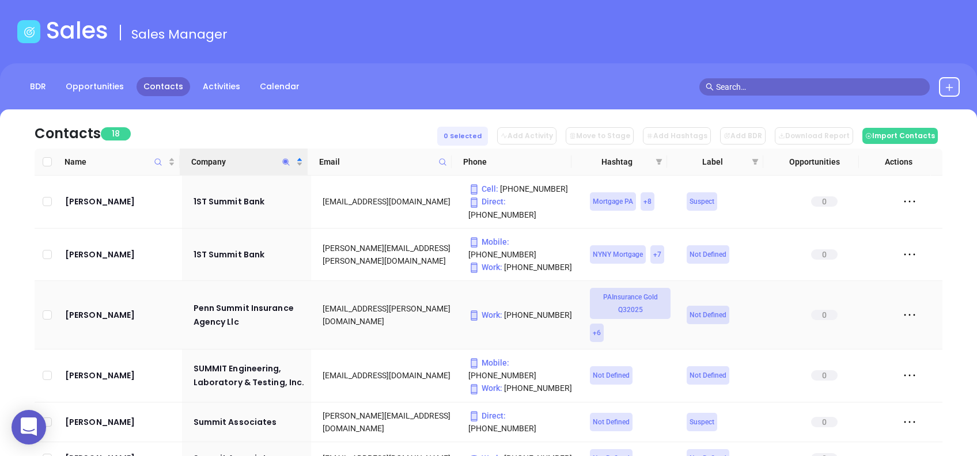
scroll to position [0, 0]
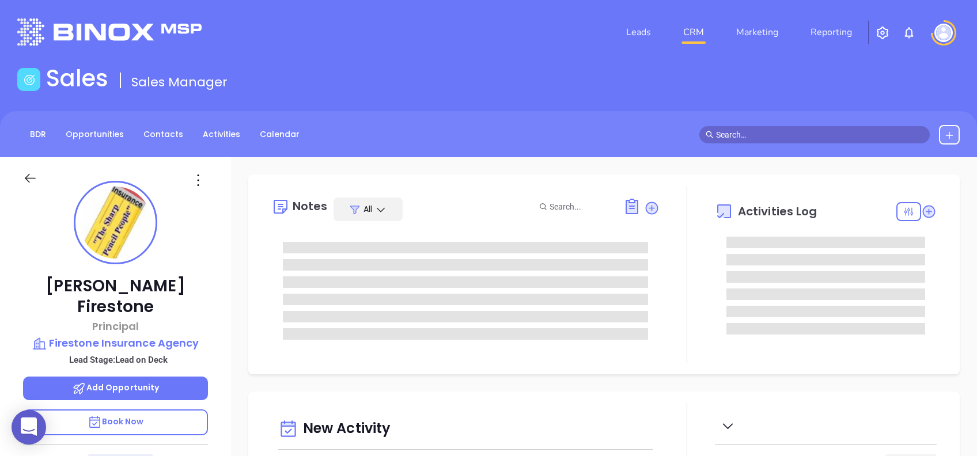
type input "[DATE]"
type input "[PERSON_NAME]"
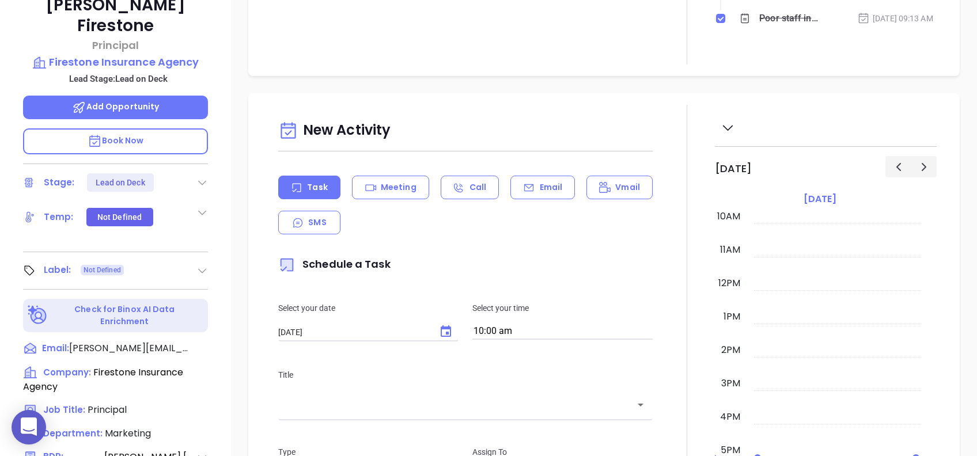
scroll to position [123, 0]
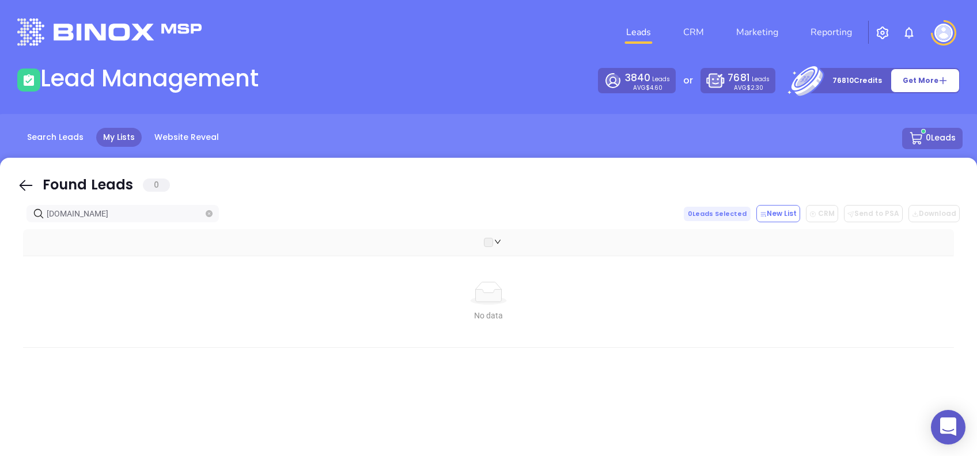
drag, startPoint x: 20, startPoint y: 184, endPoint x: 97, endPoint y: 211, distance: 81.8
click at [20, 183] on icon at bounding box center [25, 185] width 17 height 17
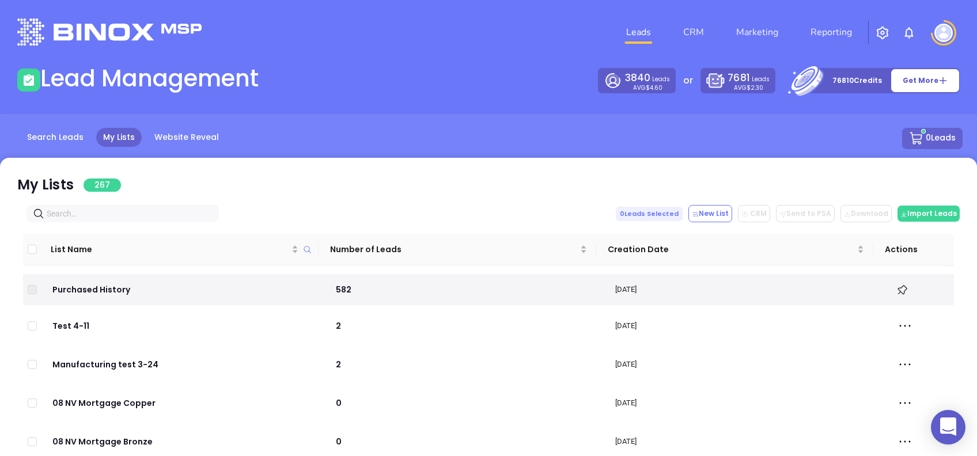
click at [99, 212] on input "text" at bounding box center [125, 213] width 157 height 13
paste input "summit-mortgage.com"
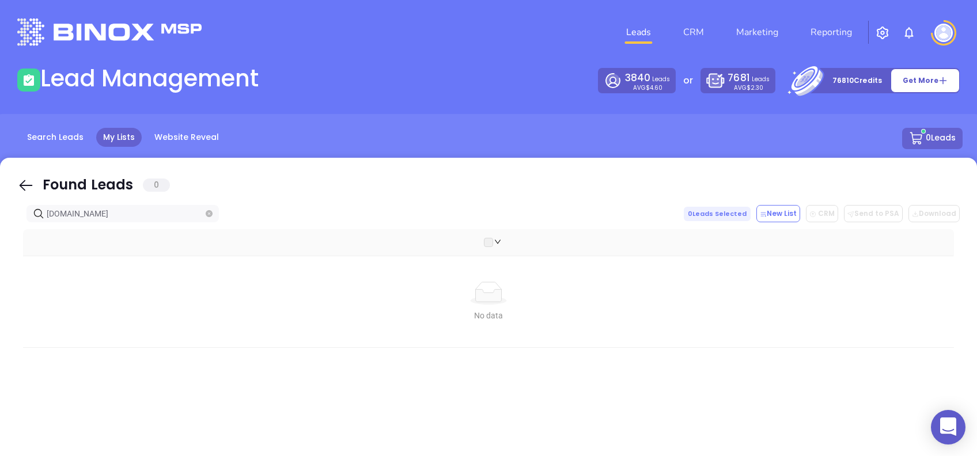
type input "summit-mortgage.com"
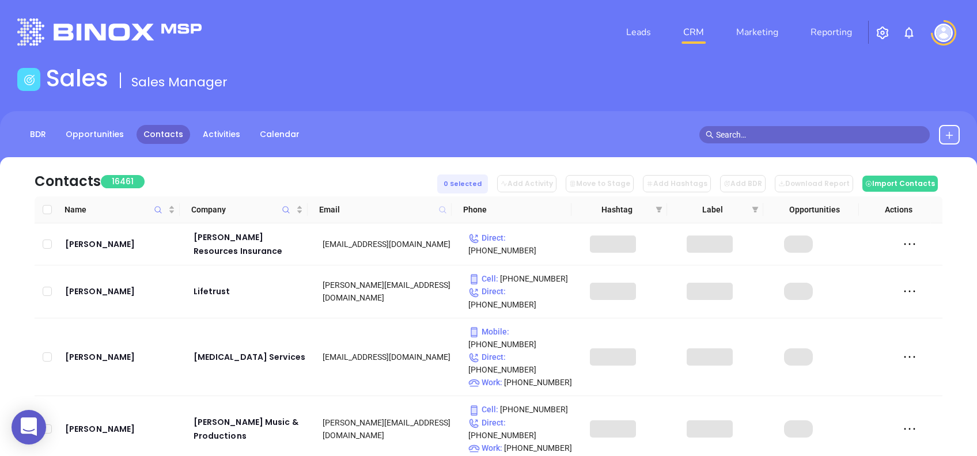
click at [443, 210] on icon at bounding box center [442, 210] width 9 height 9
paste input "[PERSON_NAME][EMAIL_ADDRESS][DOMAIN_NAME]"
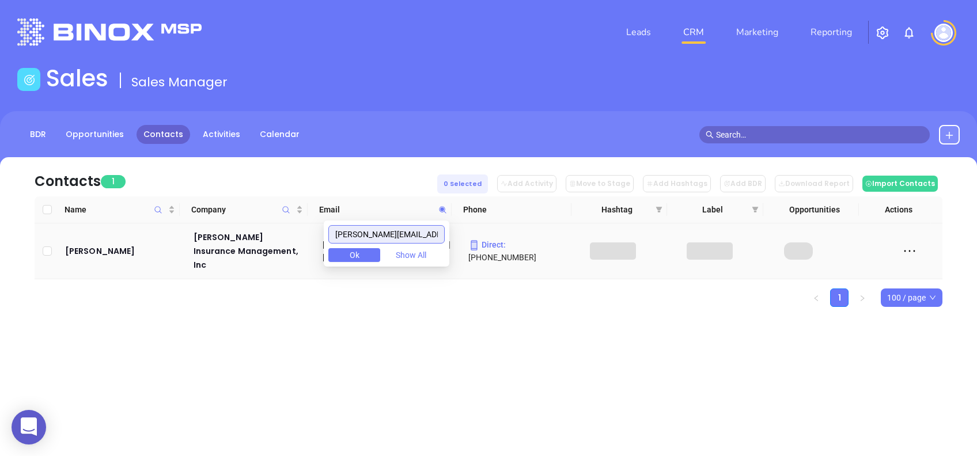
type input "[PERSON_NAME][EMAIL_ADDRESS][DOMAIN_NAME]"
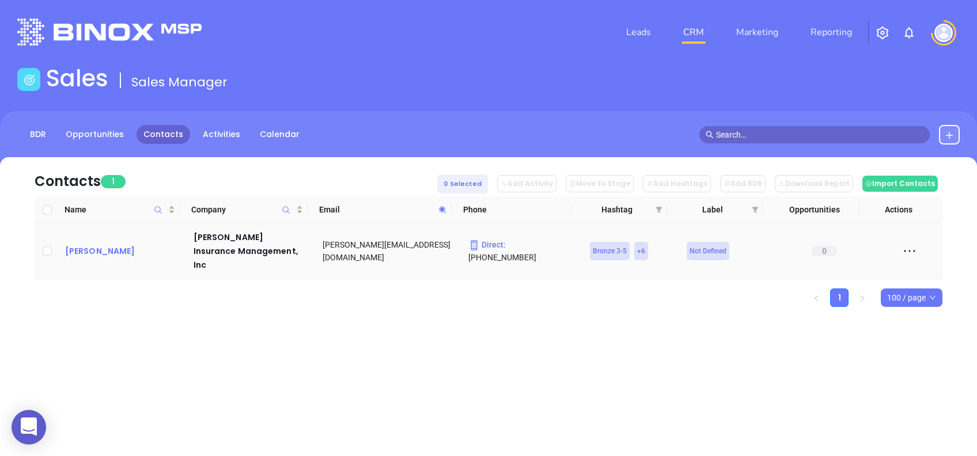
drag, startPoint x: 96, startPoint y: 261, endPoint x: 77, endPoint y: 246, distance: 23.7
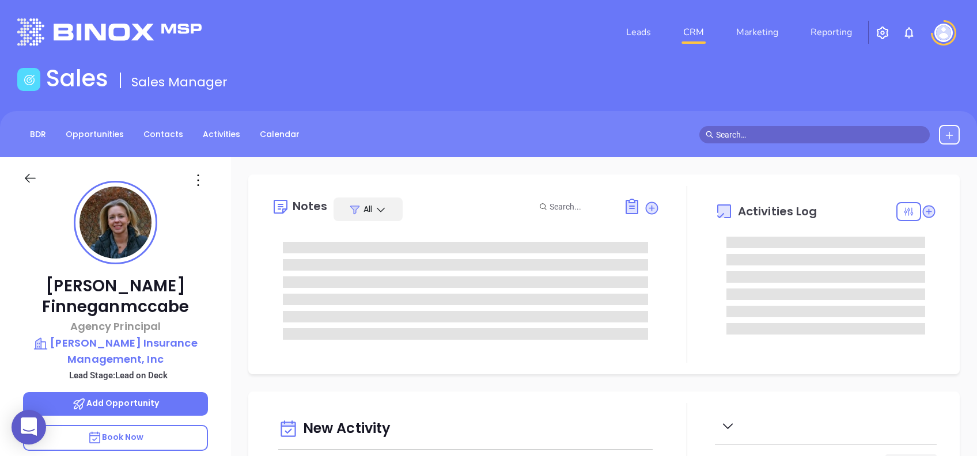
type input "[DATE]"
type input "[PERSON_NAME]"
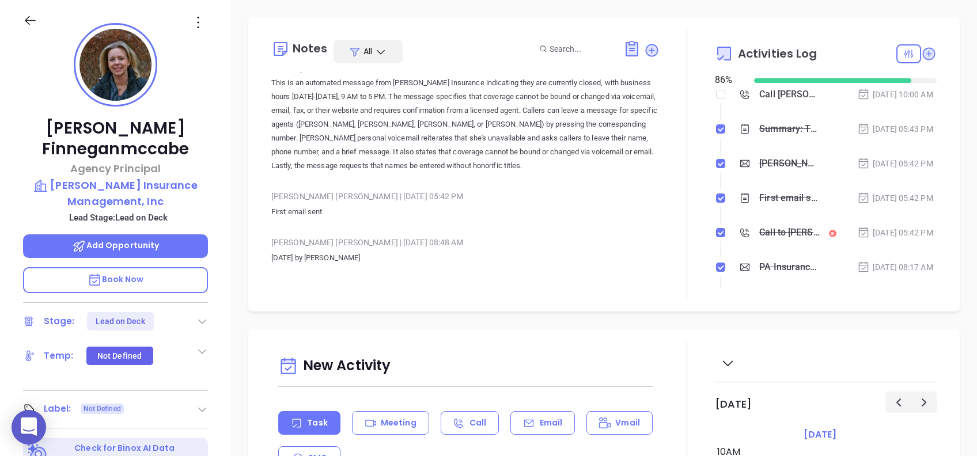
scroll to position [230, 0]
